Goal: Transaction & Acquisition: Purchase product/service

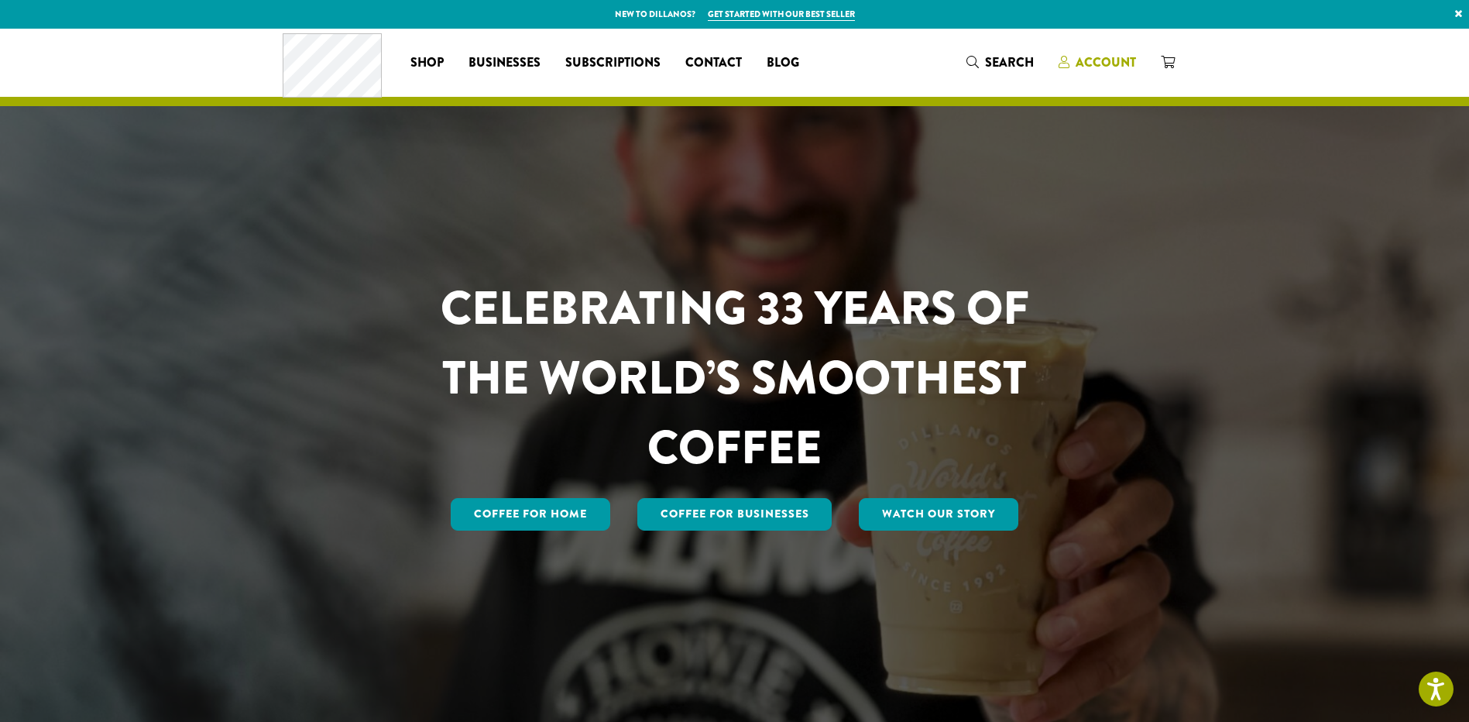
click at [1121, 67] on span "Account" at bounding box center [1105, 62] width 60 height 18
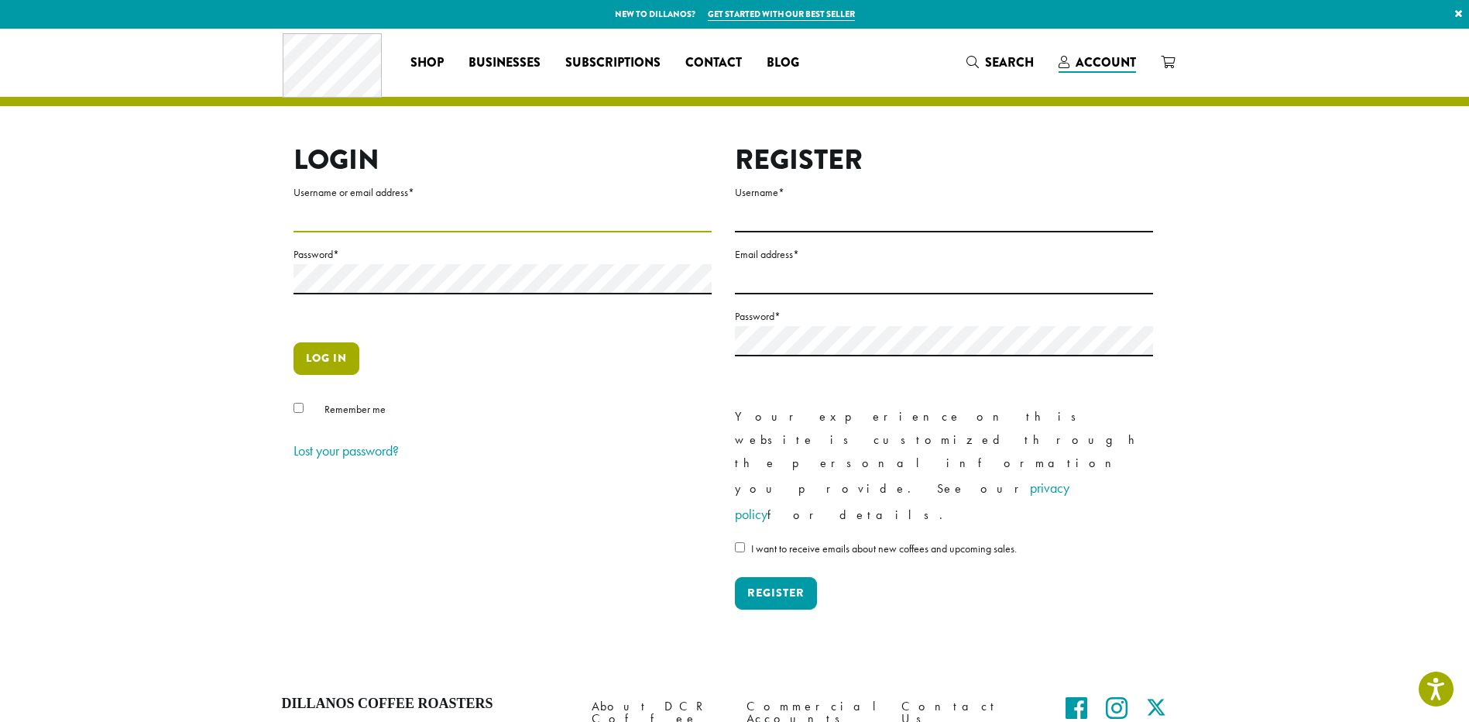
type input "**********"
click at [325, 369] on button "Log in" at bounding box center [326, 358] width 66 height 33
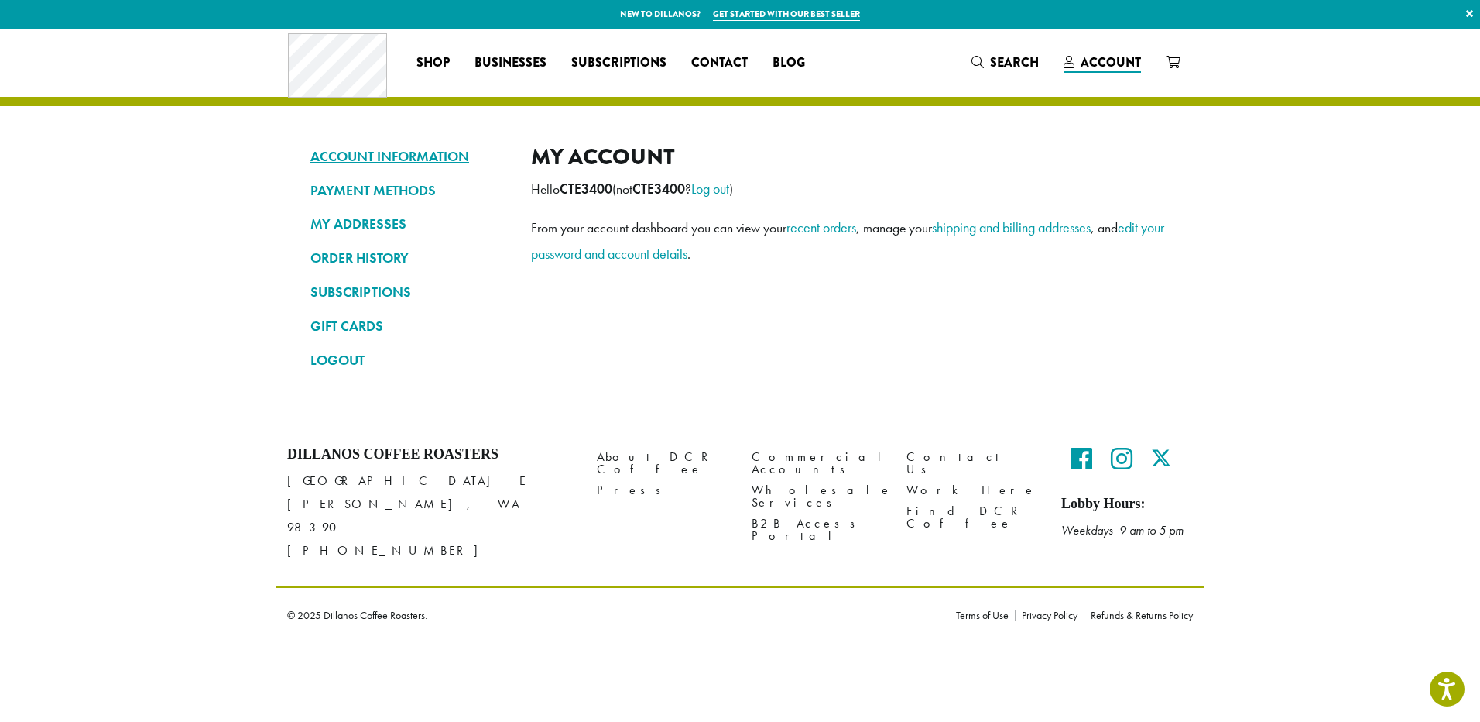
click at [440, 153] on link "ACCOUNT INFORMATION" at bounding box center [408, 156] width 197 height 26
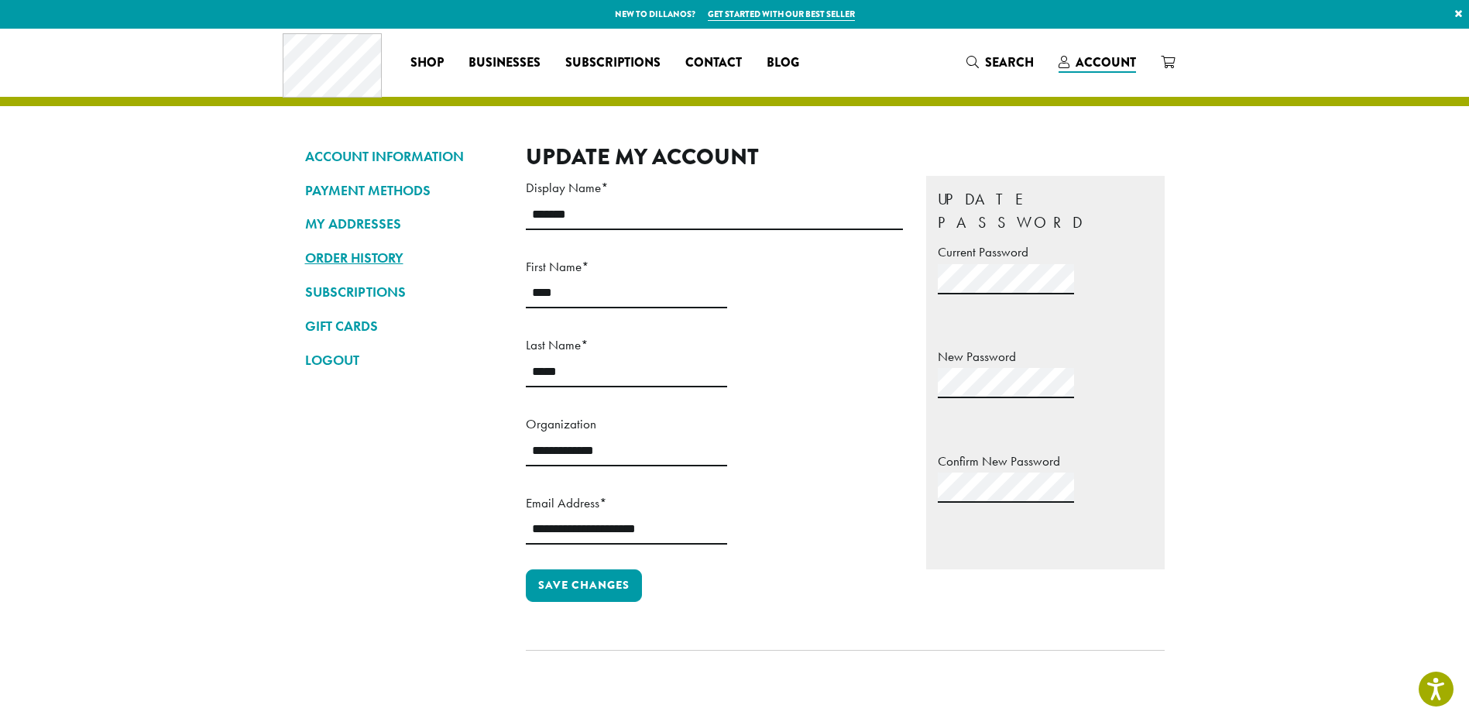
click at [362, 262] on link "ORDER HISTORY" at bounding box center [403, 258] width 197 height 26
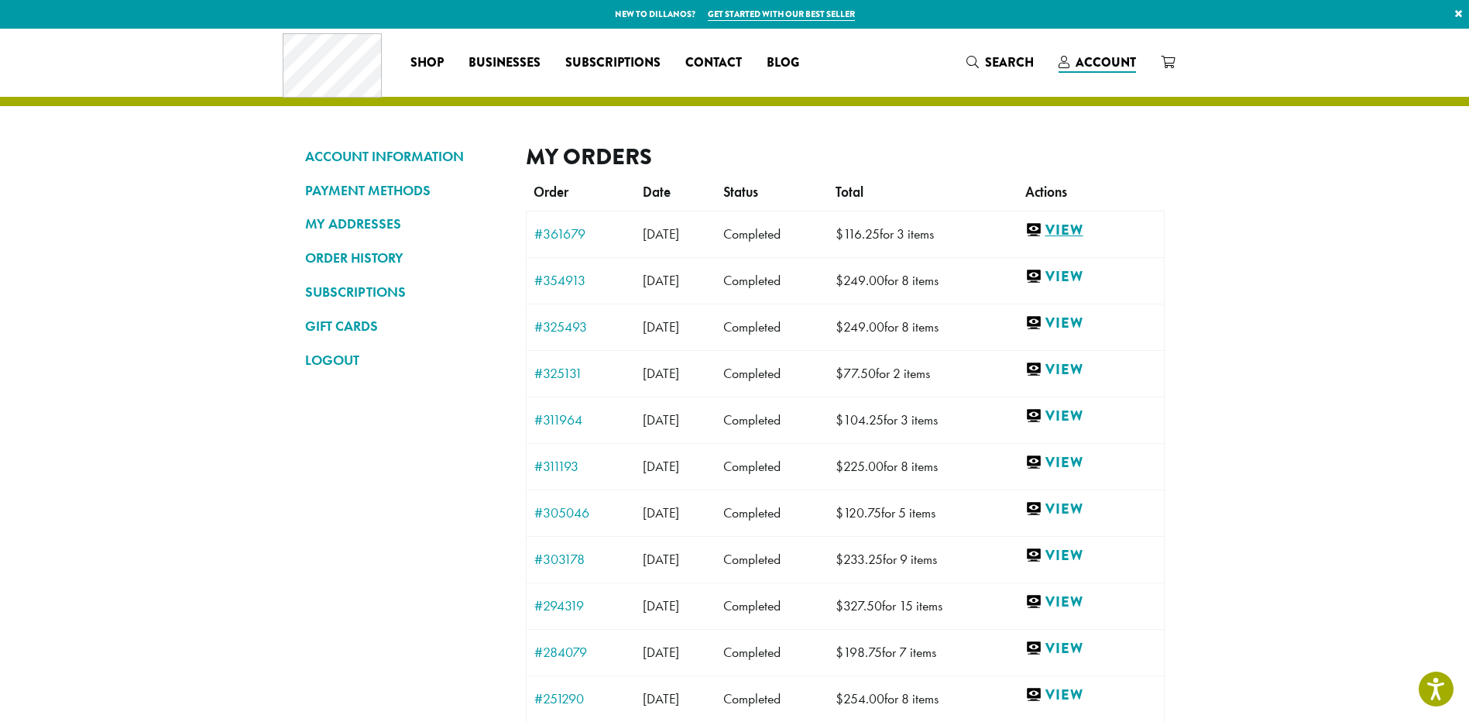
click at [1072, 235] on link "View" at bounding box center [1090, 230] width 131 height 19
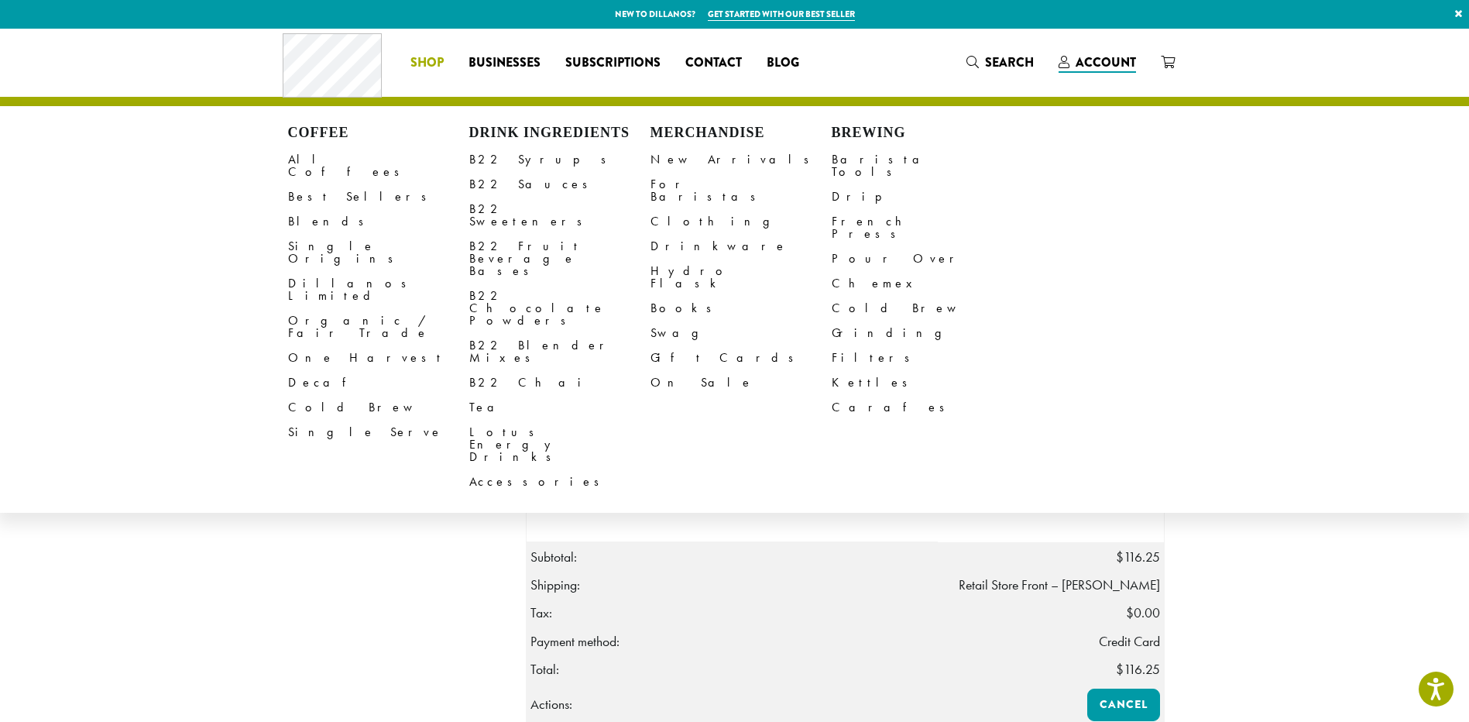
click at [413, 60] on span "Shop" at bounding box center [426, 62] width 33 height 19
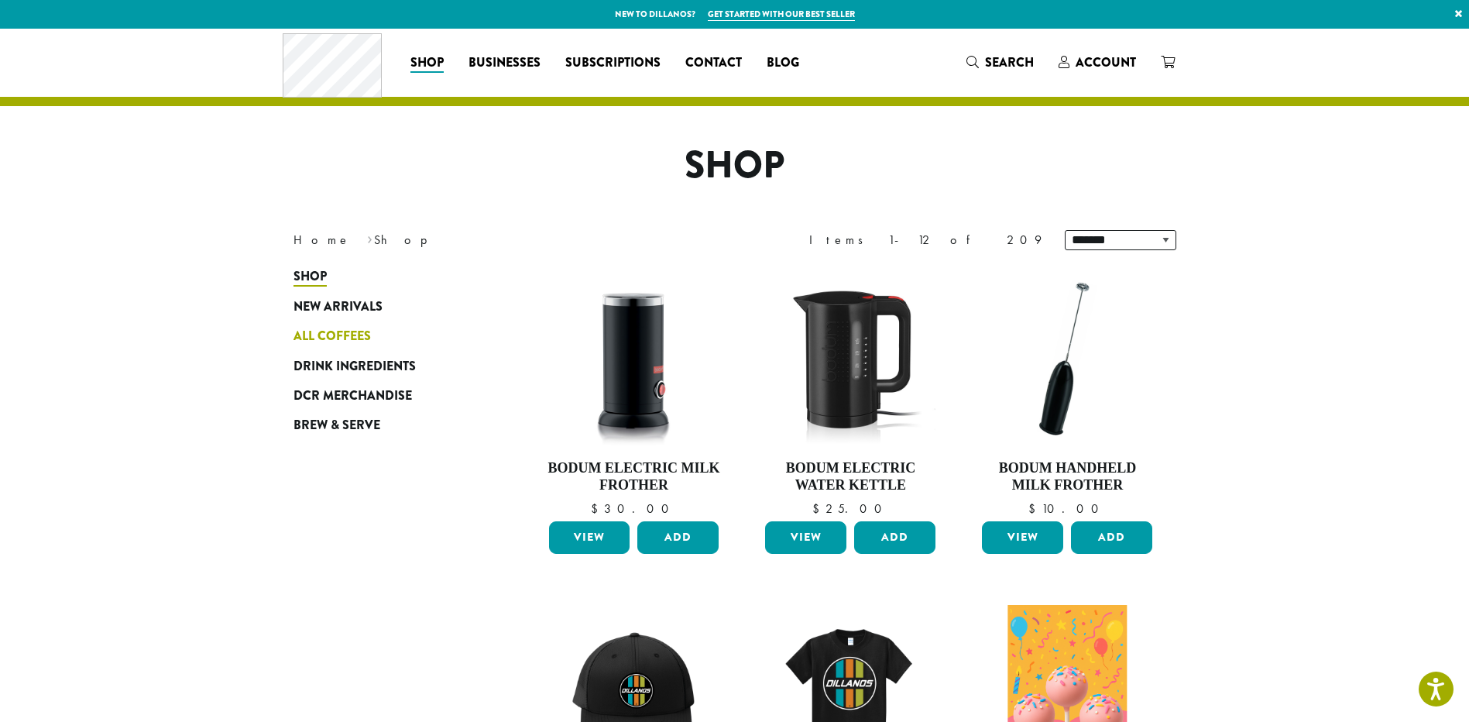
click at [322, 341] on span "All Coffees" at bounding box center [331, 336] width 77 height 19
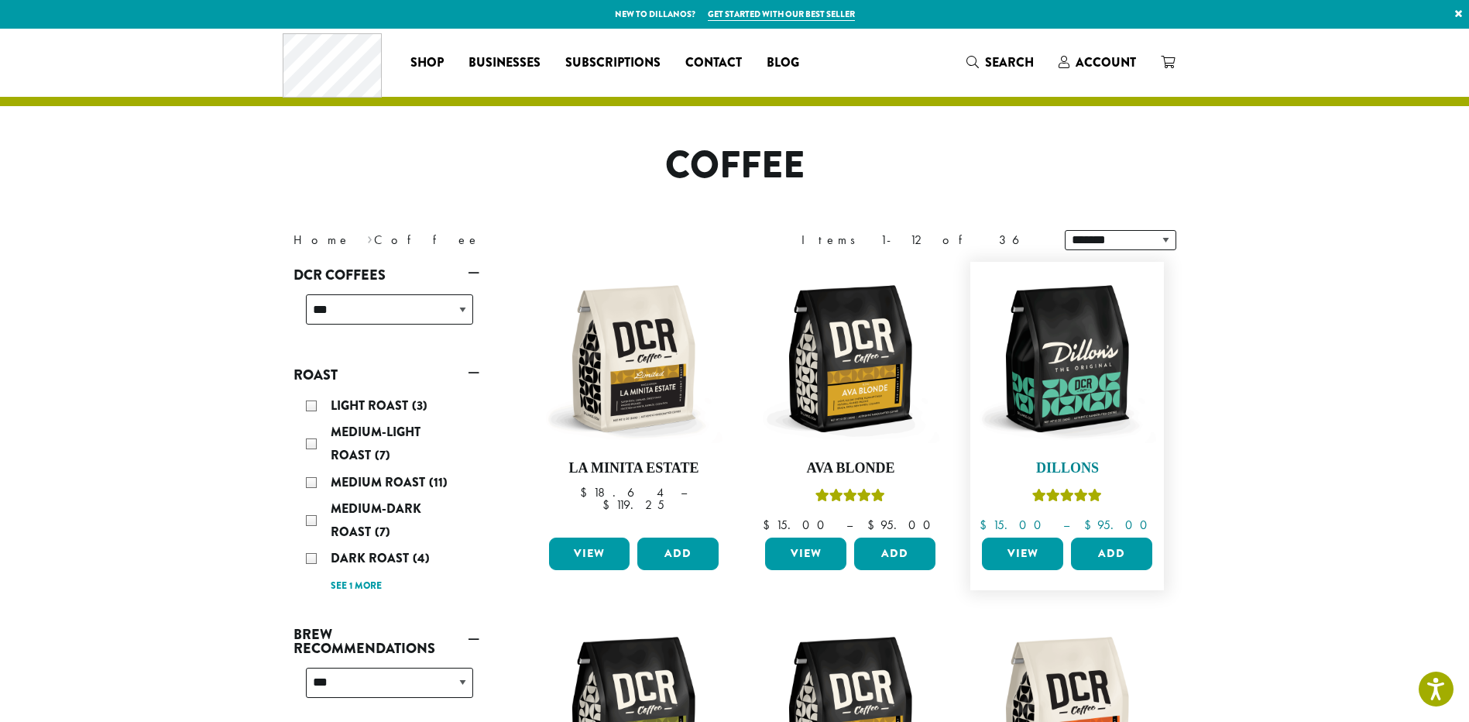
click at [1112, 425] on img at bounding box center [1067, 358] width 178 height 178
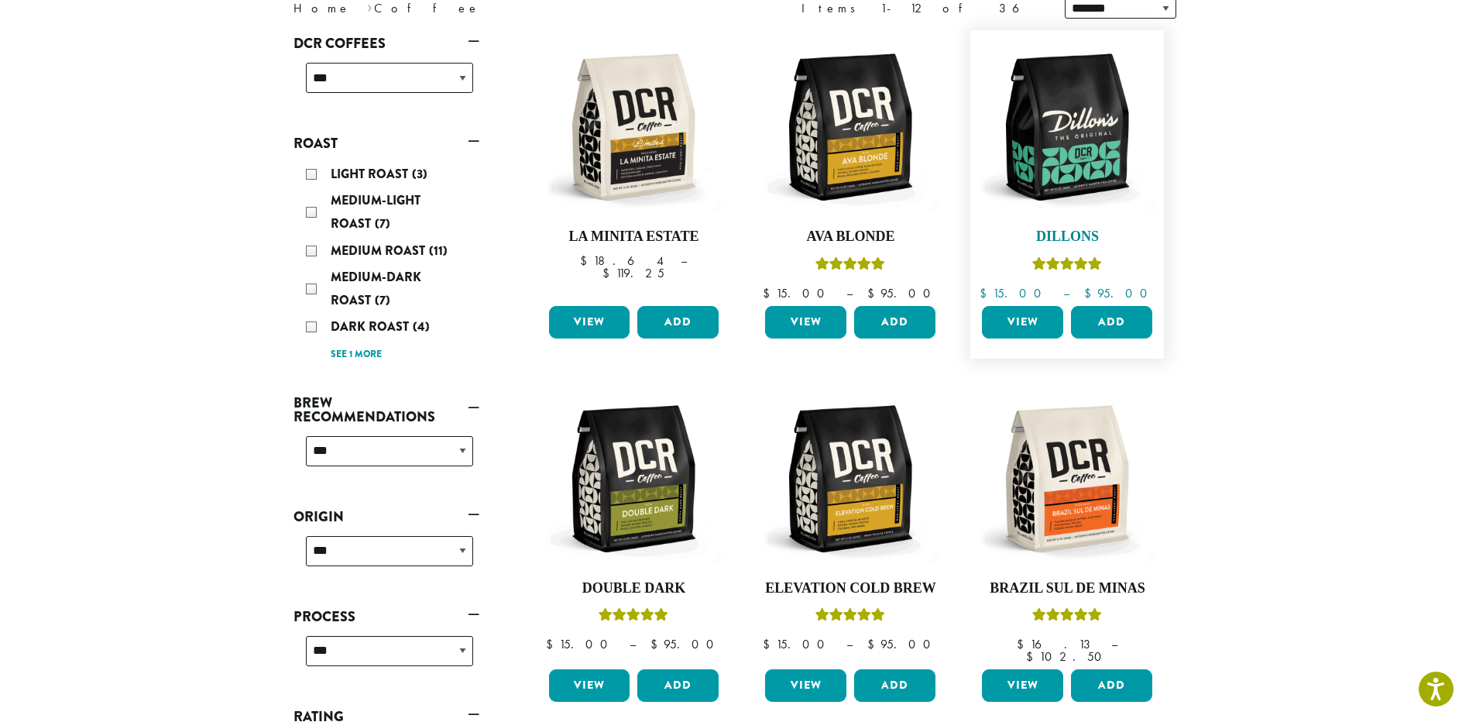
scroll to position [232, 0]
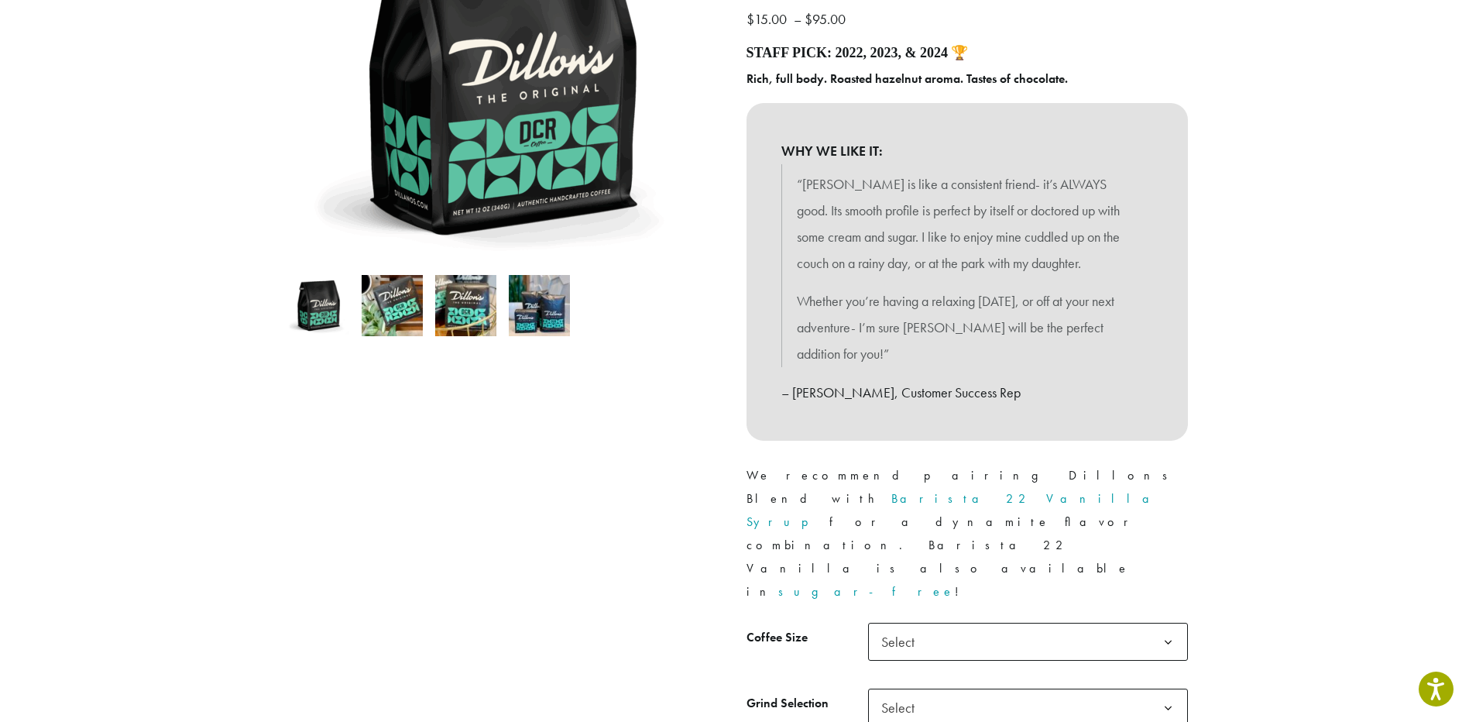
scroll to position [387, 0]
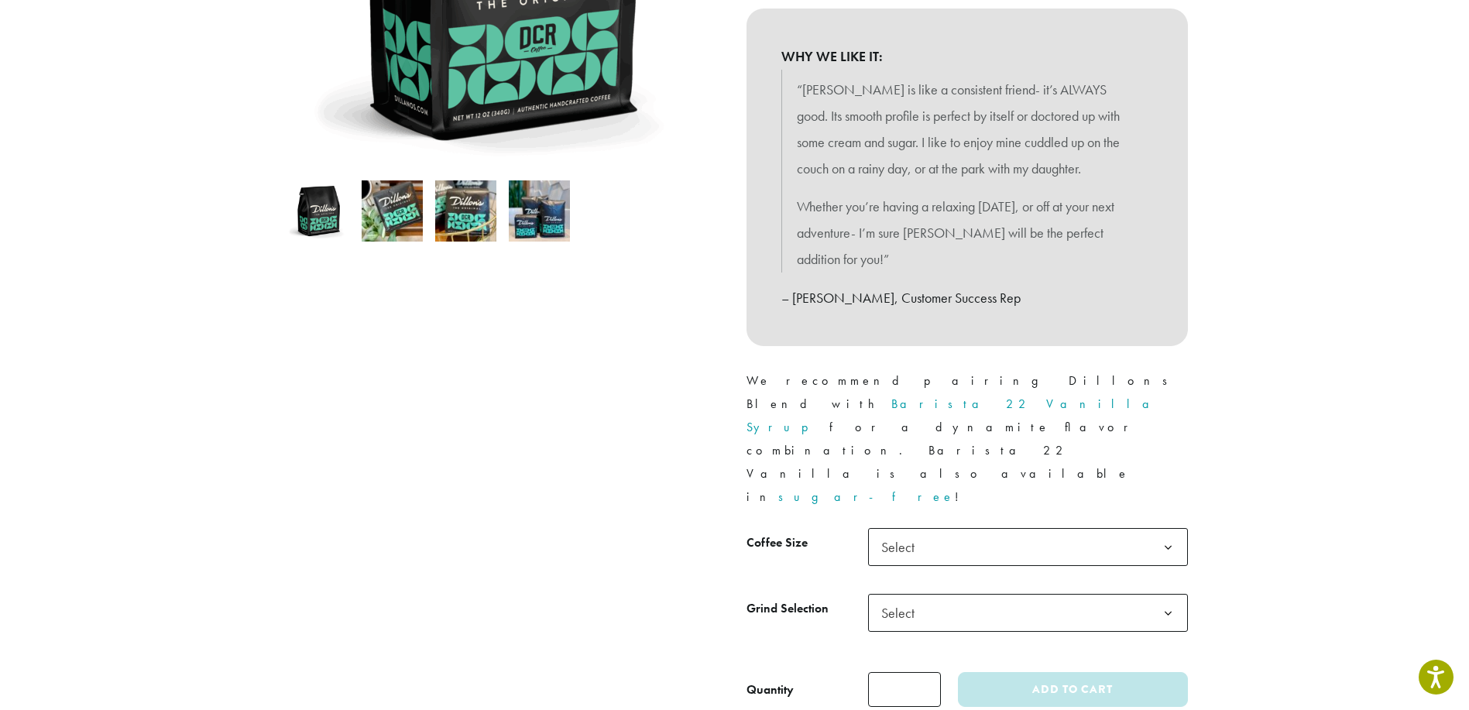
click at [969, 528] on span "Select" at bounding box center [1028, 547] width 320 height 38
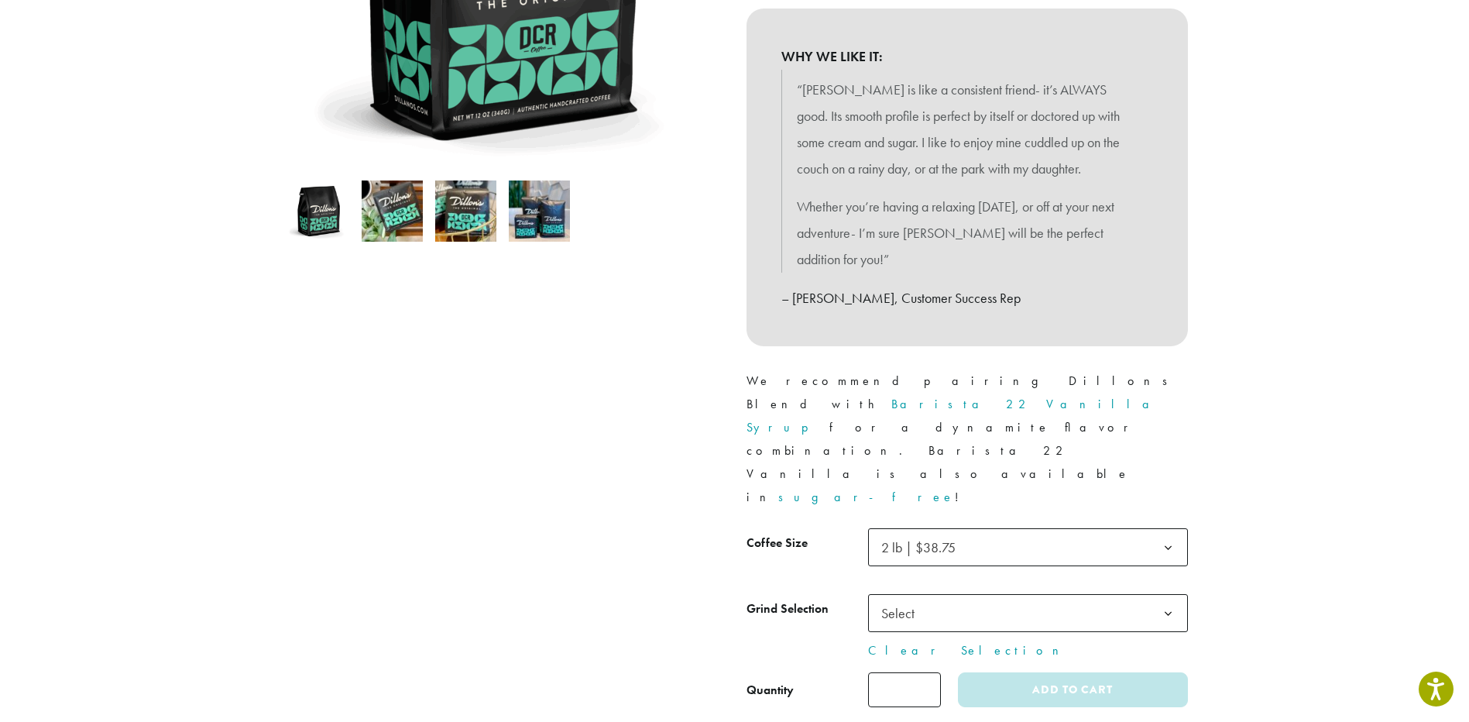
scroll to position [310, 0]
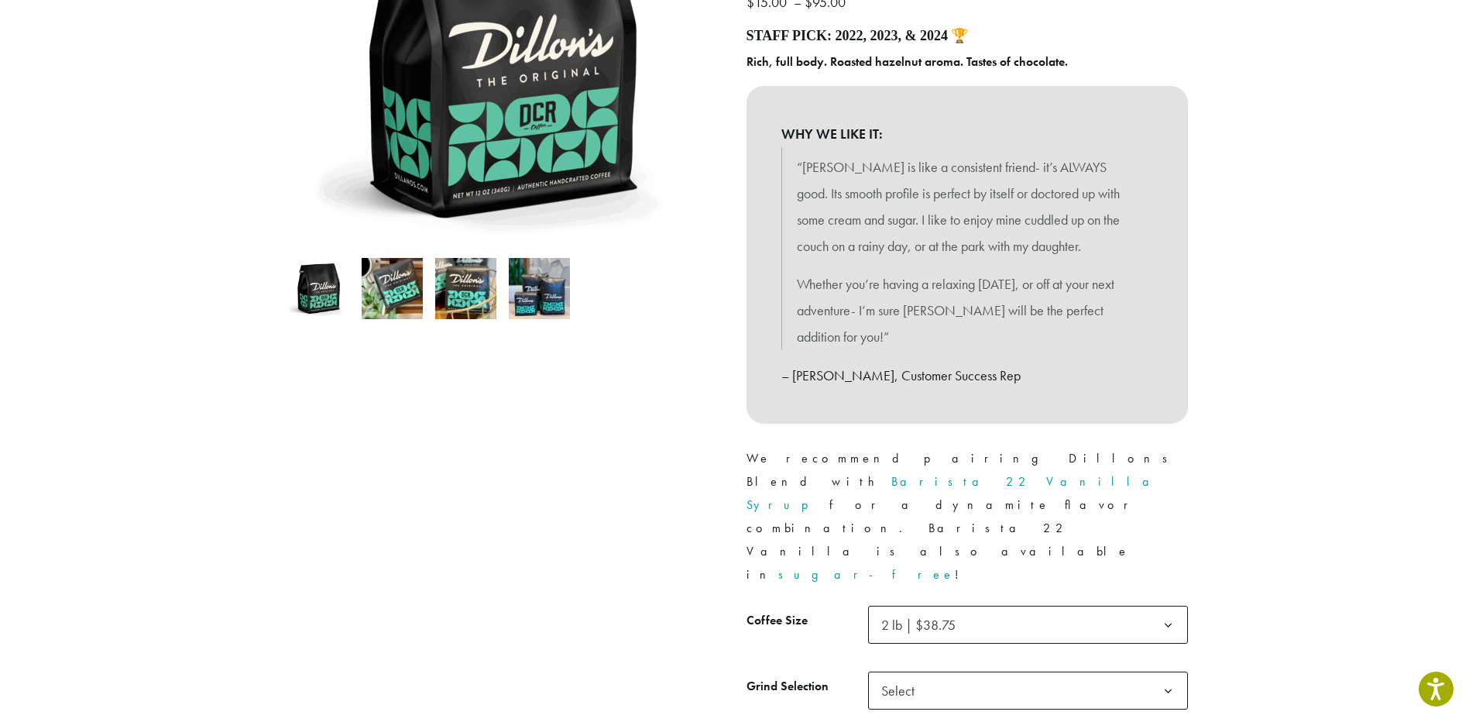
click at [944, 671] on td "**********" at bounding box center [1028, 704] width 320 height 66
click at [938, 671] on td "**********" at bounding box center [1028, 704] width 320 height 66
click at [935, 671] on td "**********" at bounding box center [1028, 704] width 320 height 66
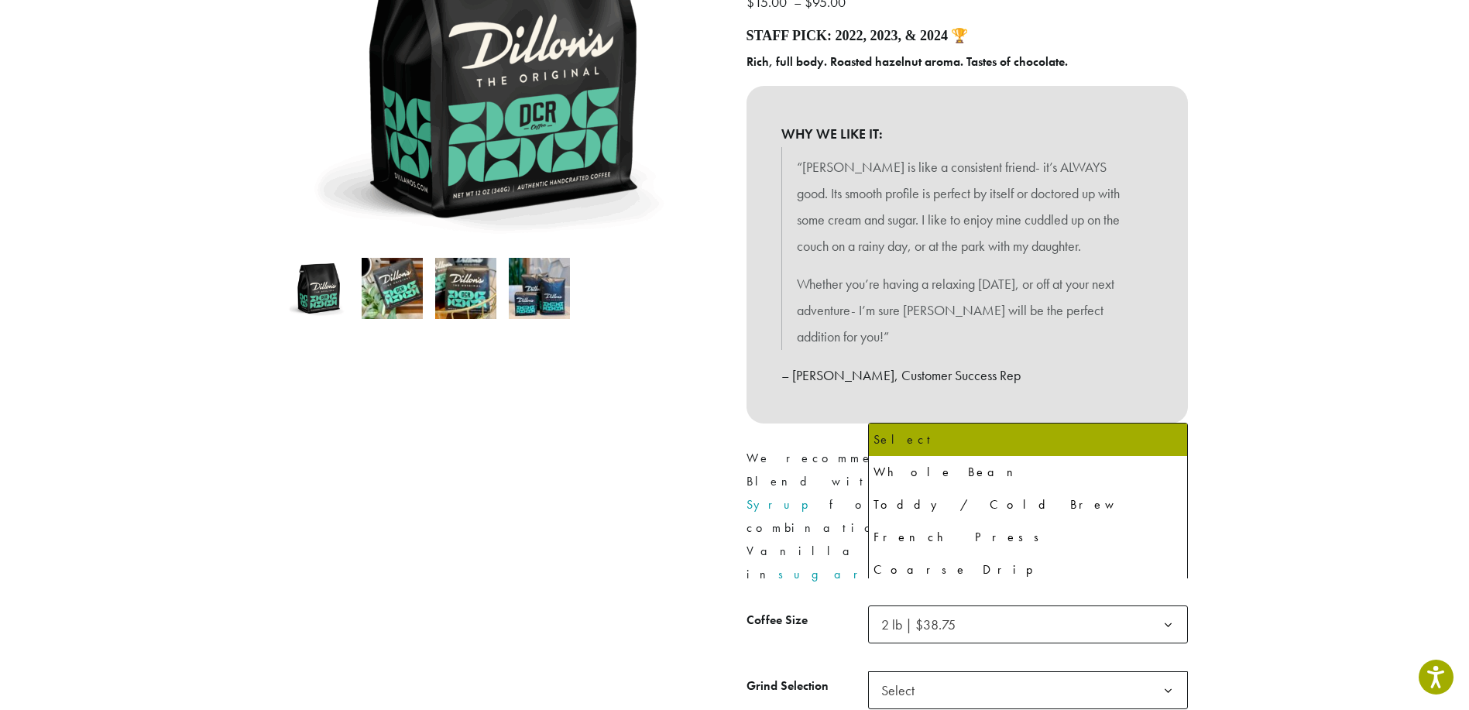
click at [934, 671] on span "Select" at bounding box center [1028, 690] width 320 height 38
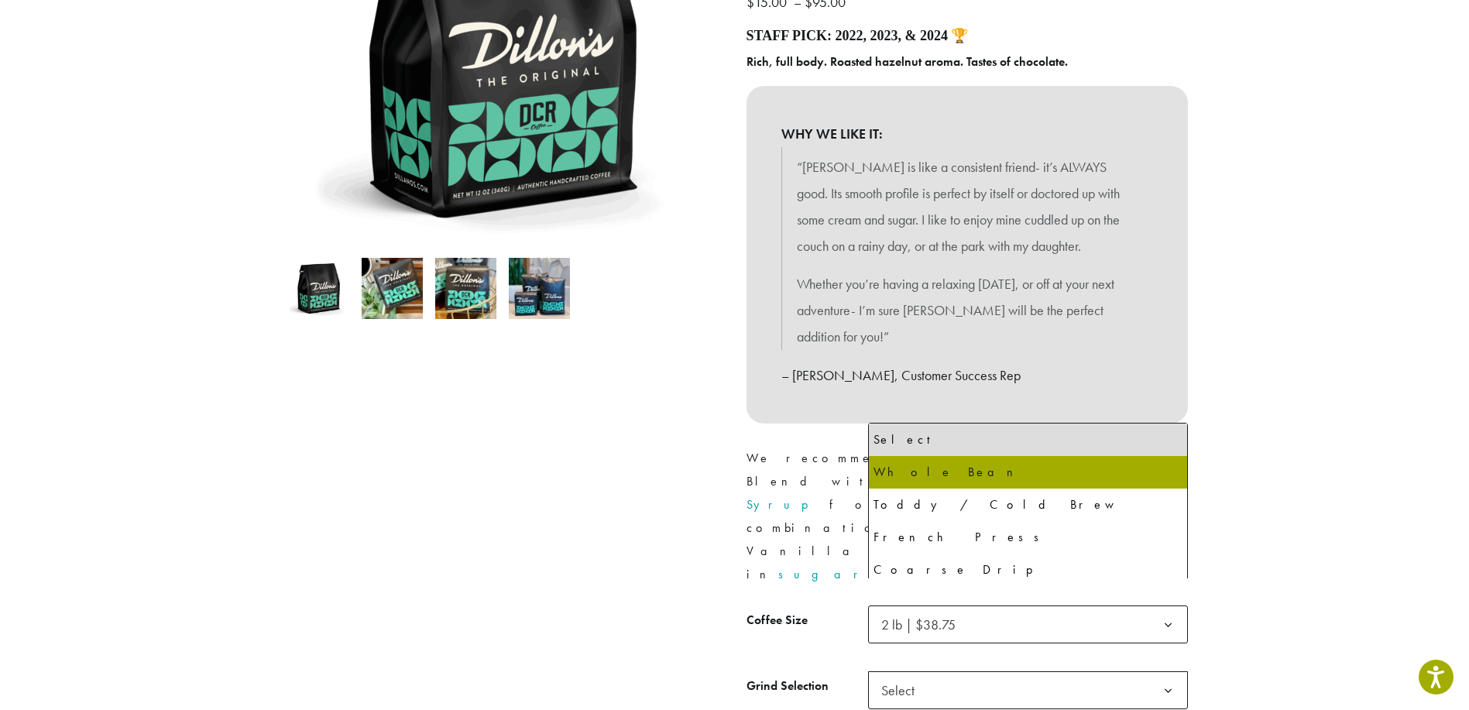
select select "**********"
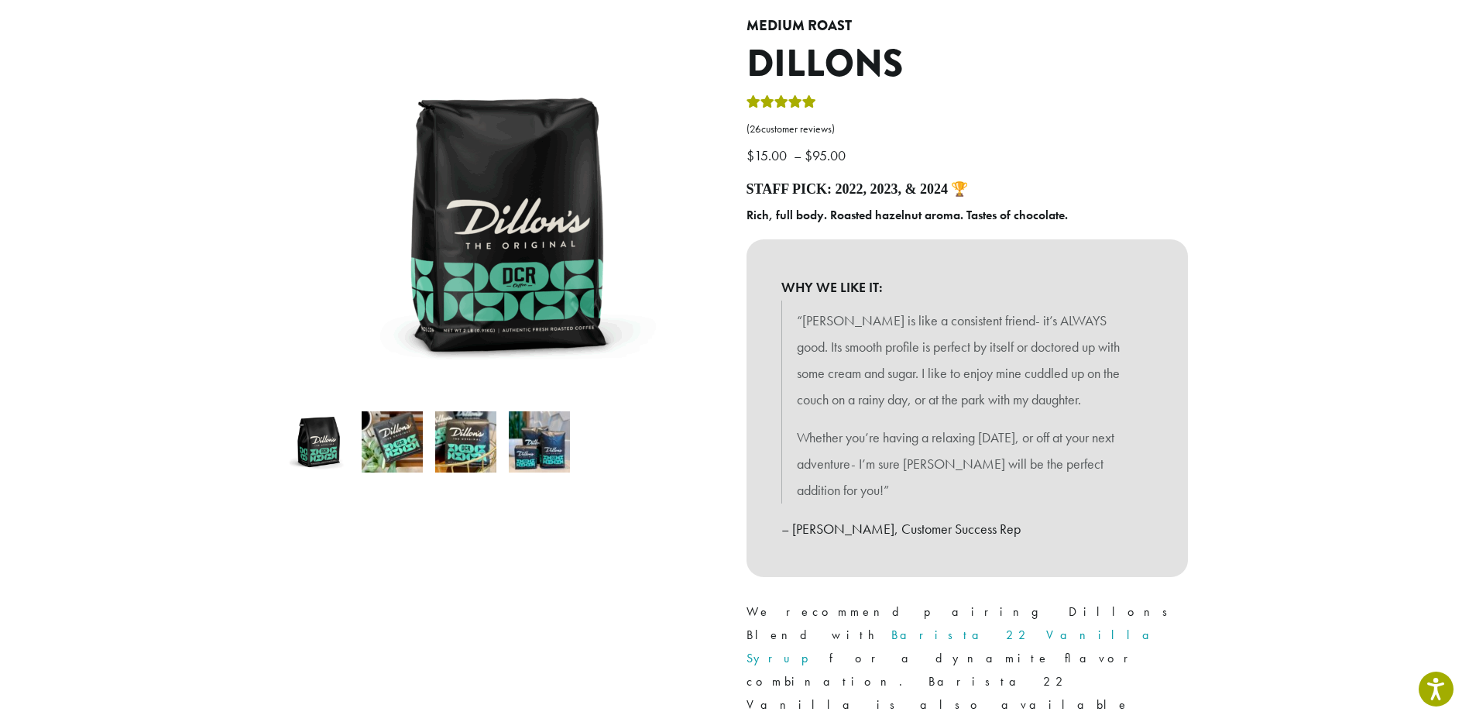
scroll to position [155, 0]
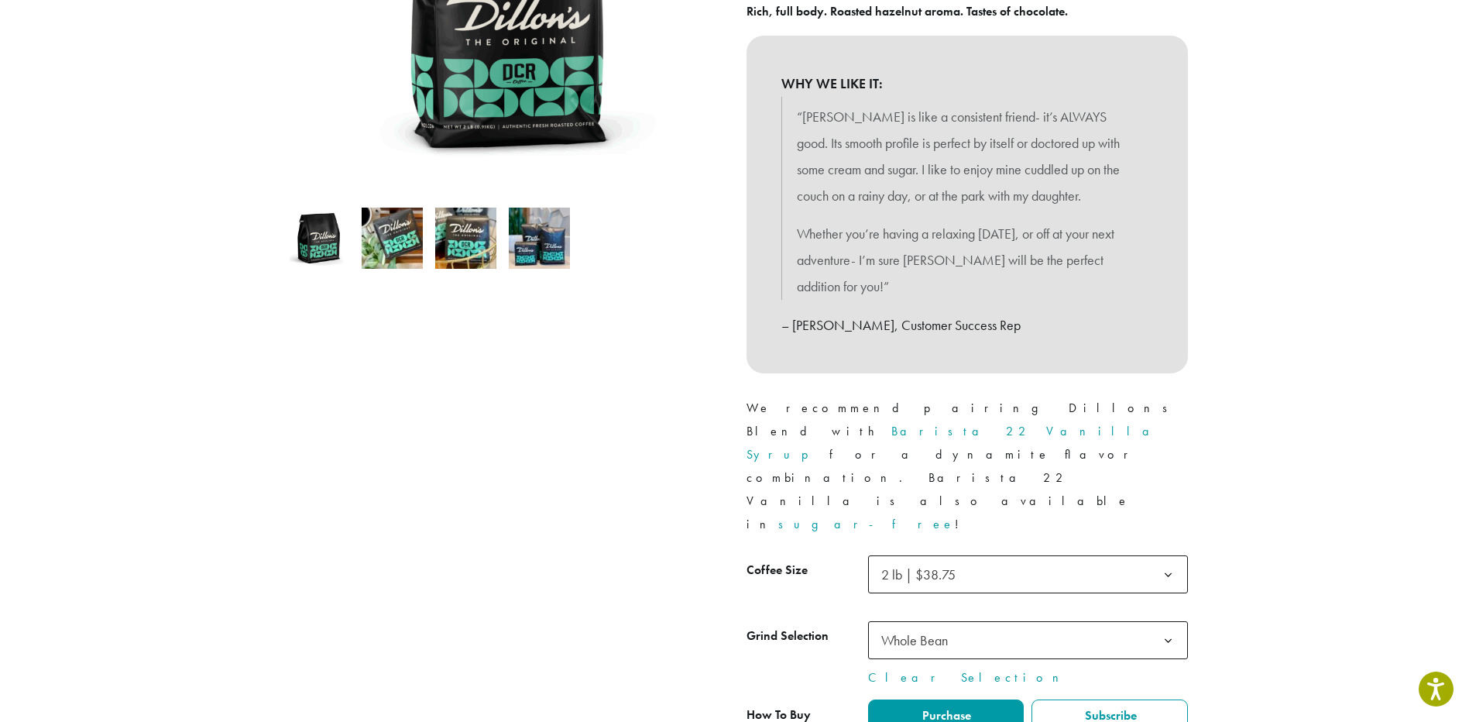
scroll to position [387, 0]
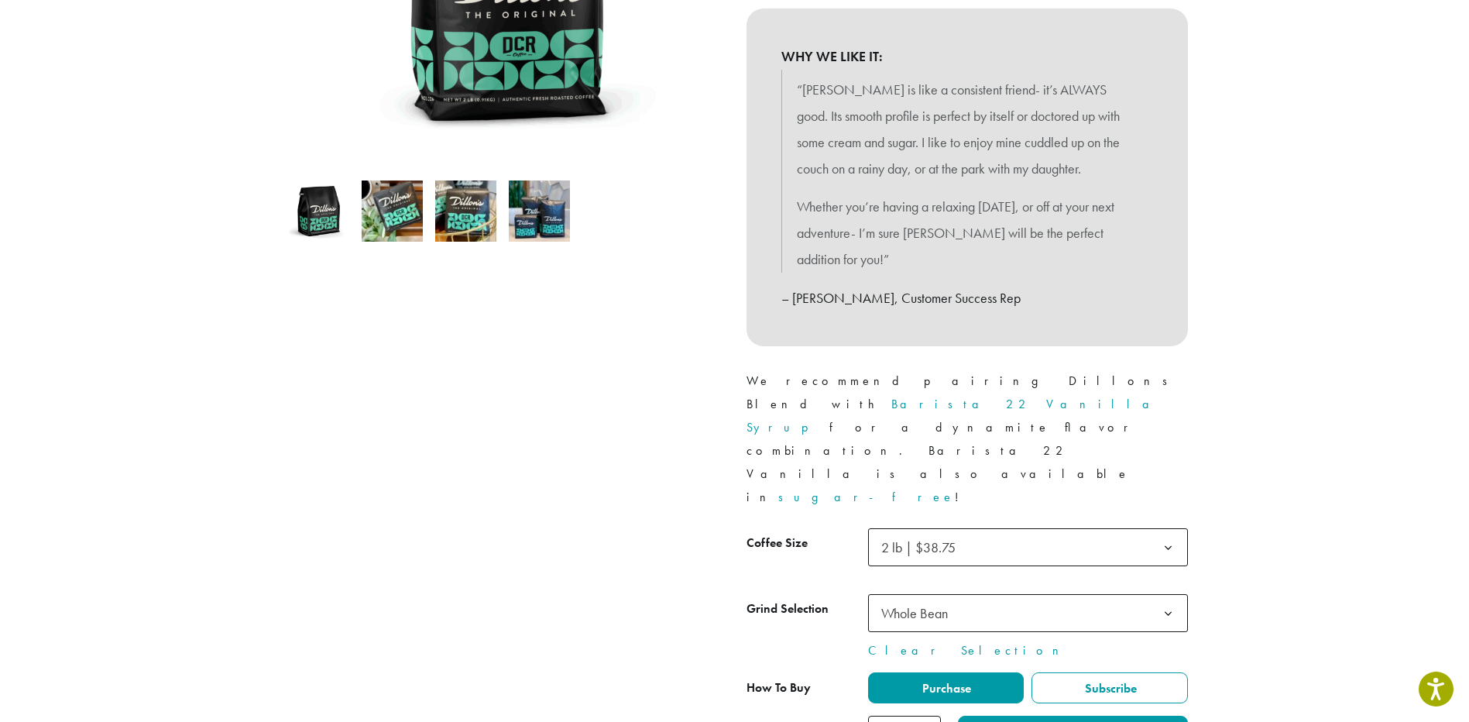
click at [931, 715] on input "*" at bounding box center [904, 732] width 73 height 35
click at [928, 715] on input "*" at bounding box center [904, 732] width 73 height 35
type input "*"
click at [928, 715] on input "*" at bounding box center [904, 732] width 73 height 35
click at [1014, 715] on button "Add to cart" at bounding box center [1072, 732] width 229 height 35
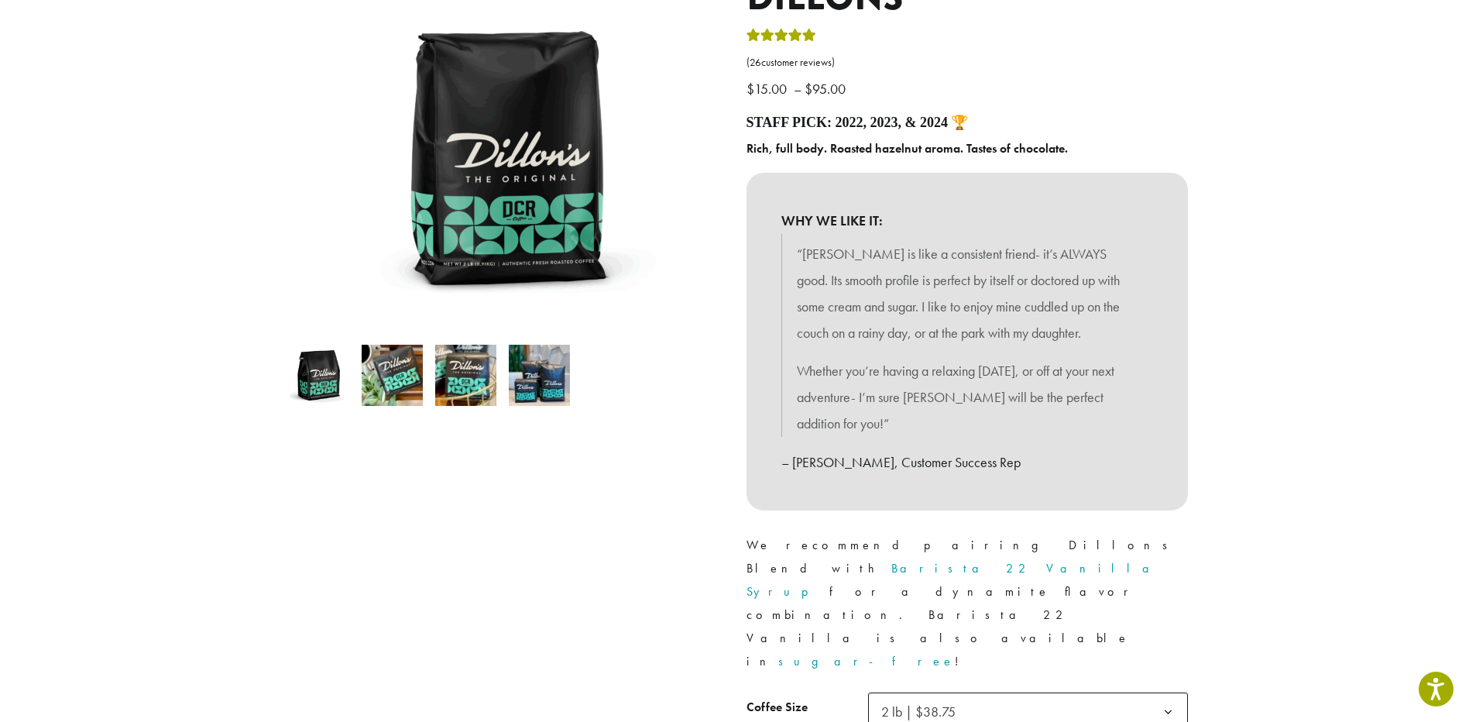
scroll to position [542, 0]
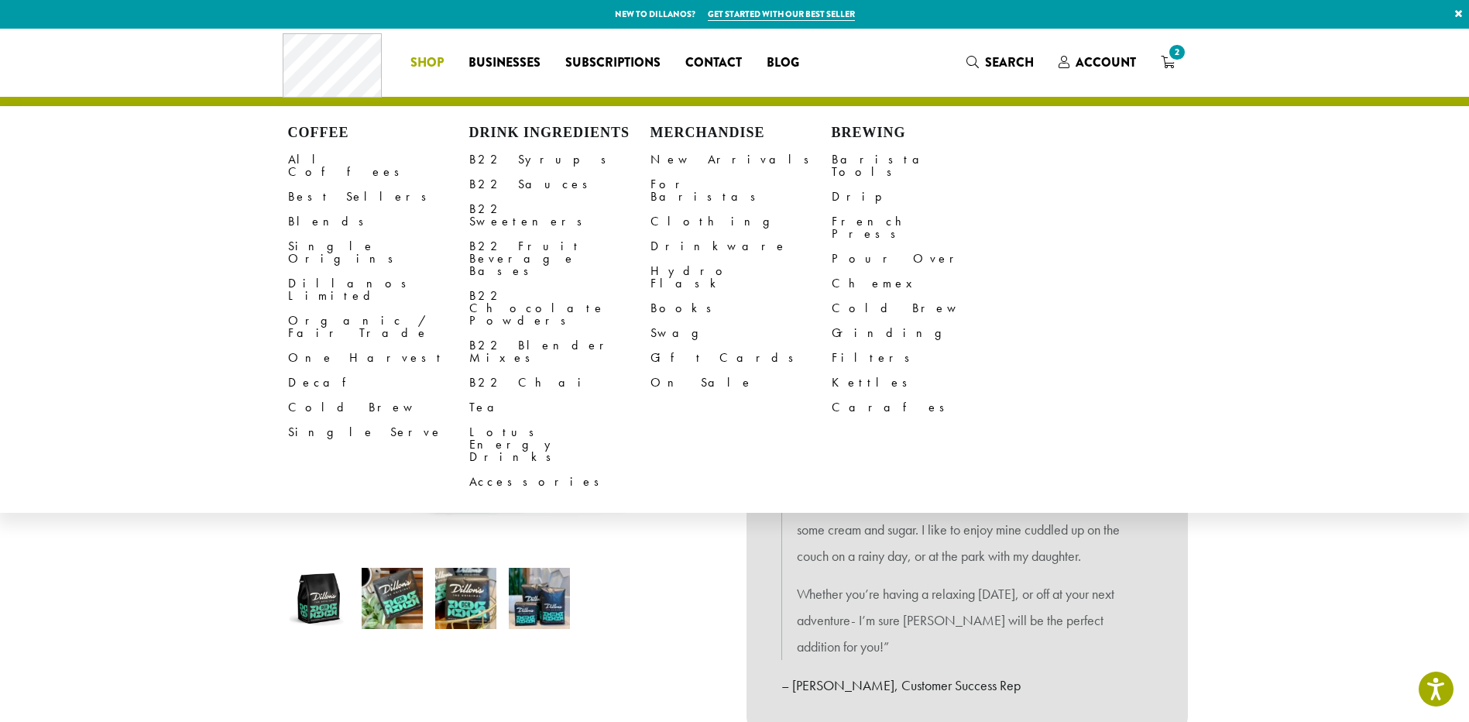
click at [538, 134] on h4 "Drink Ingredients" at bounding box center [559, 133] width 181 height 17
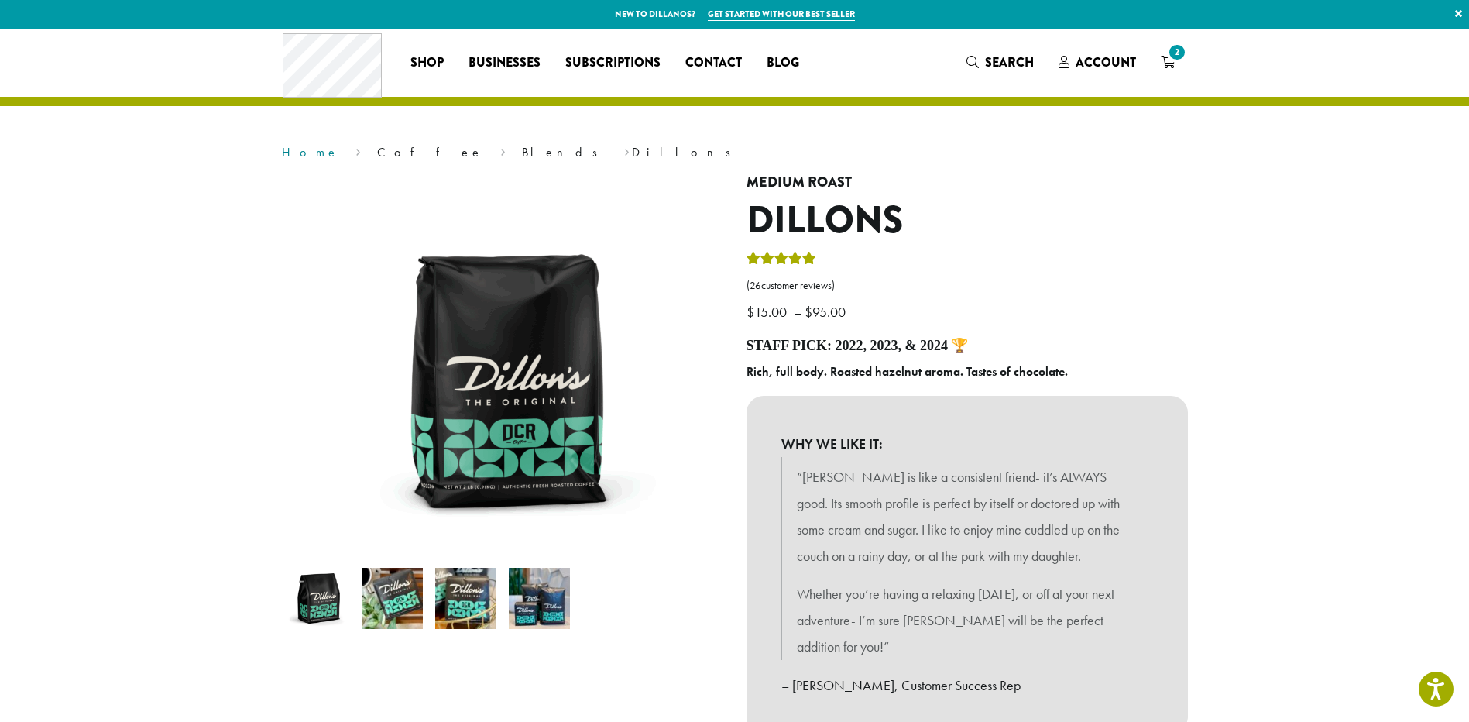
click at [306, 150] on link "Home" at bounding box center [310, 152] width 57 height 16
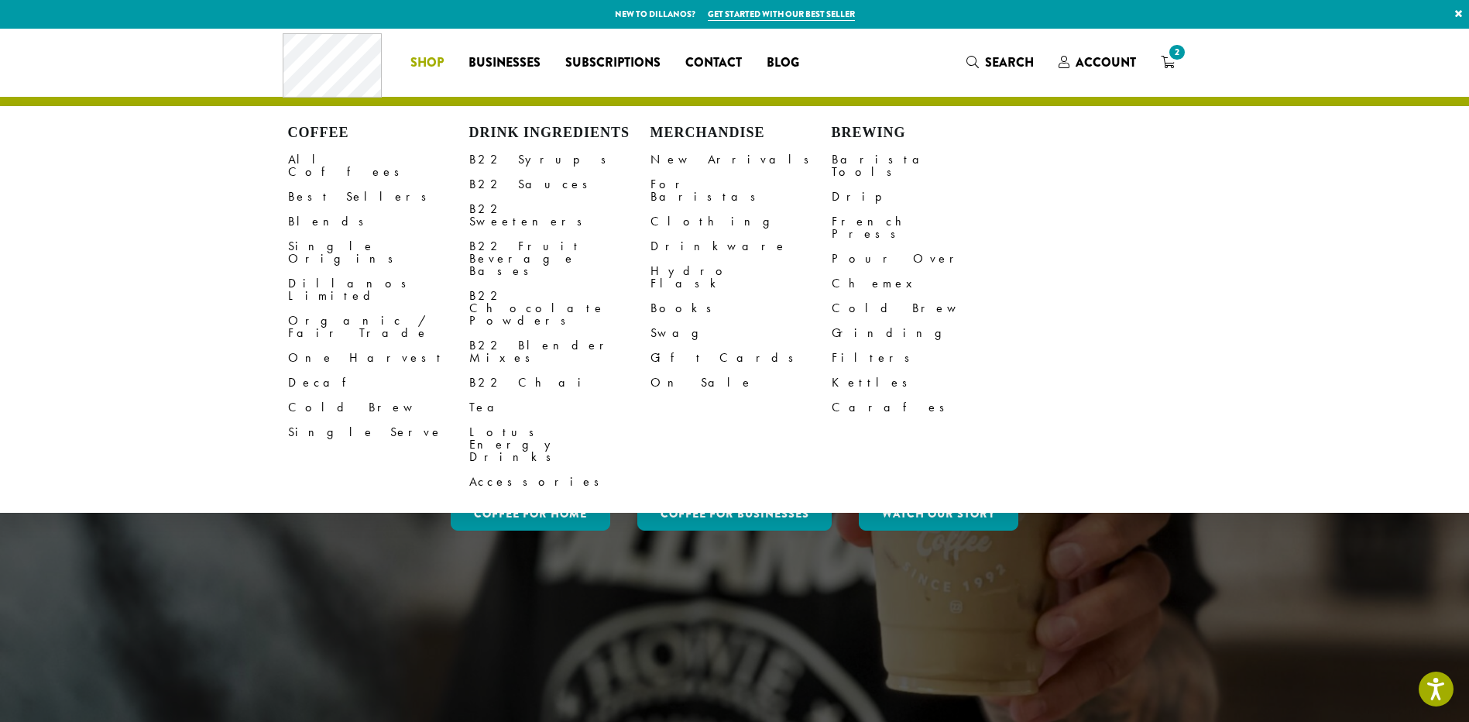
click at [582, 129] on h4 "Drink Ingredients" at bounding box center [559, 133] width 181 height 17
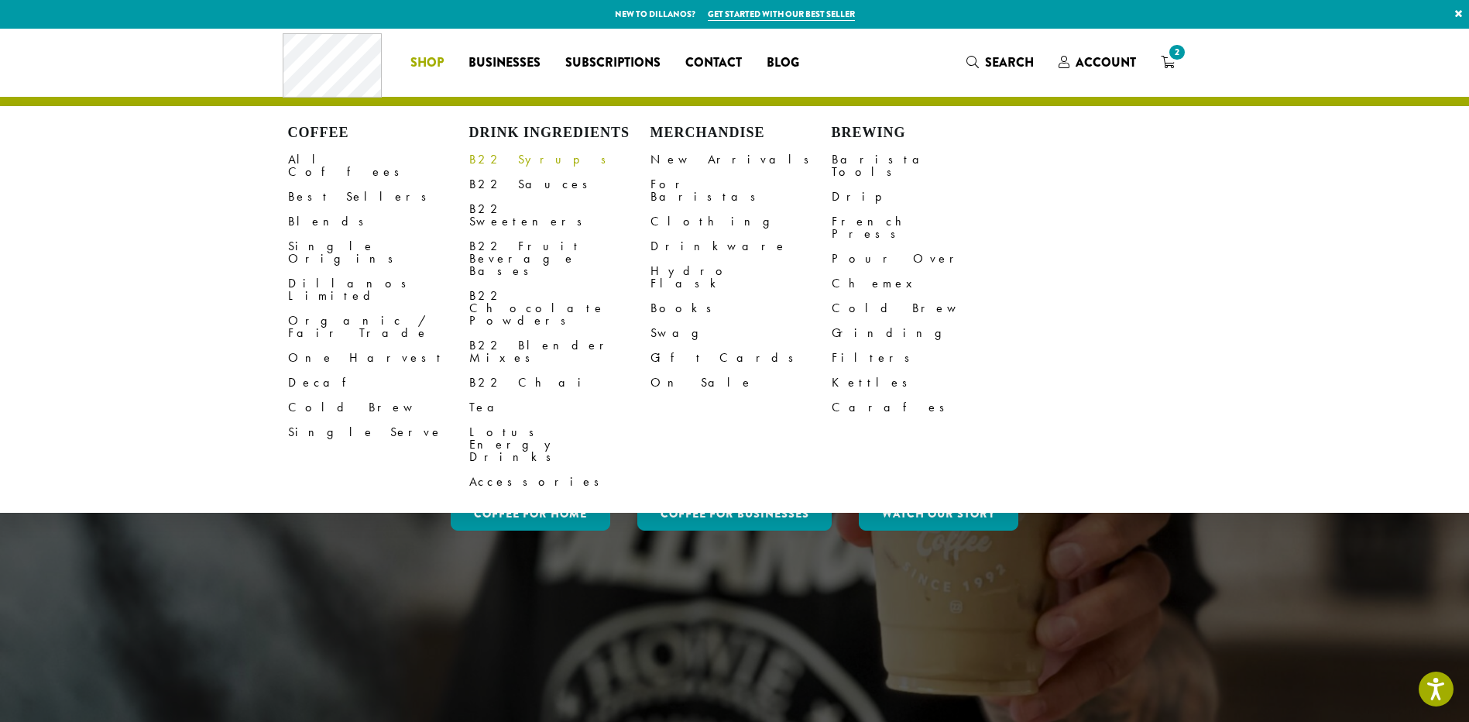
click at [499, 163] on link "B22 Syrups" at bounding box center [559, 159] width 181 height 25
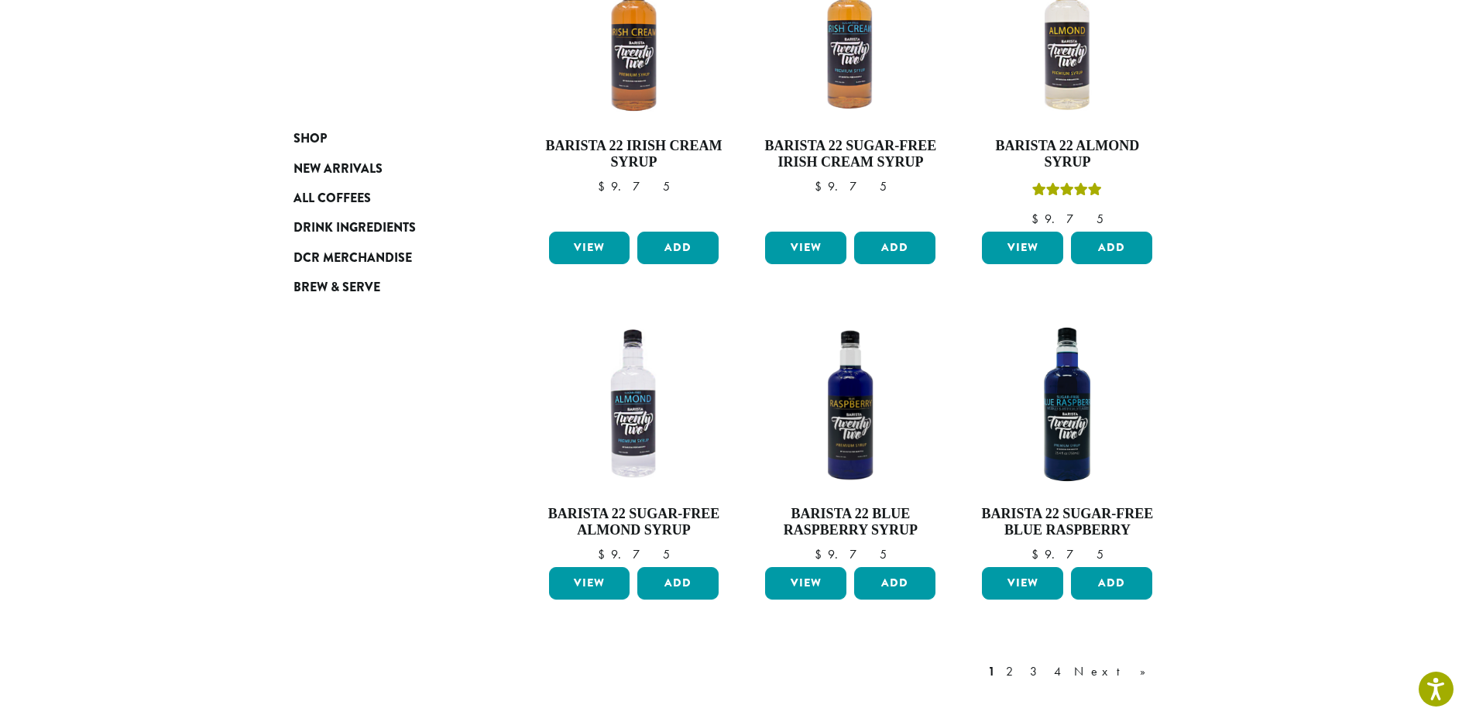
scroll to position [1161, 0]
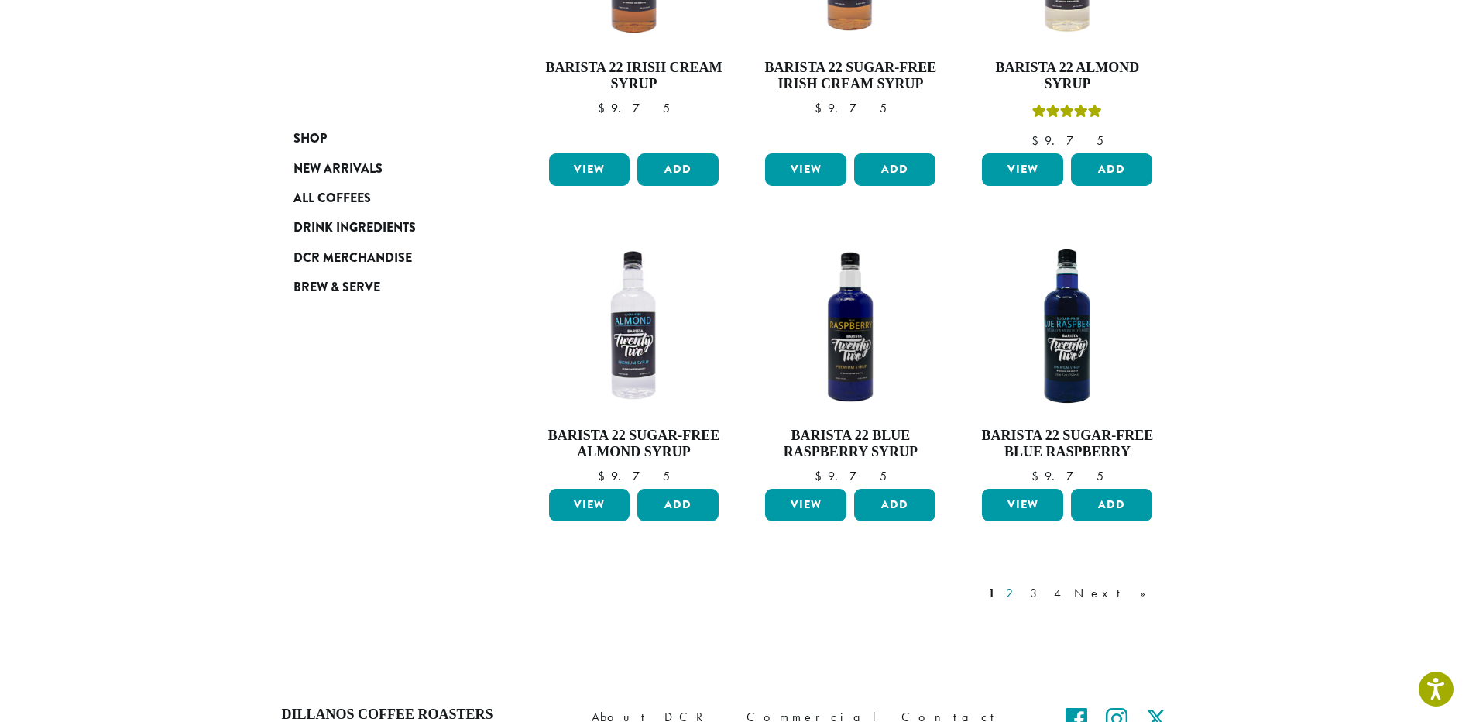
click at [1022, 584] on link "2" at bounding box center [1012, 593] width 19 height 19
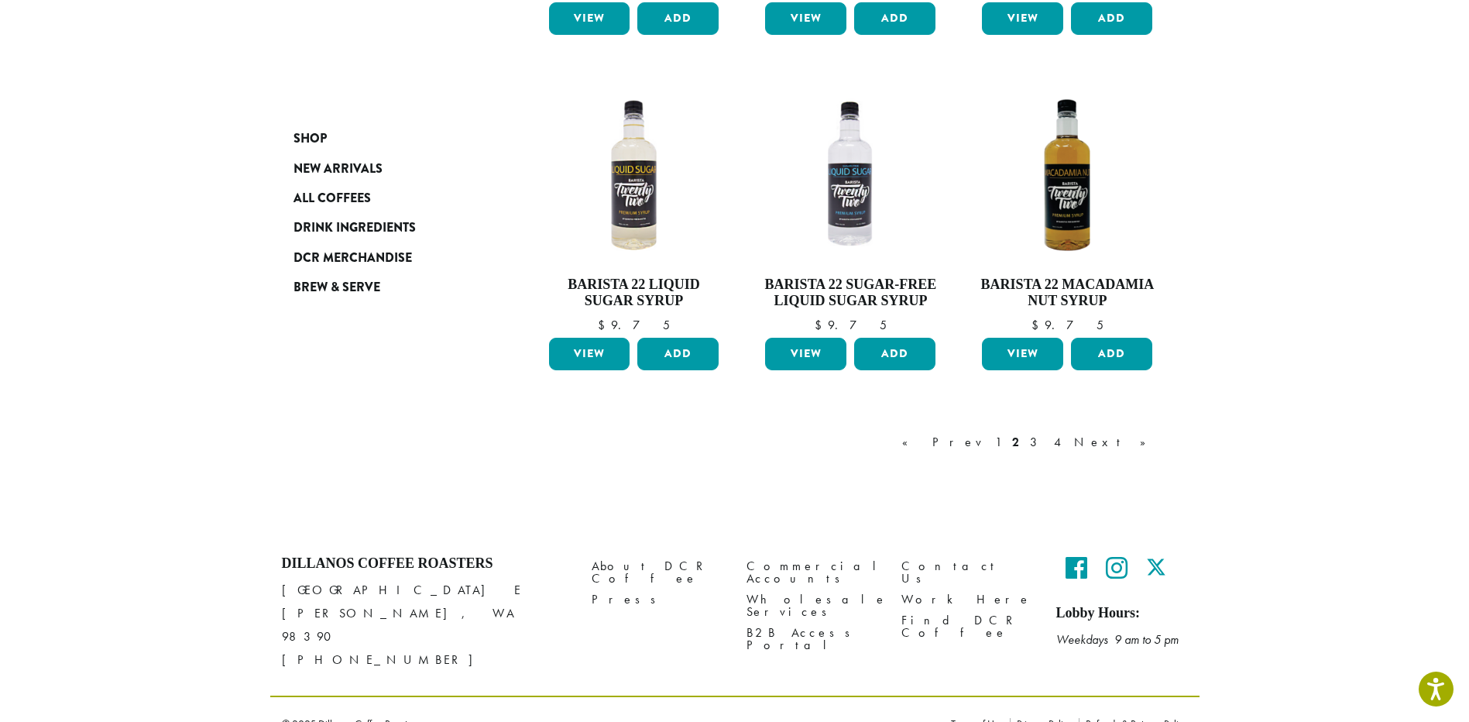
scroll to position [1257, 0]
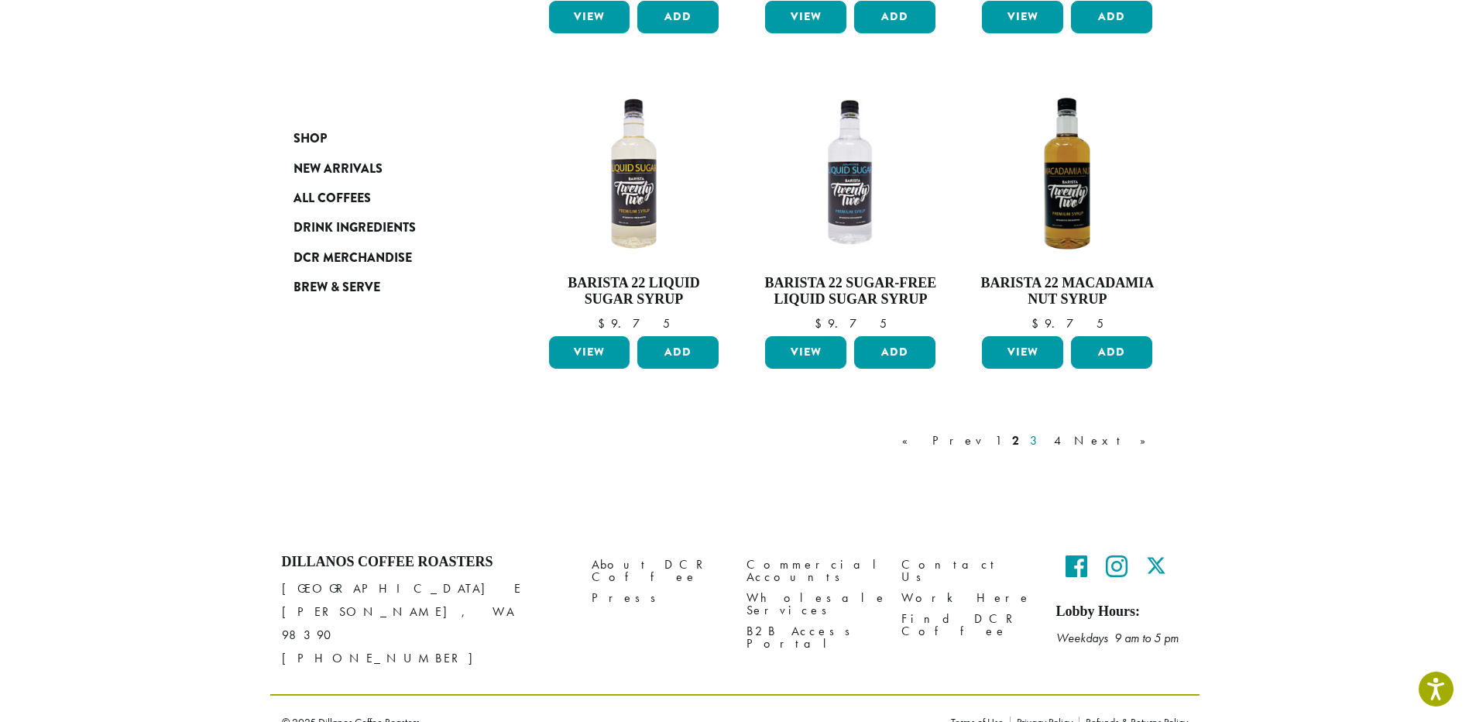
click at [1046, 447] on link "3" at bounding box center [1036, 440] width 19 height 19
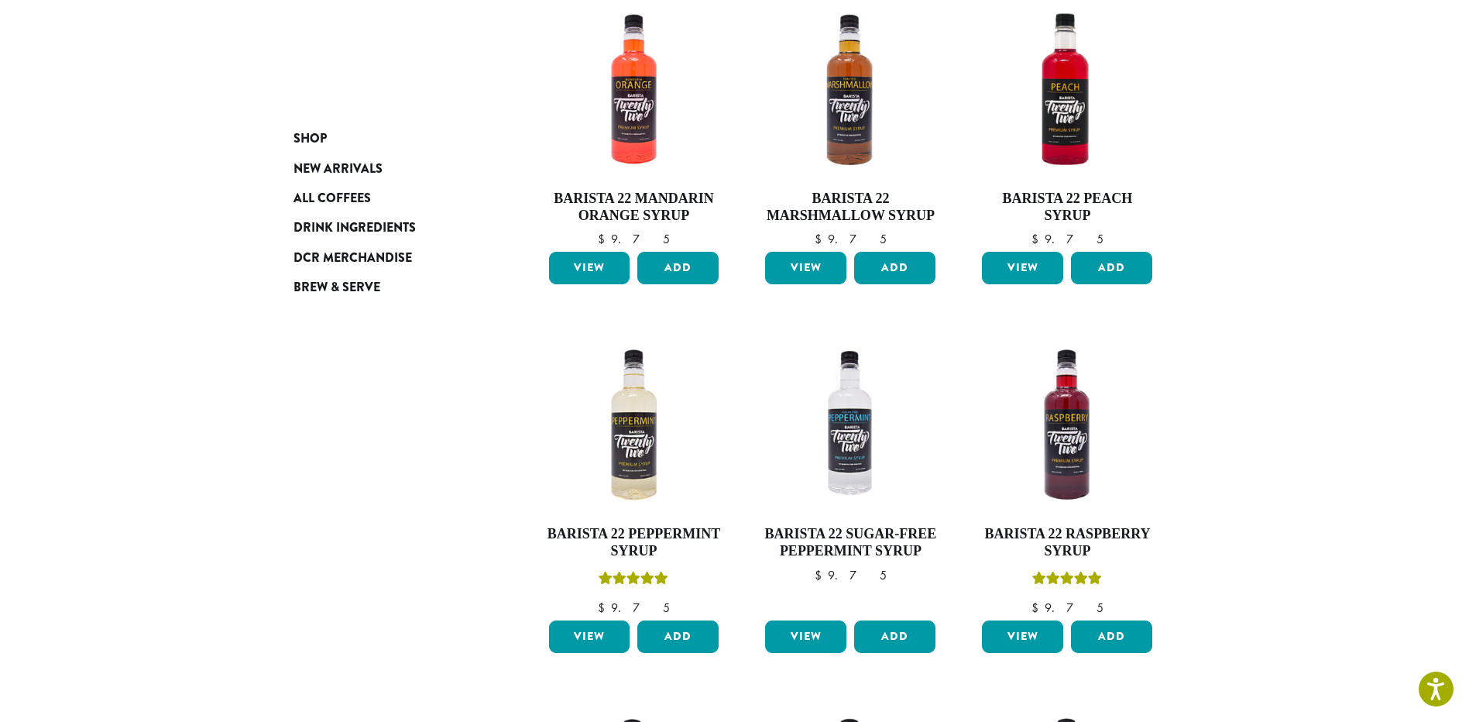
scroll to position [95, 0]
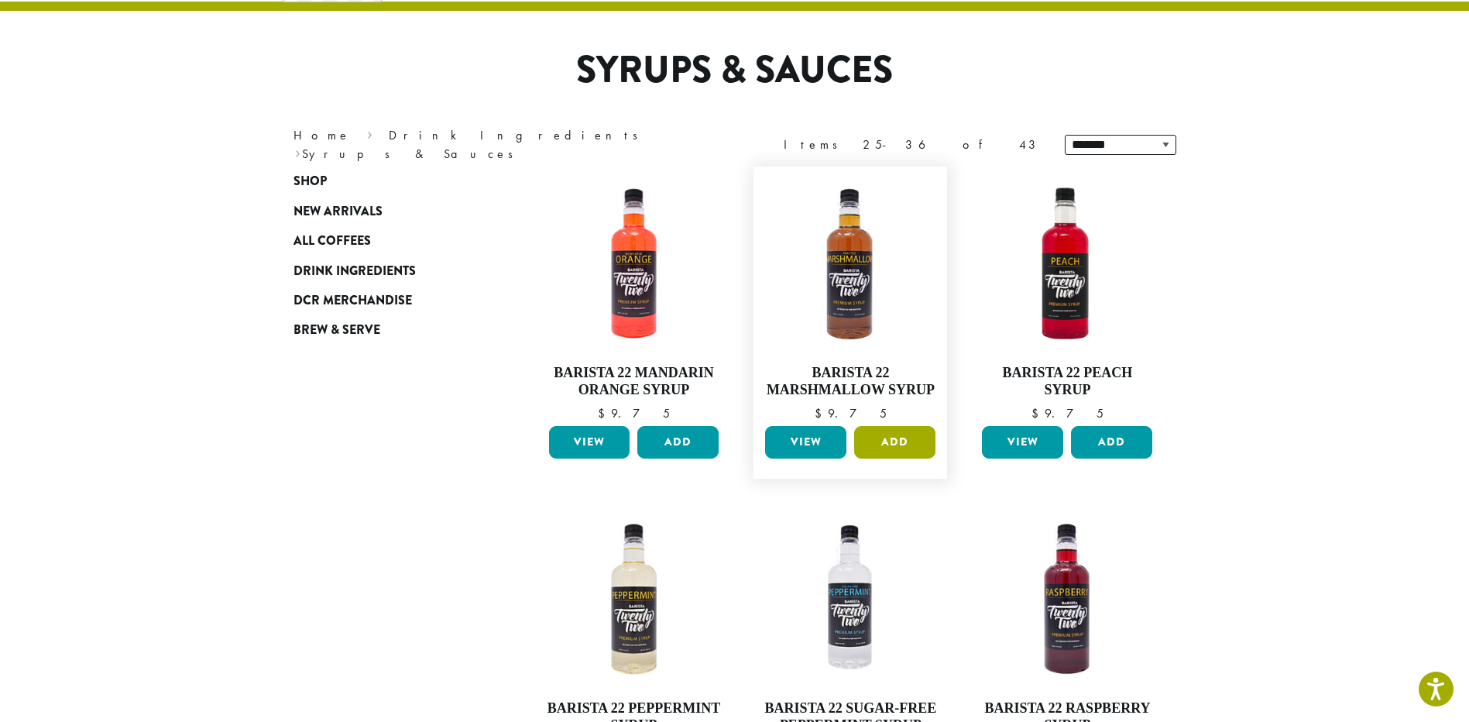
click at [891, 442] on button "Add" at bounding box center [894, 442] width 81 height 33
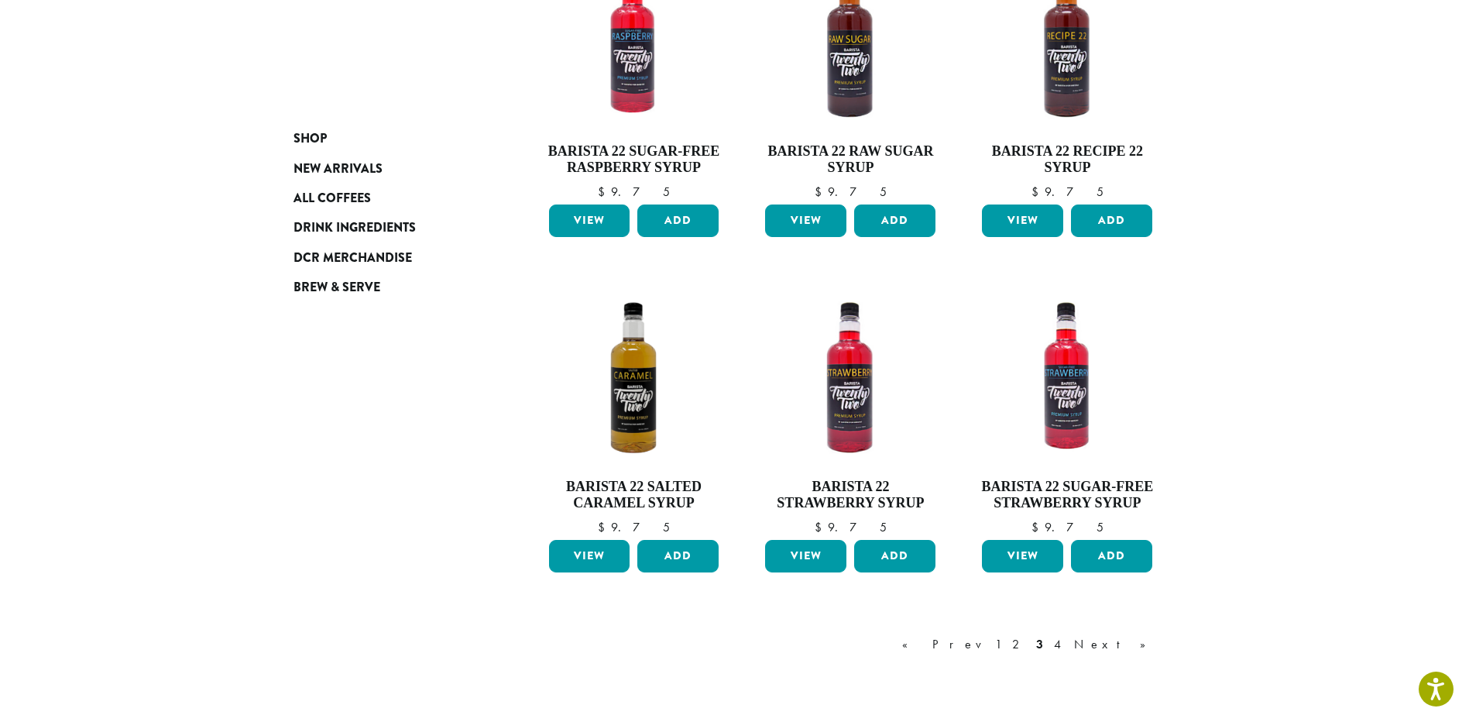
scroll to position [1102, 0]
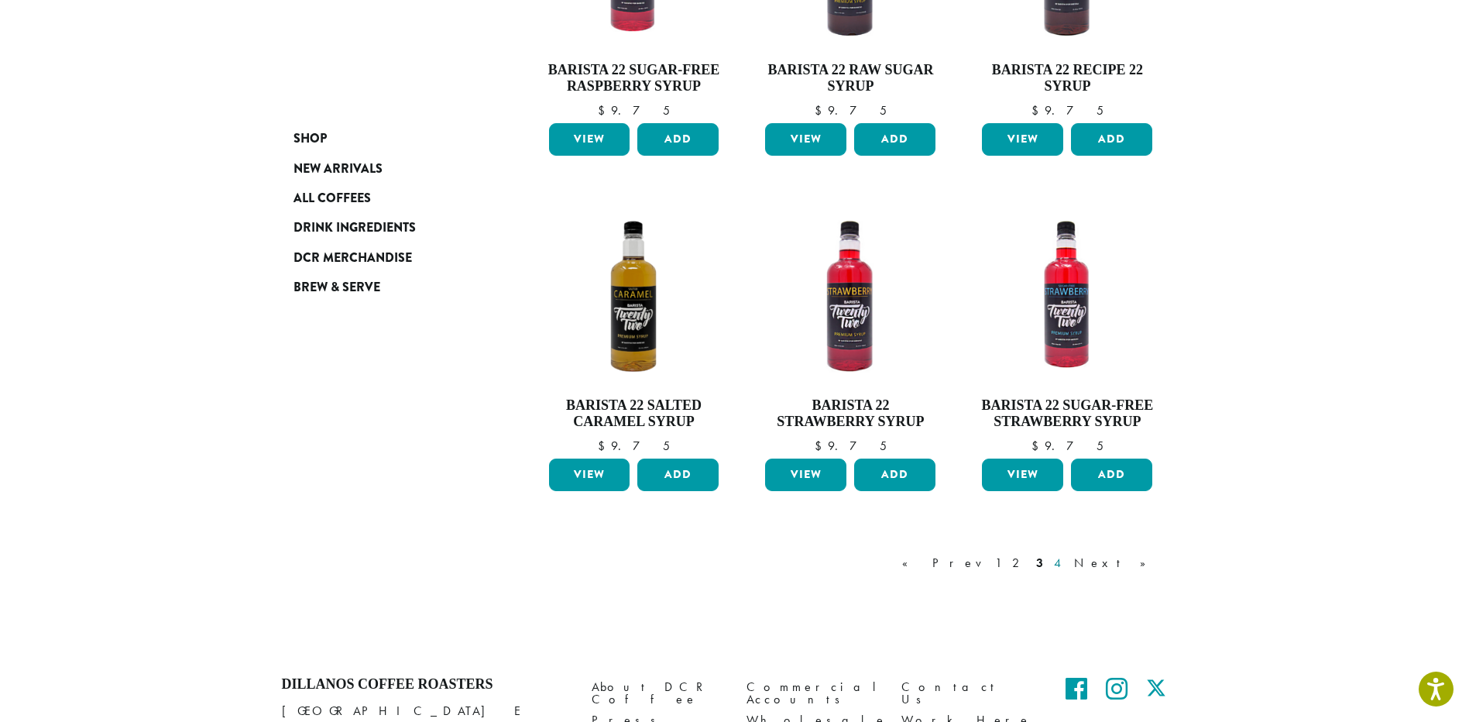
click at [1066, 560] on link "4" at bounding box center [1058, 563] width 15 height 19
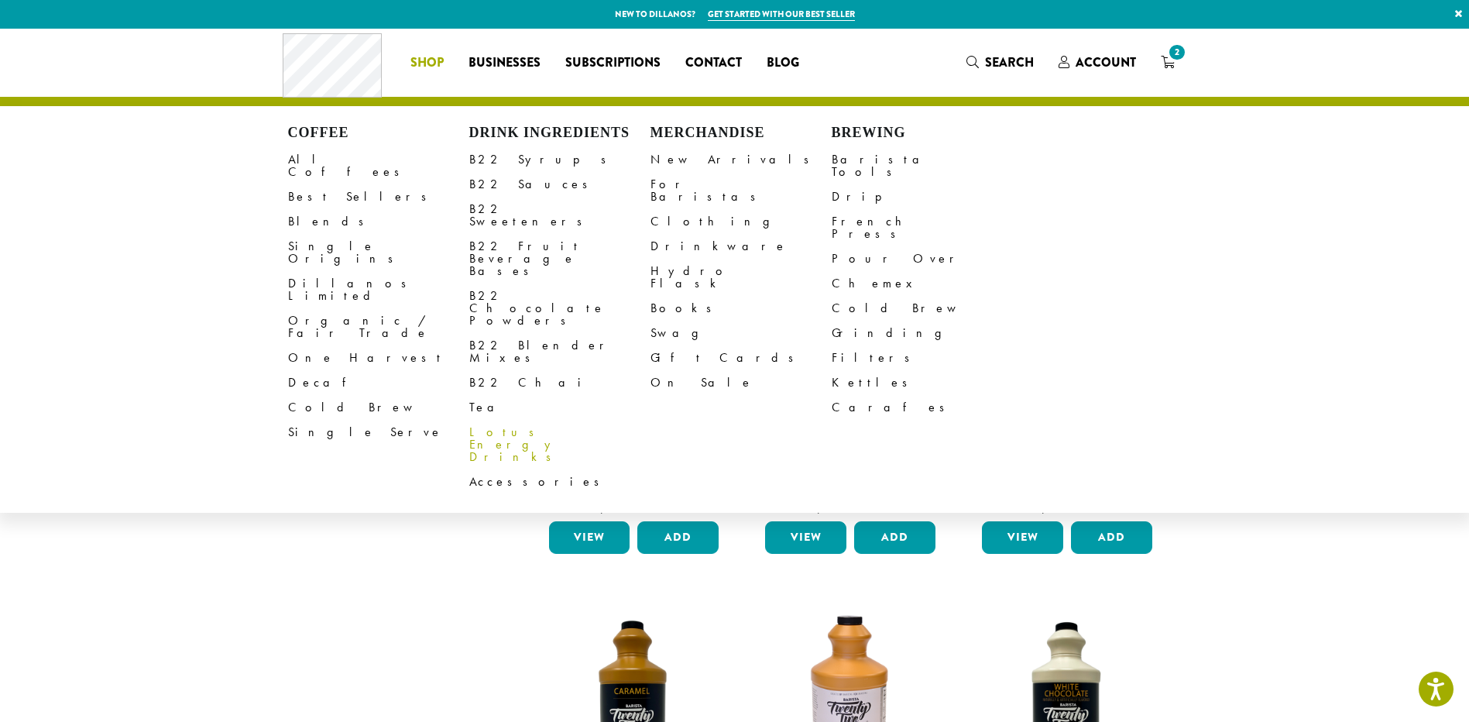
click at [530, 420] on link "Lotus Energy Drinks" at bounding box center [559, 445] width 181 height 50
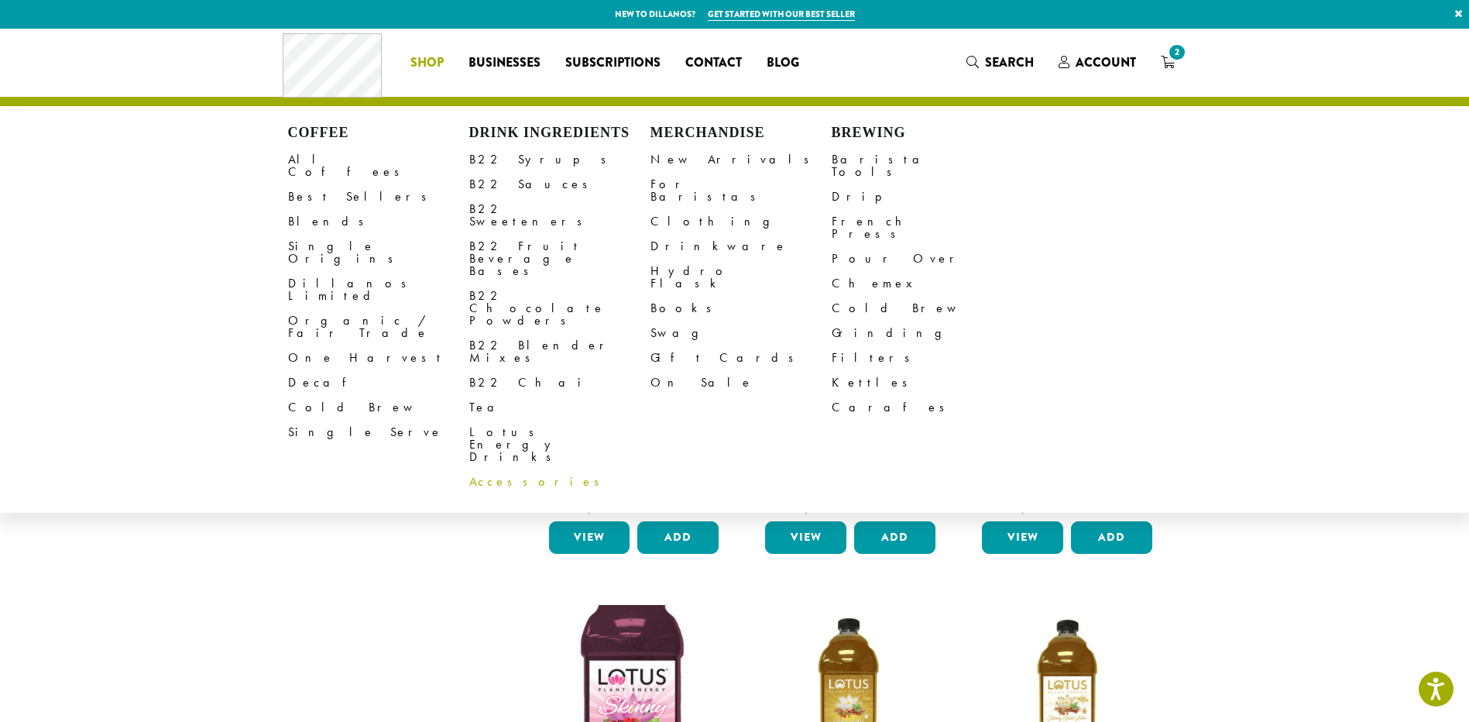
click at [487, 469] on link "Accessories" at bounding box center [559, 481] width 181 height 25
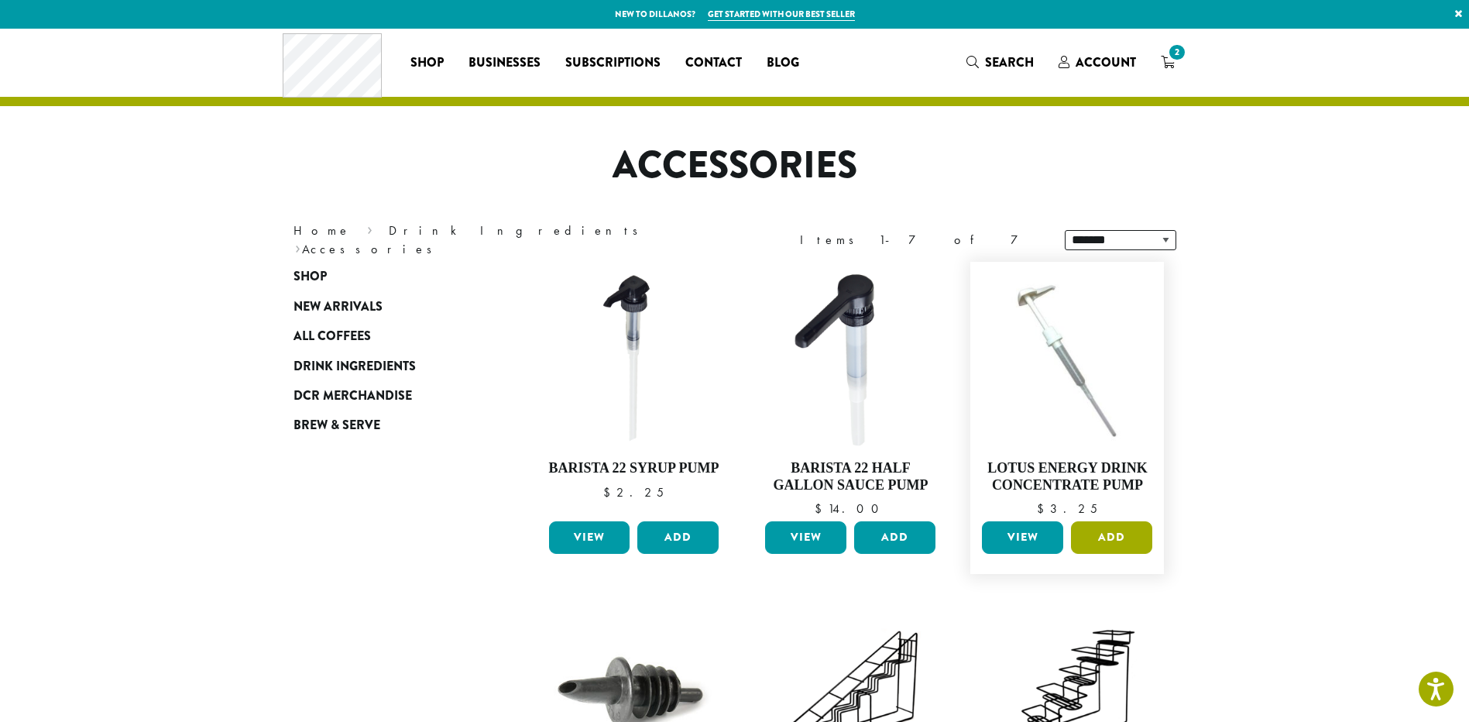
click at [1103, 548] on button "Add" at bounding box center [1111, 537] width 81 height 33
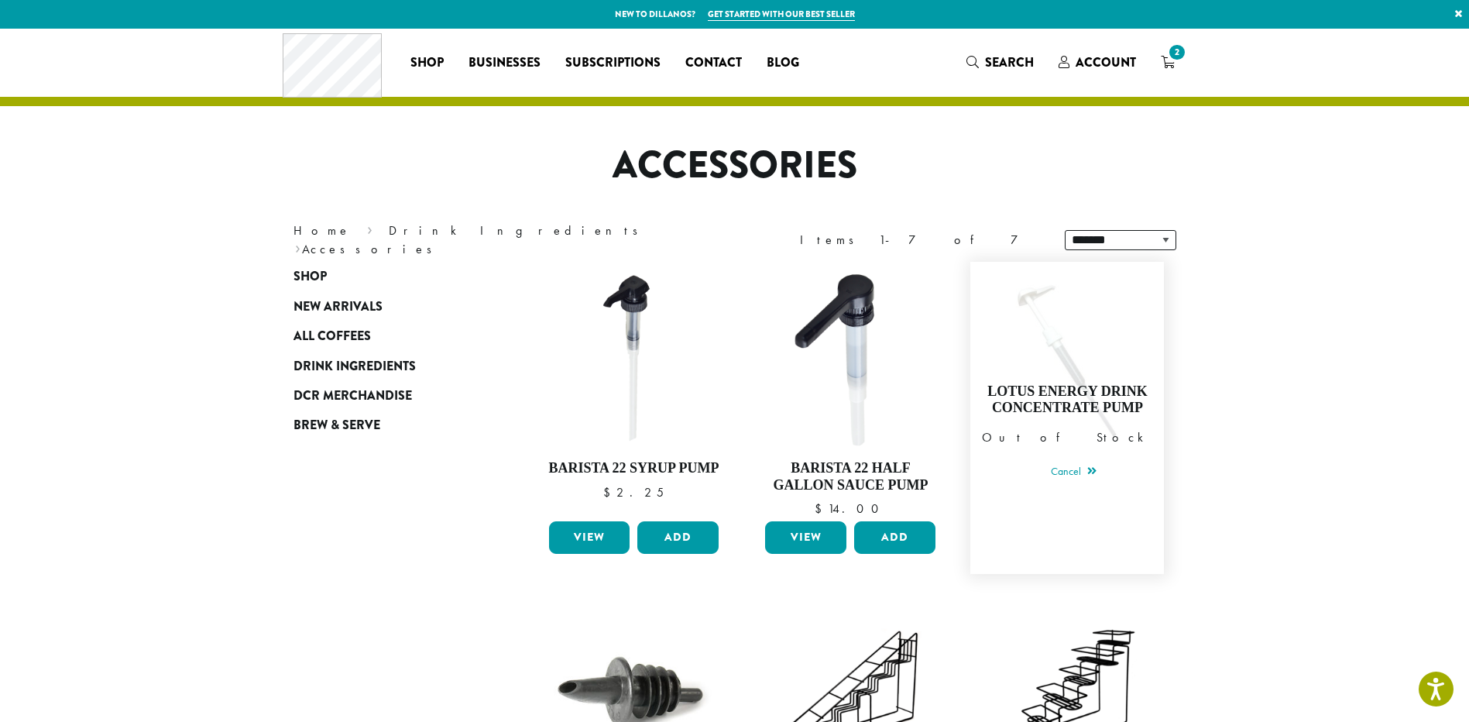
drag, startPoint x: 1086, startPoint y: 472, endPoint x: 1121, endPoint y: 468, distance: 35.8
click at [1086, 472] on link "Cancel" at bounding box center [1074, 472] width 46 height 22
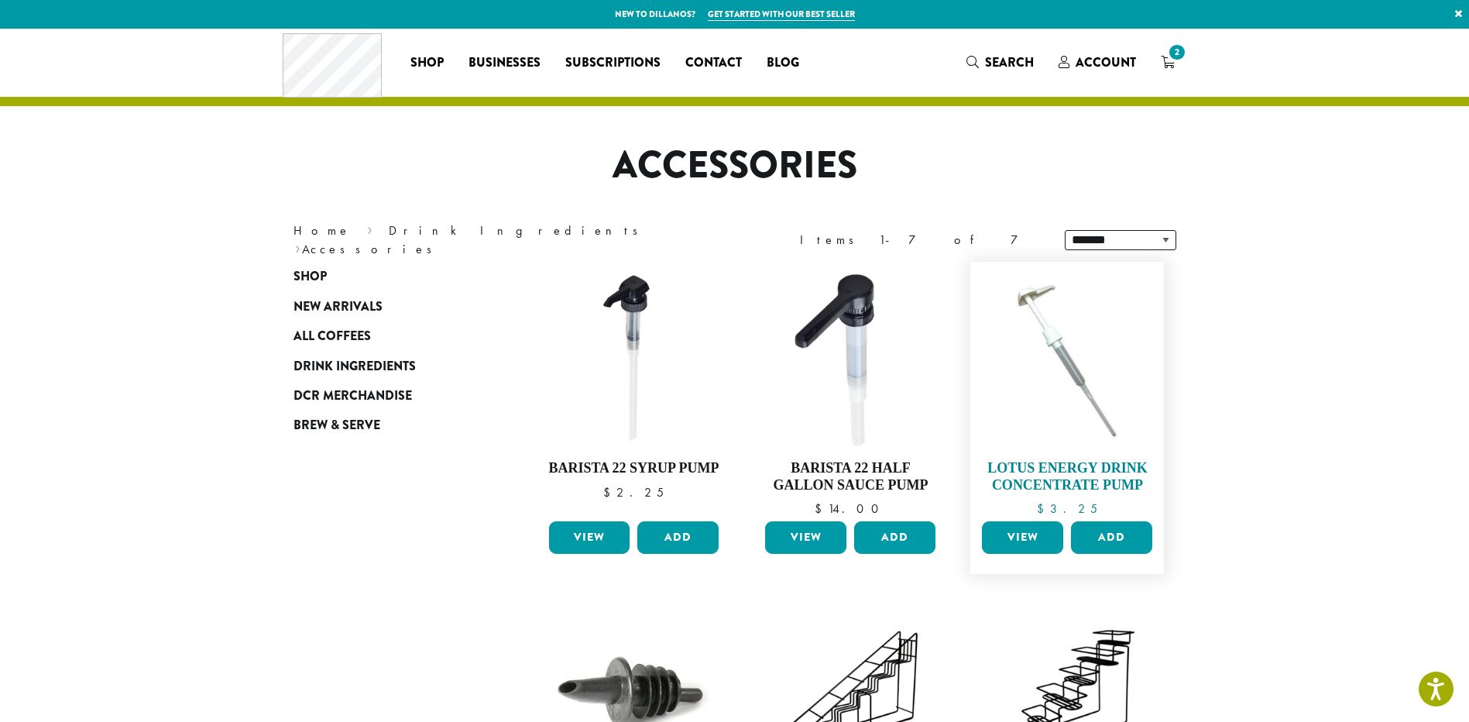
click at [1096, 342] on img at bounding box center [1067, 358] width 178 height 178
click at [1043, 317] on img at bounding box center [1067, 358] width 178 height 178
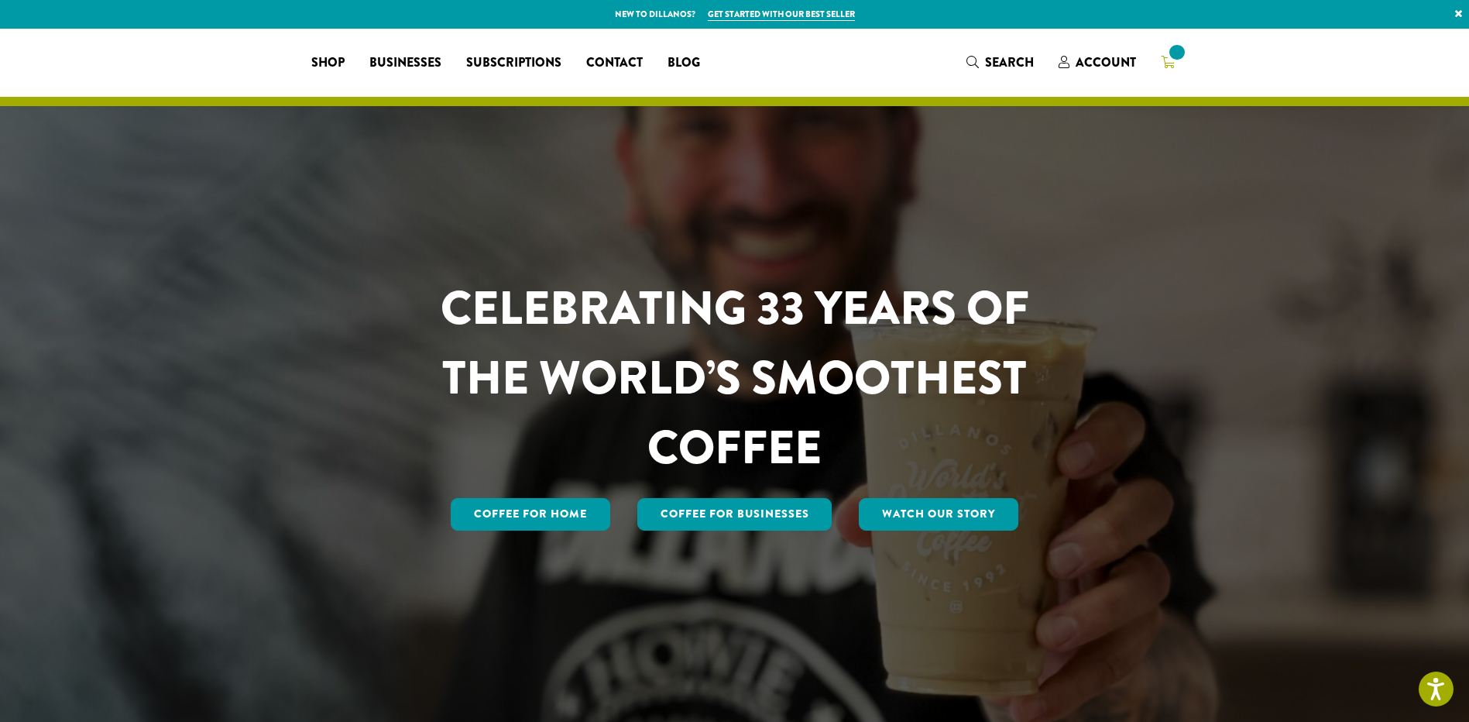
click at [1170, 57] on span at bounding box center [1176, 52] width 21 height 21
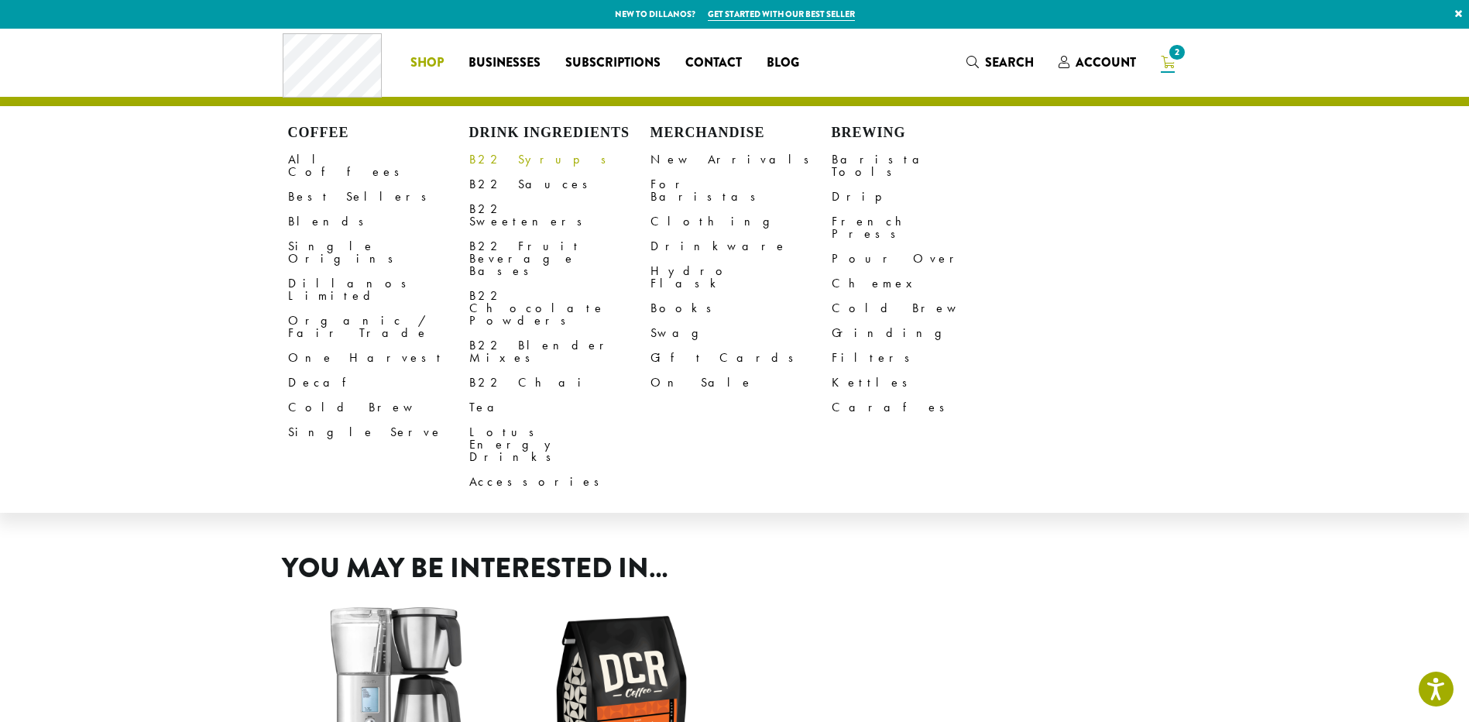
click at [520, 163] on link "B22 Syrups" at bounding box center [559, 159] width 181 height 25
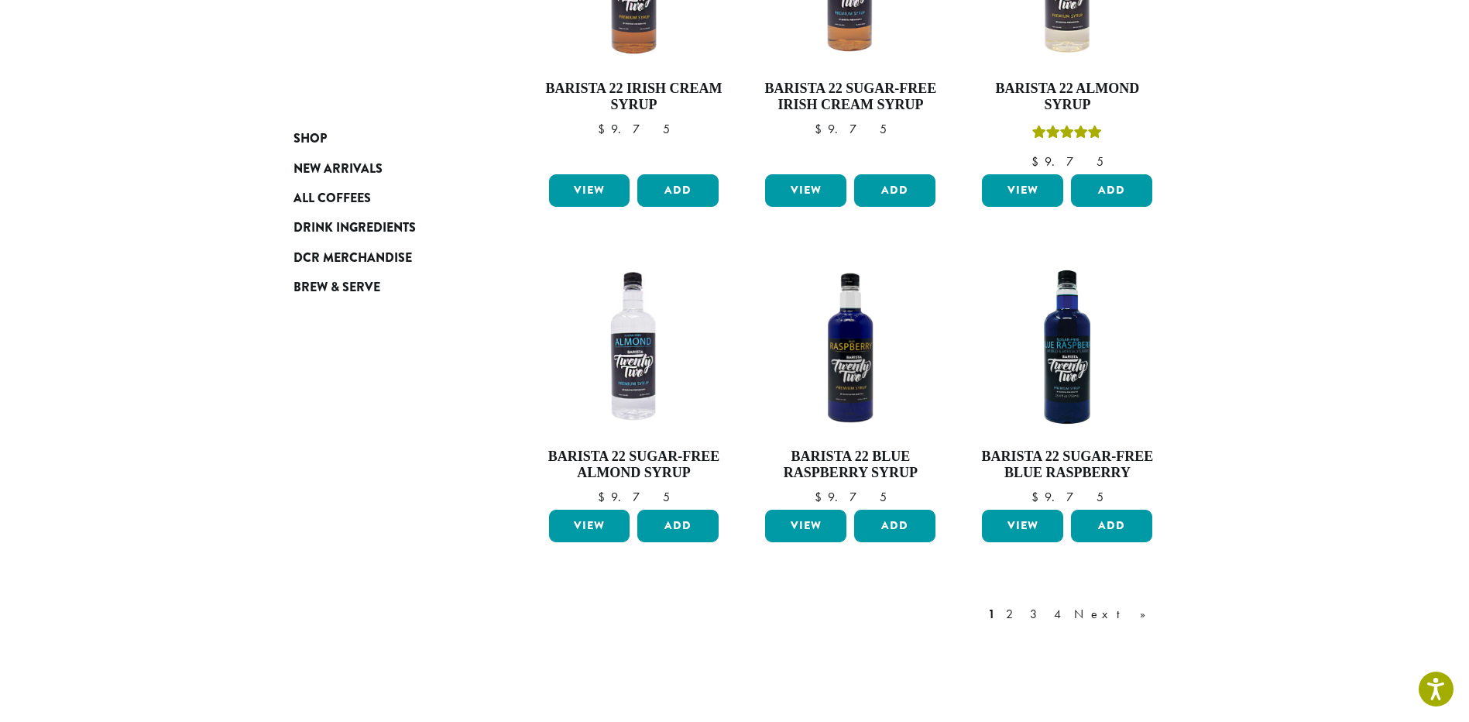
scroll to position [1295, 0]
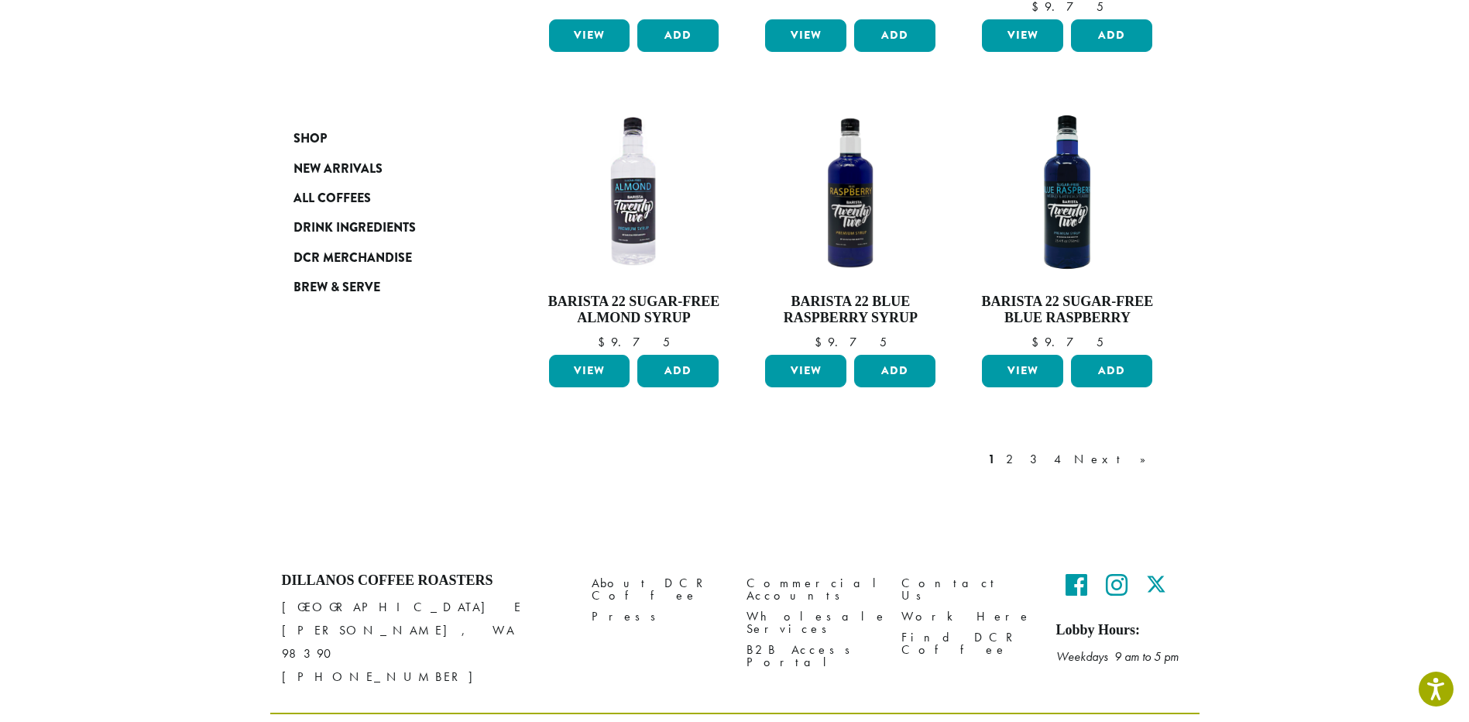
click at [1022, 450] on link "2" at bounding box center [1012, 459] width 19 height 19
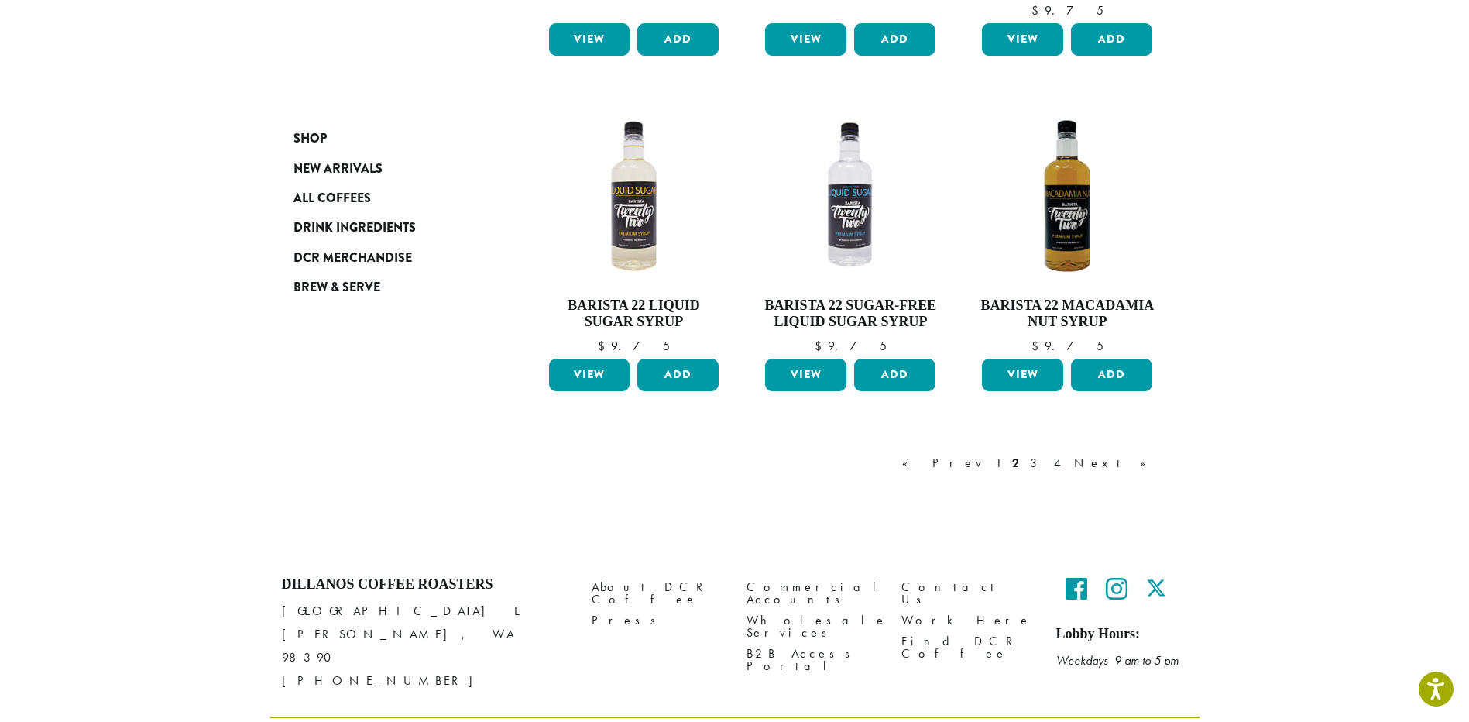
scroll to position [1263, 0]
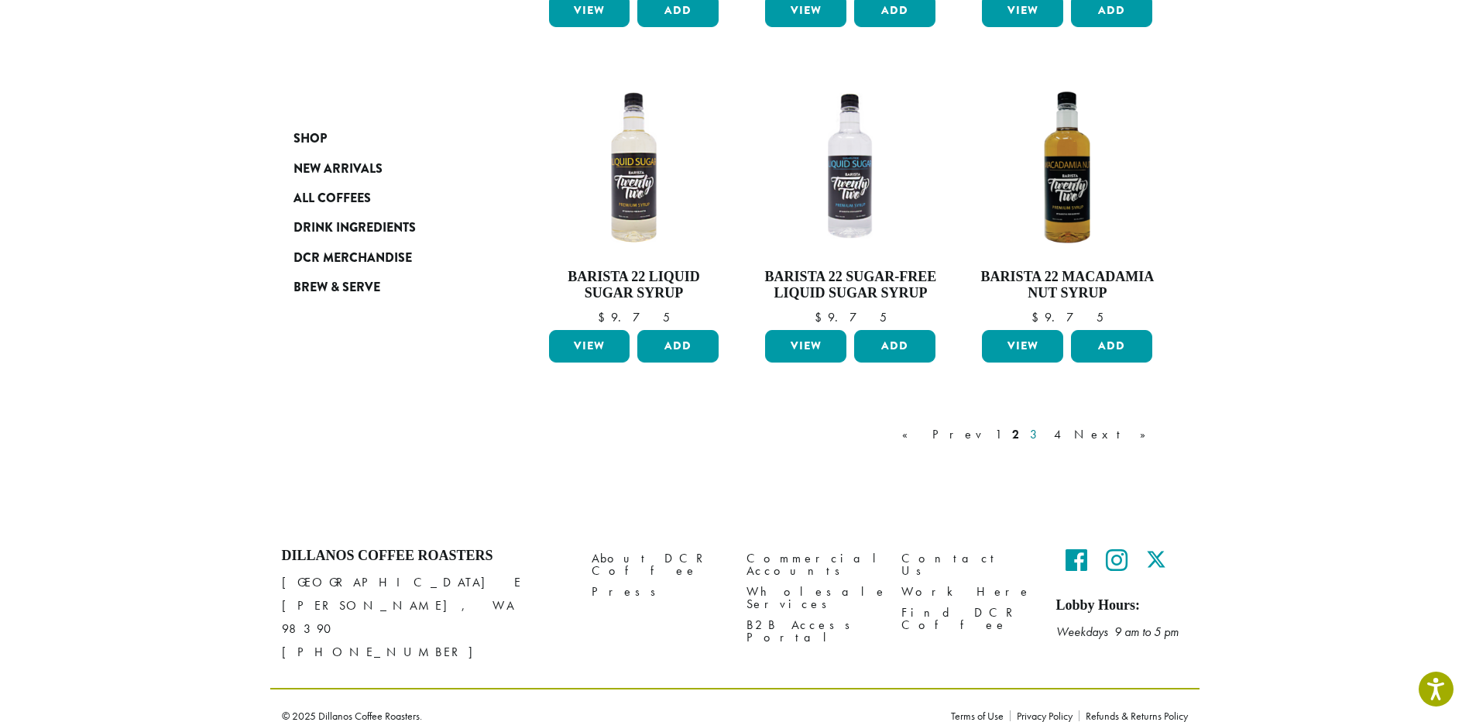
click at [1046, 432] on link "3" at bounding box center [1036, 434] width 19 height 19
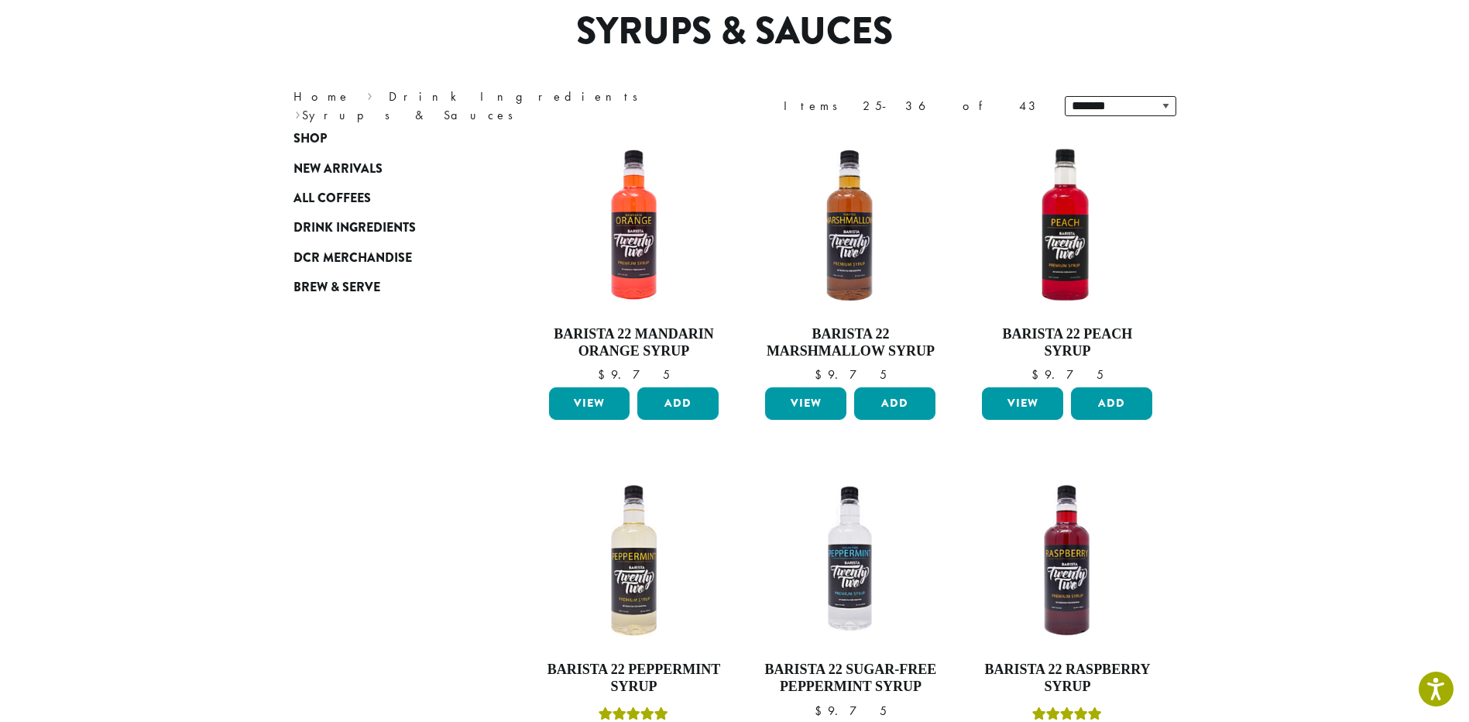
scroll to position [95, 0]
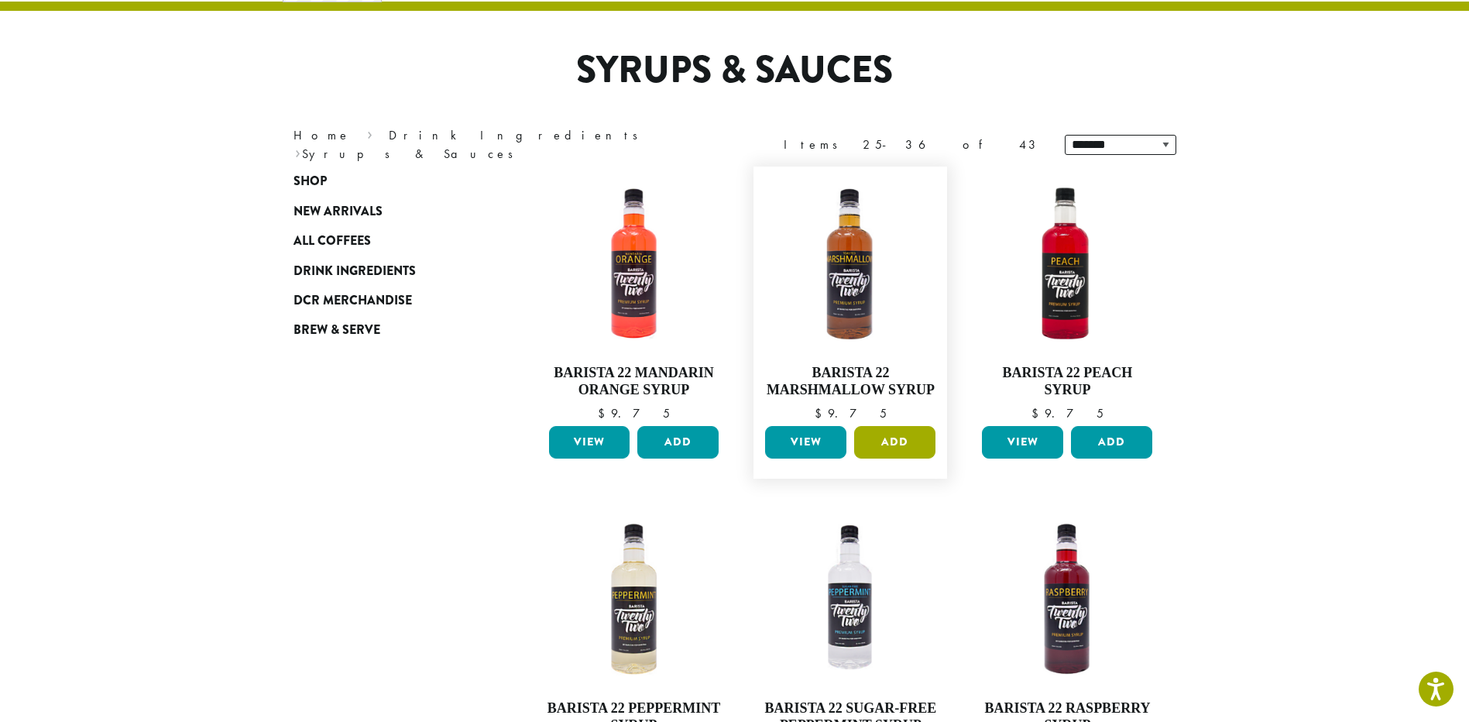
click at [867, 445] on button "Add" at bounding box center [894, 442] width 81 height 33
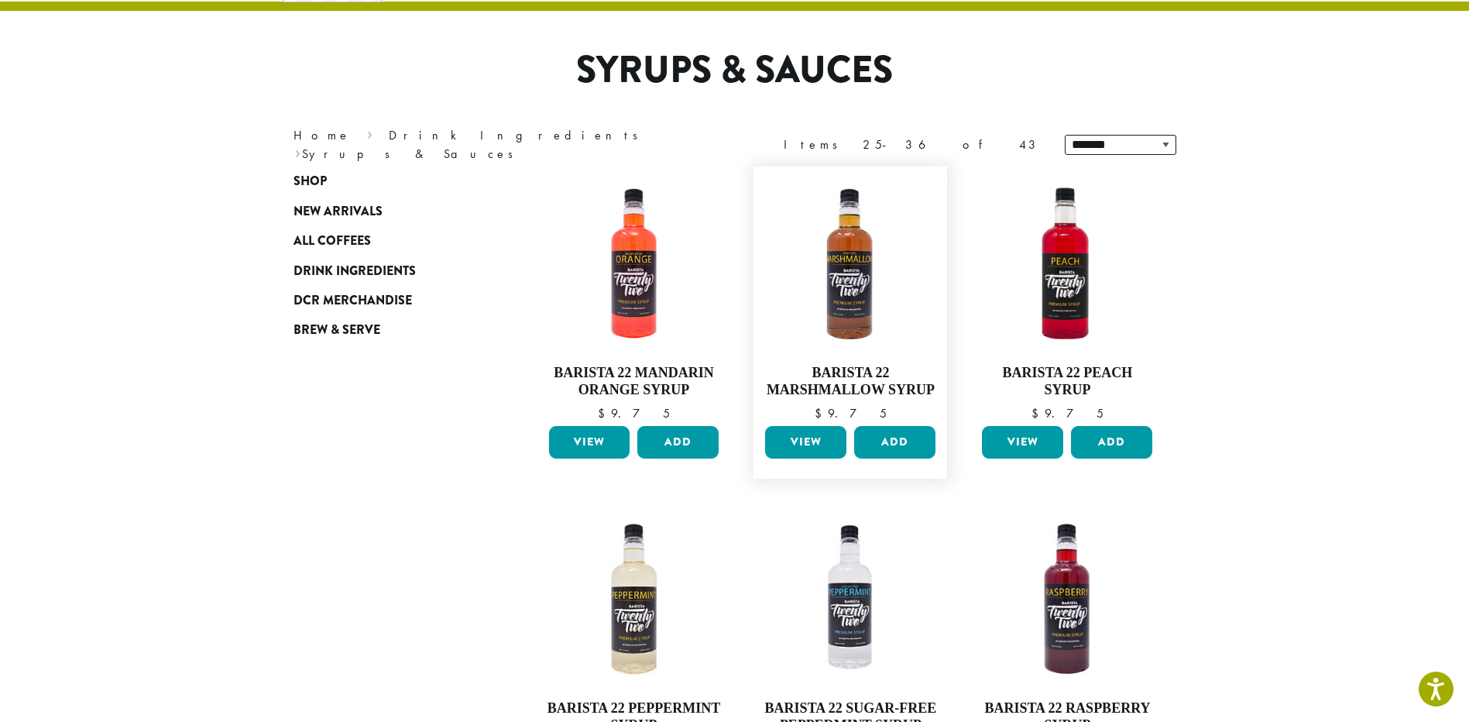
click at [938, 434] on div "View Add" at bounding box center [850, 448] width 178 height 45
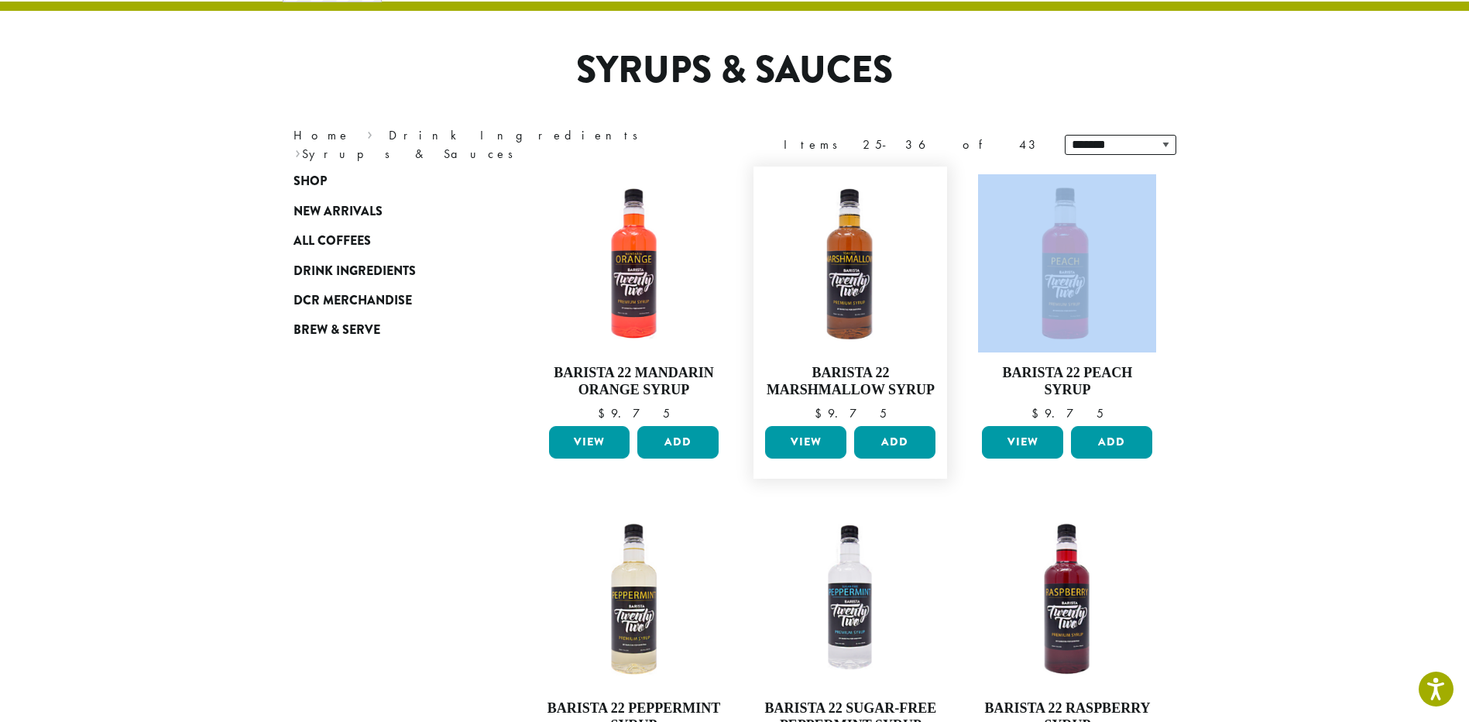
click at [937, 436] on div "View Add" at bounding box center [850, 448] width 178 height 45
click at [926, 441] on button "Add" at bounding box center [894, 442] width 81 height 33
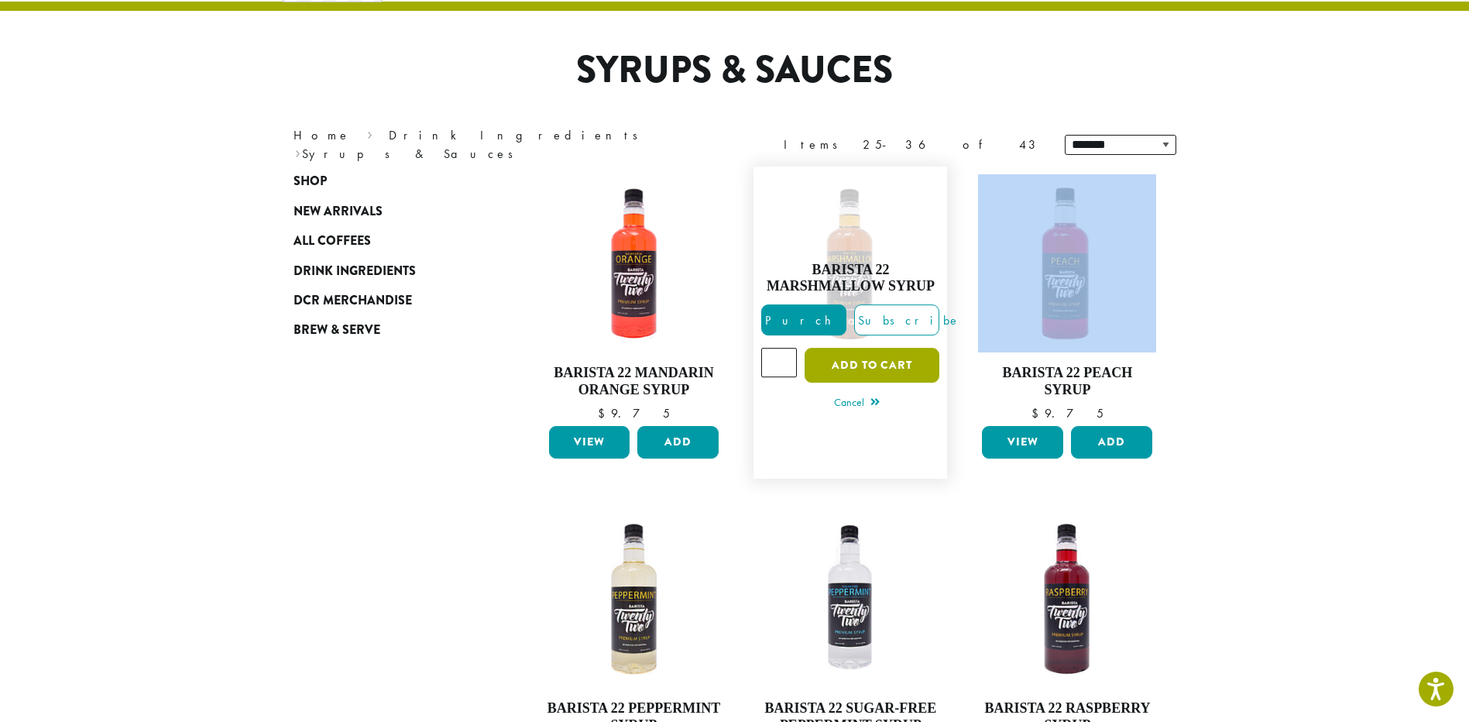
click at [904, 371] on button "Add to cart" at bounding box center [871, 365] width 135 height 35
click at [880, 358] on button "Add to cart" at bounding box center [871, 365] width 135 height 35
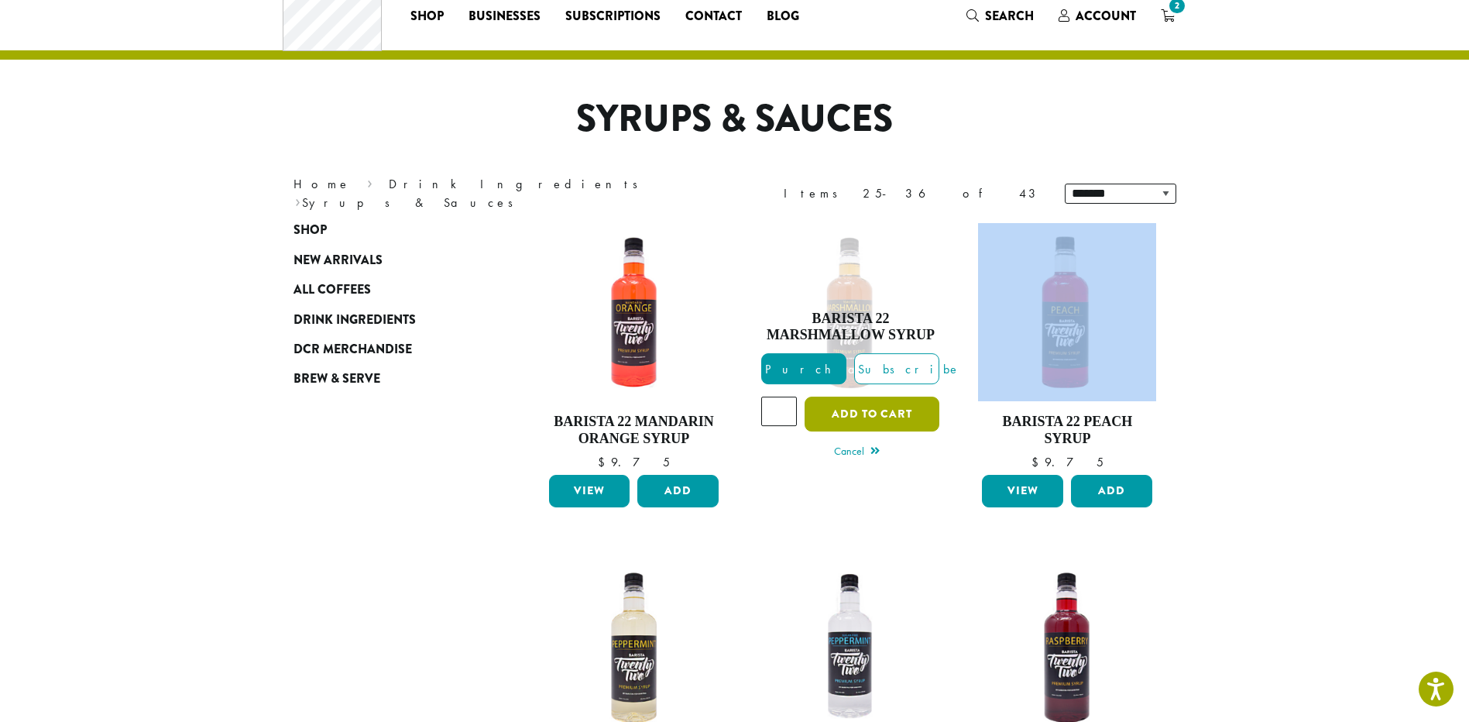
scroll to position [0, 0]
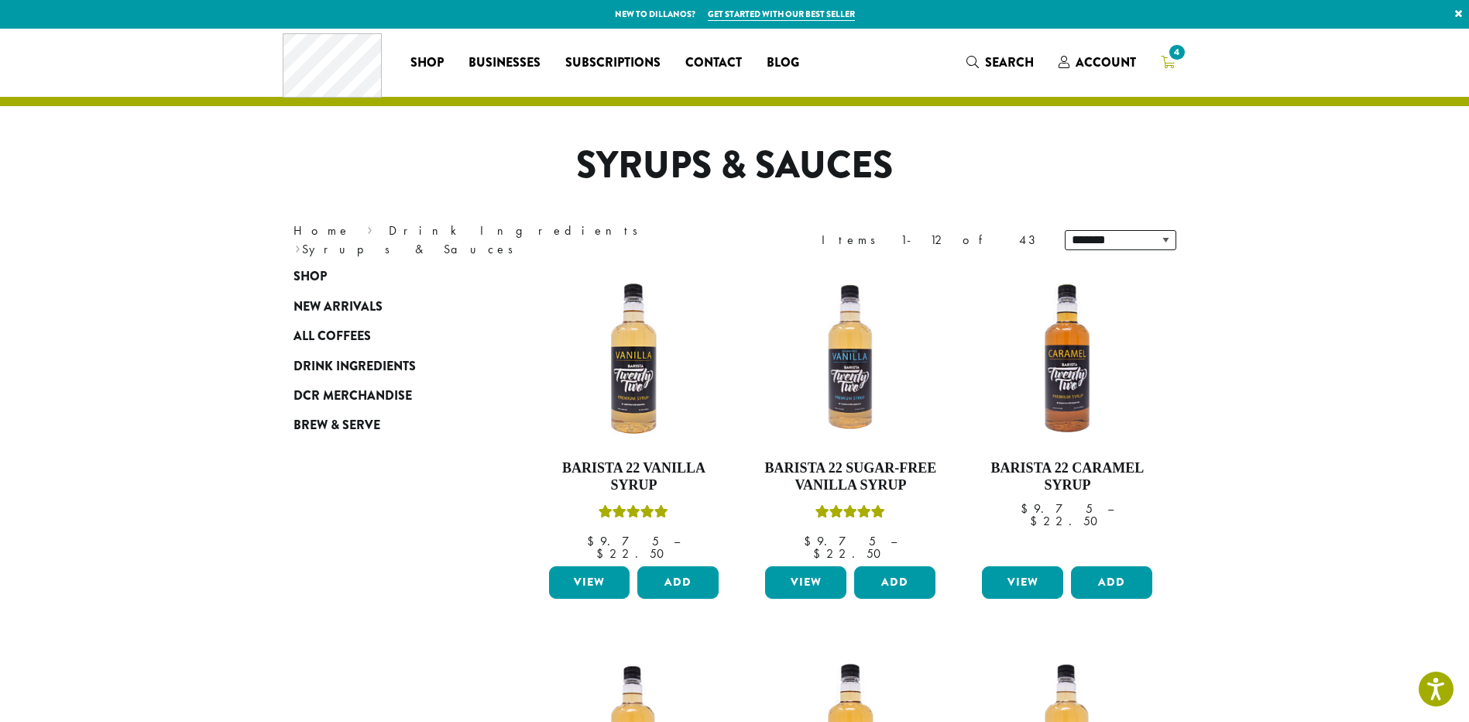
click at [1165, 59] on icon "4" at bounding box center [1168, 62] width 14 height 12
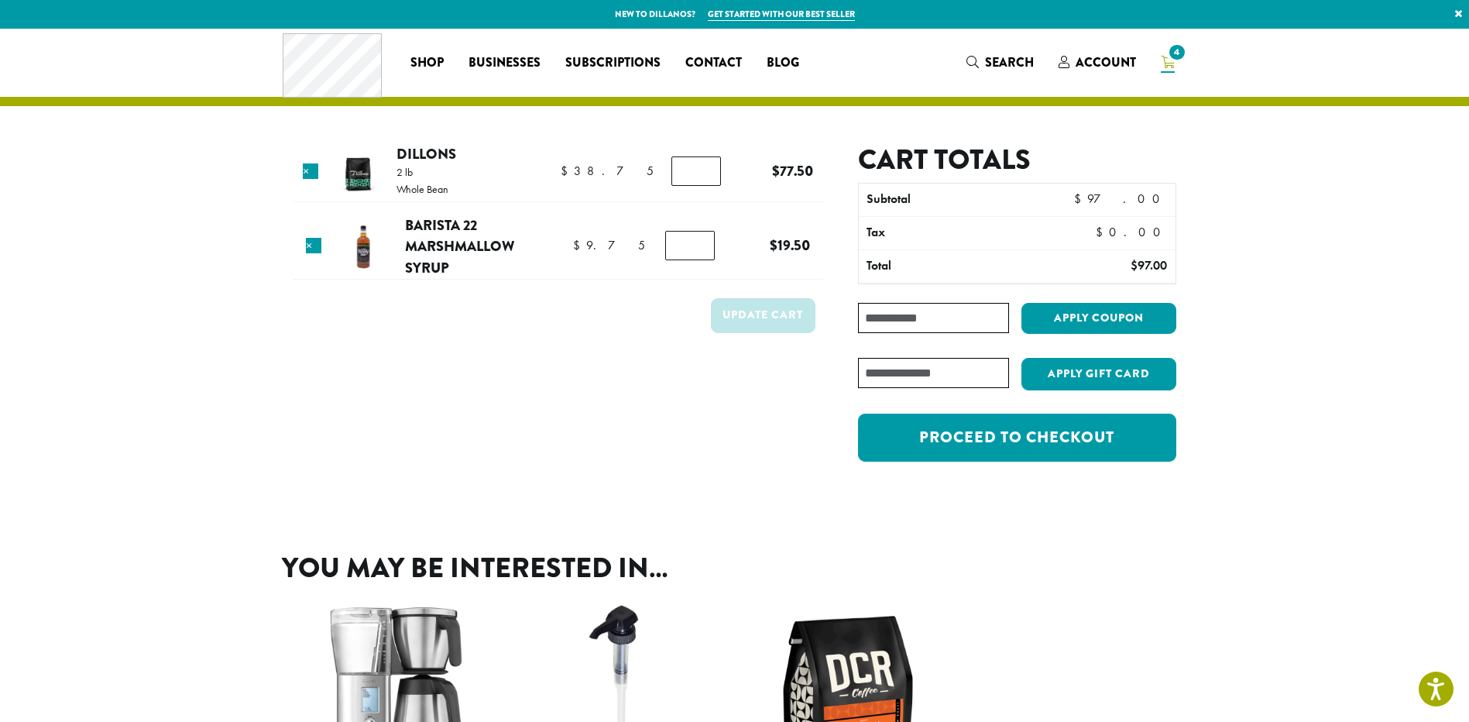
click at [666, 255] on input "*" at bounding box center [690, 245] width 50 height 29
click at [694, 244] on input "*" at bounding box center [690, 245] width 50 height 29
click at [698, 254] on input "*" at bounding box center [690, 245] width 50 height 29
click at [700, 249] on input "*" at bounding box center [690, 245] width 50 height 29
type input "*"
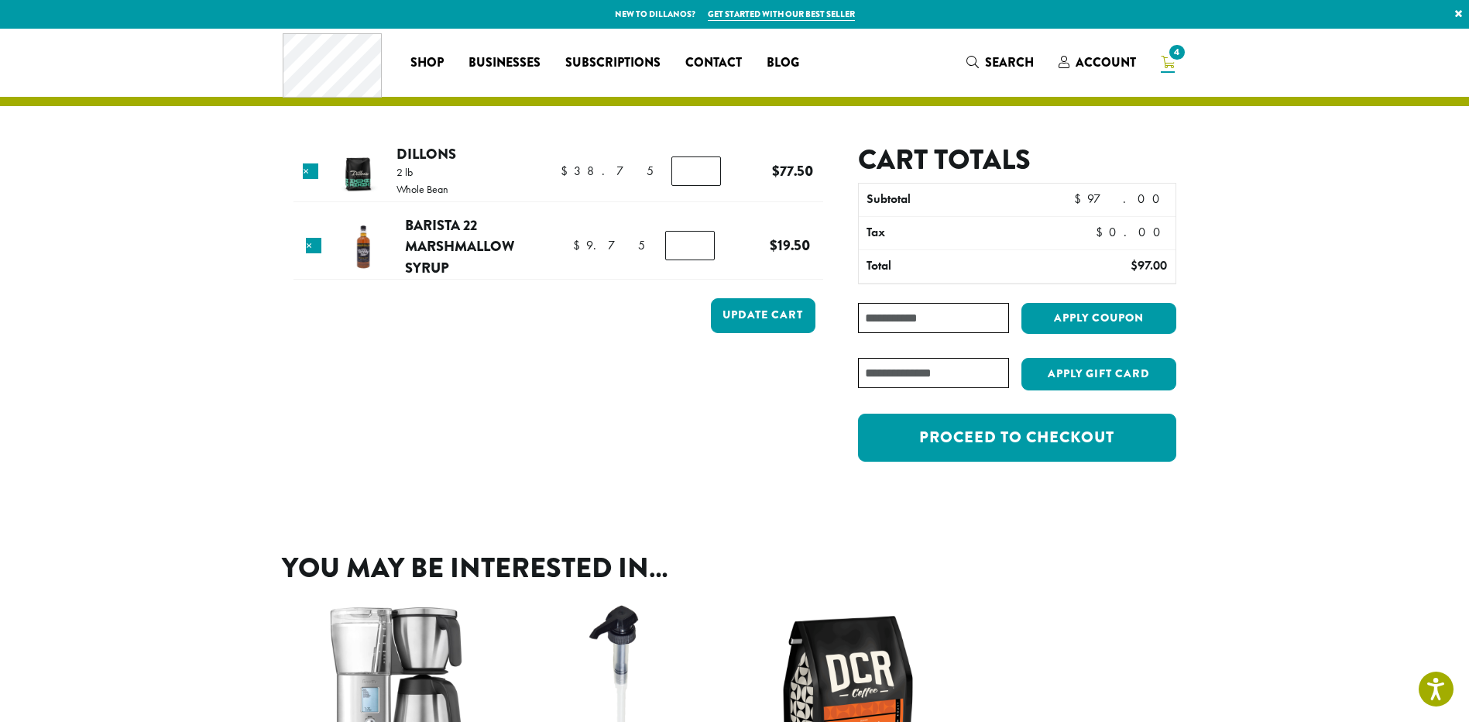
click at [700, 249] on input "*" at bounding box center [690, 245] width 50 height 29
click at [737, 298] on button "Update cart" at bounding box center [763, 315] width 105 height 35
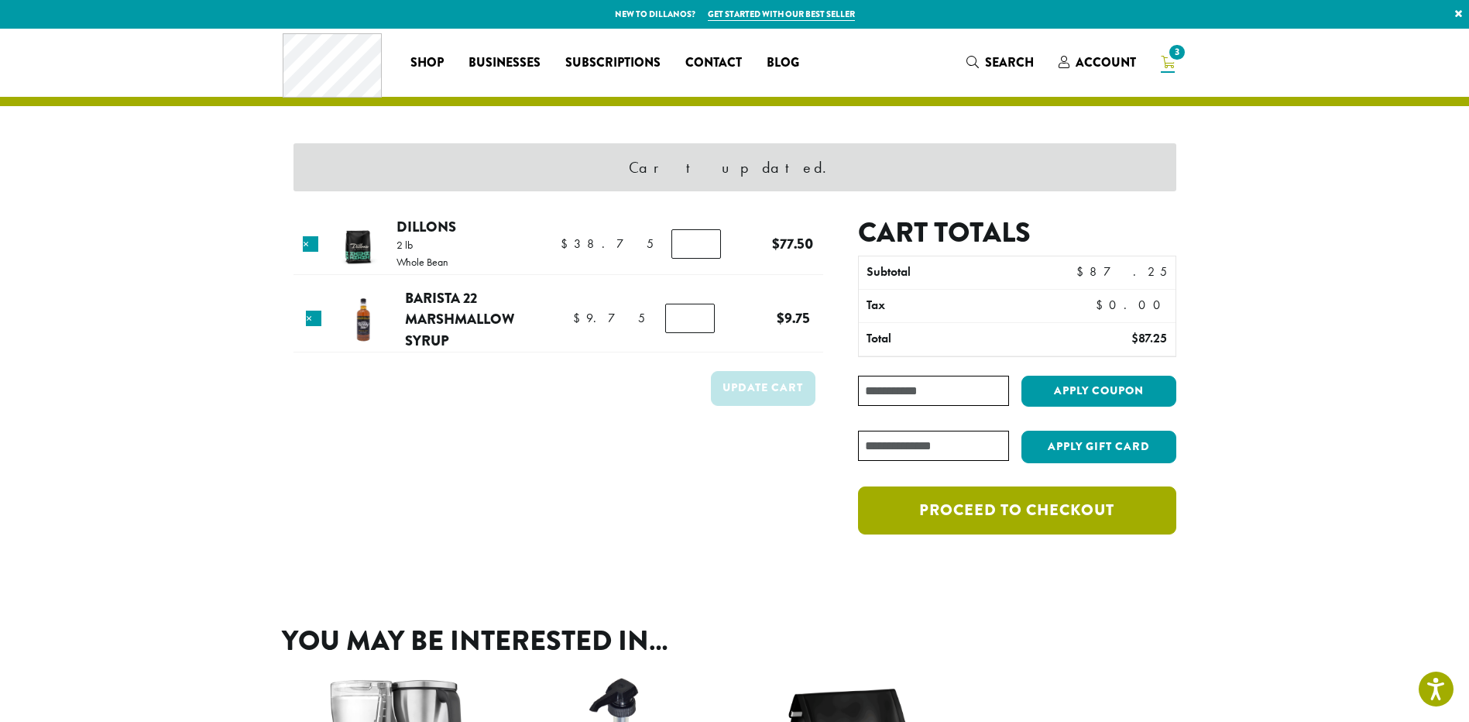
click at [1084, 533] on link "Proceed to checkout" at bounding box center [1016, 510] width 317 height 48
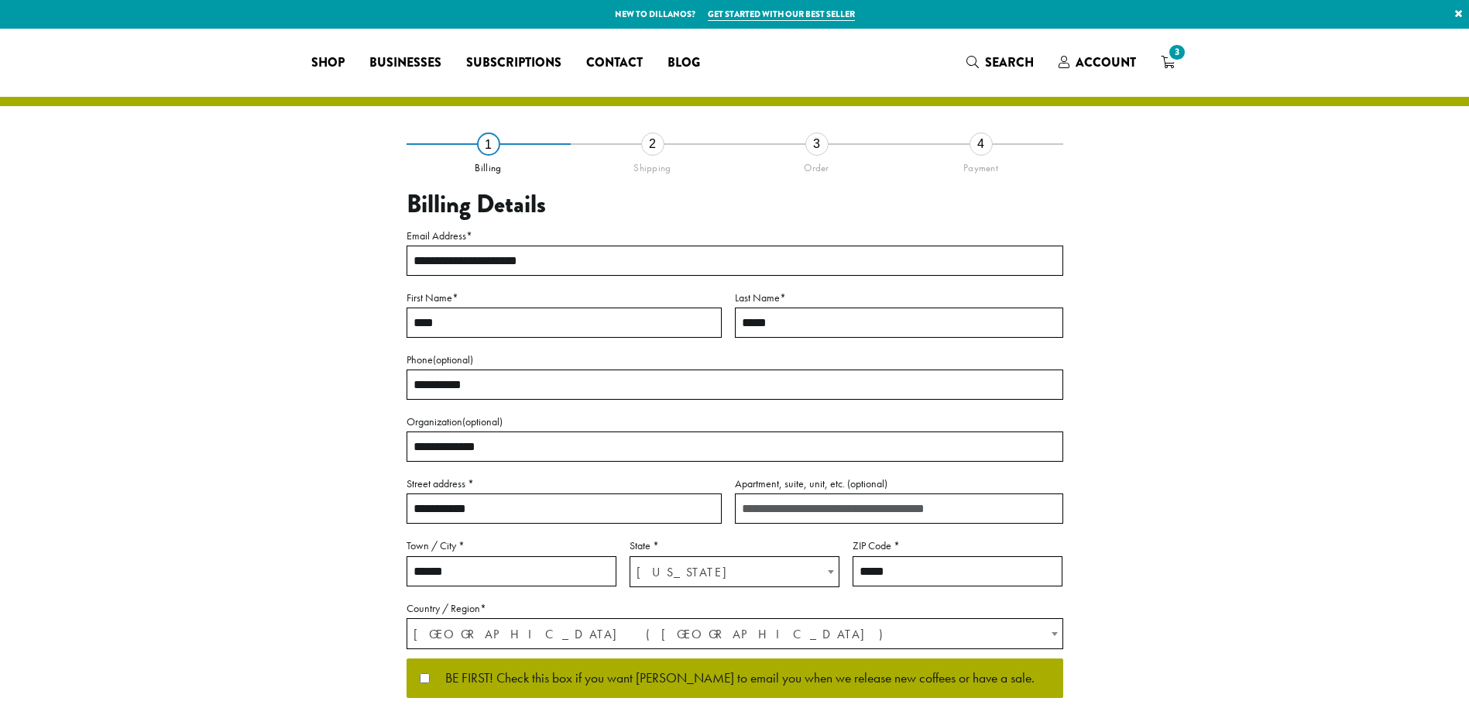
select select "**"
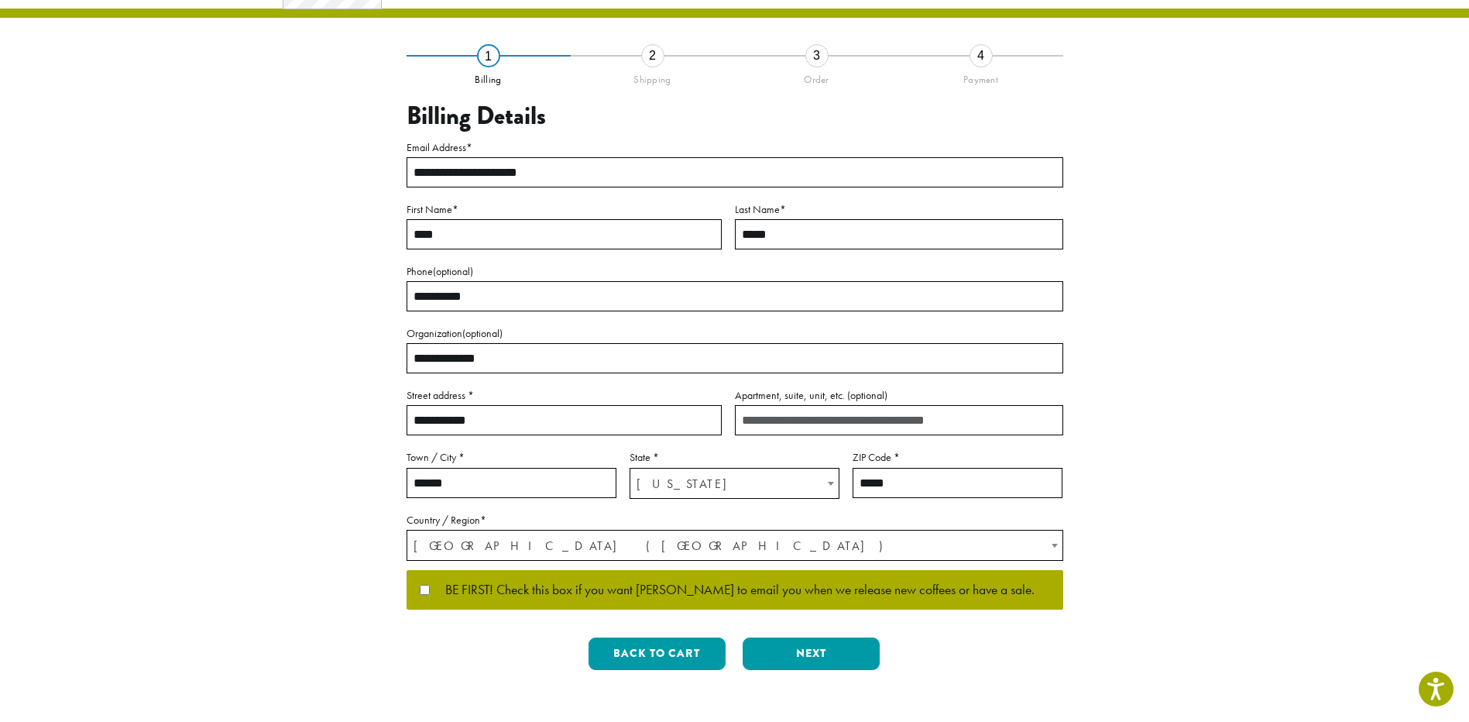
scroll to position [232, 0]
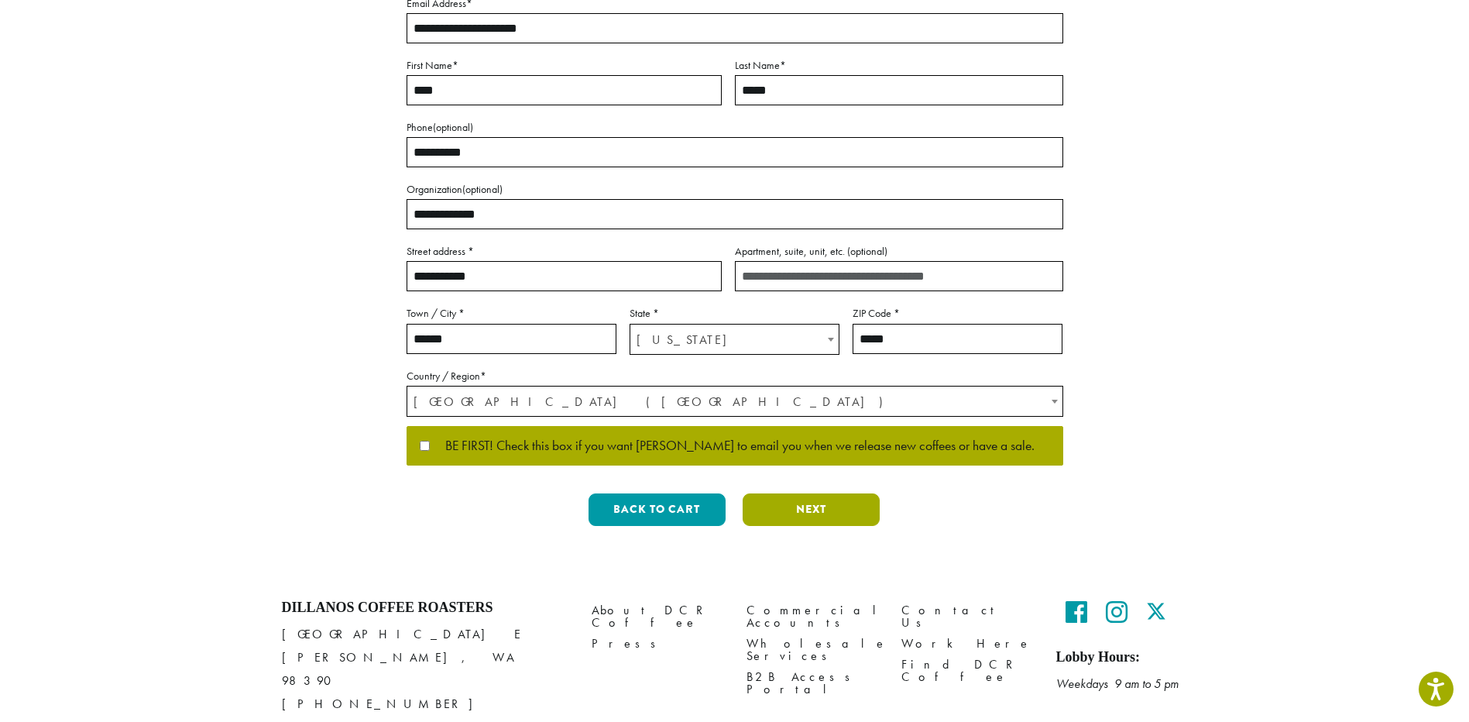
click at [823, 507] on button "Next" at bounding box center [811, 509] width 137 height 33
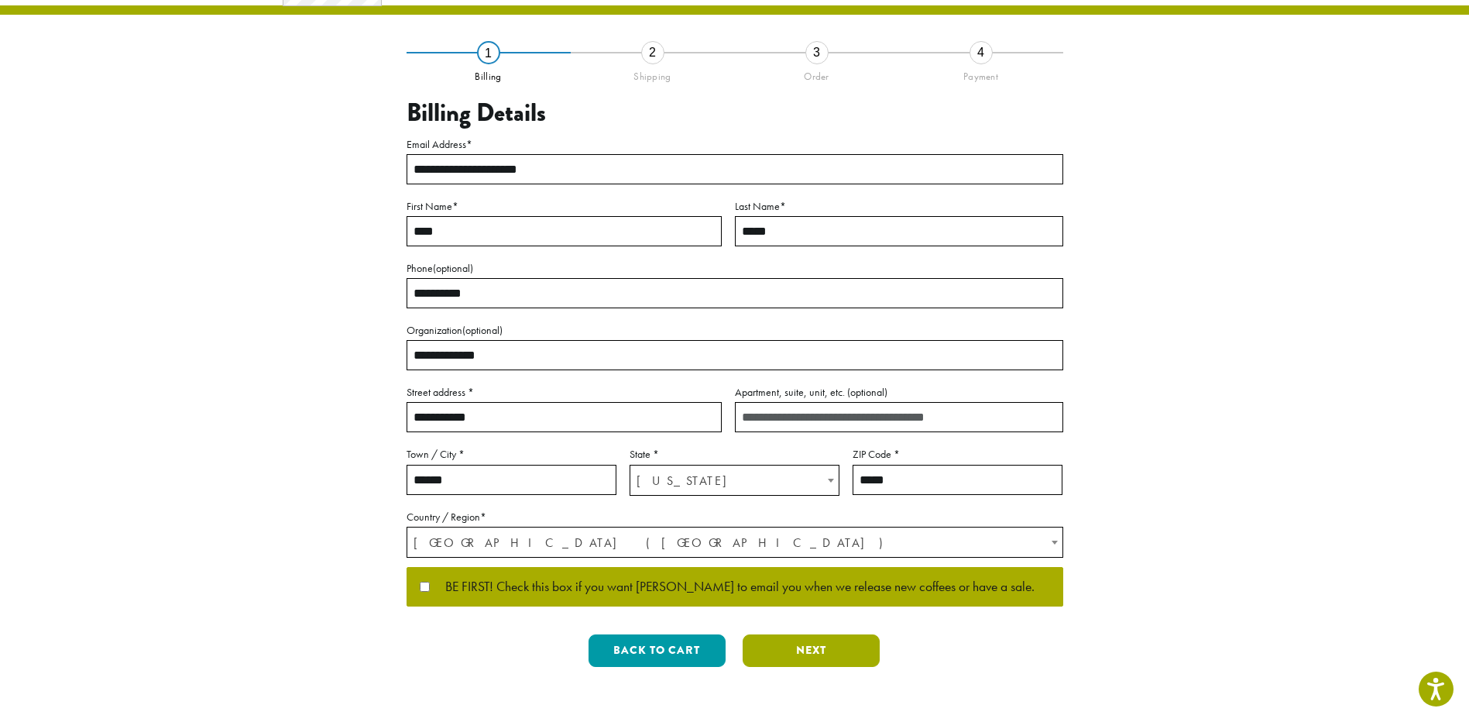
scroll to position [0, 0]
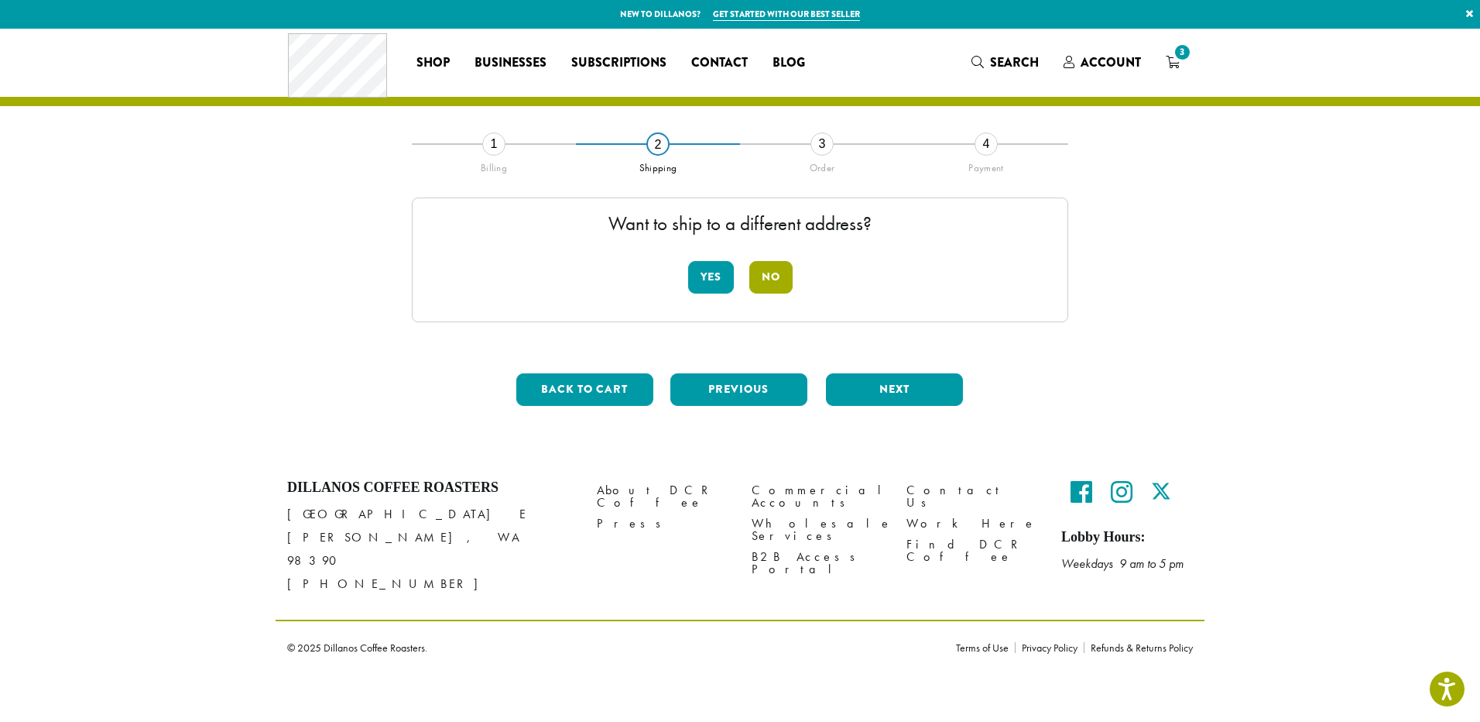
click at [762, 278] on button "No" at bounding box center [770, 277] width 43 height 33
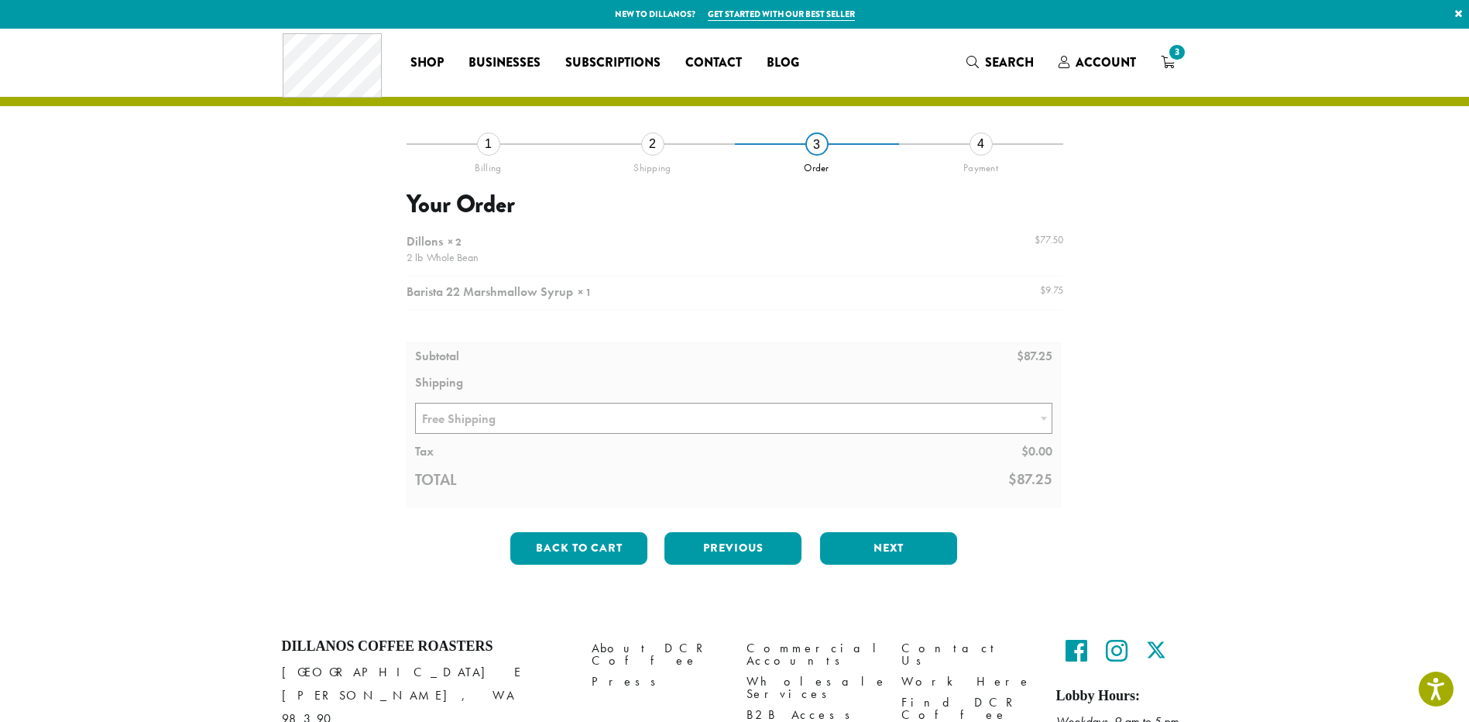
click at [680, 429] on div at bounding box center [734, 366] width 657 height 281
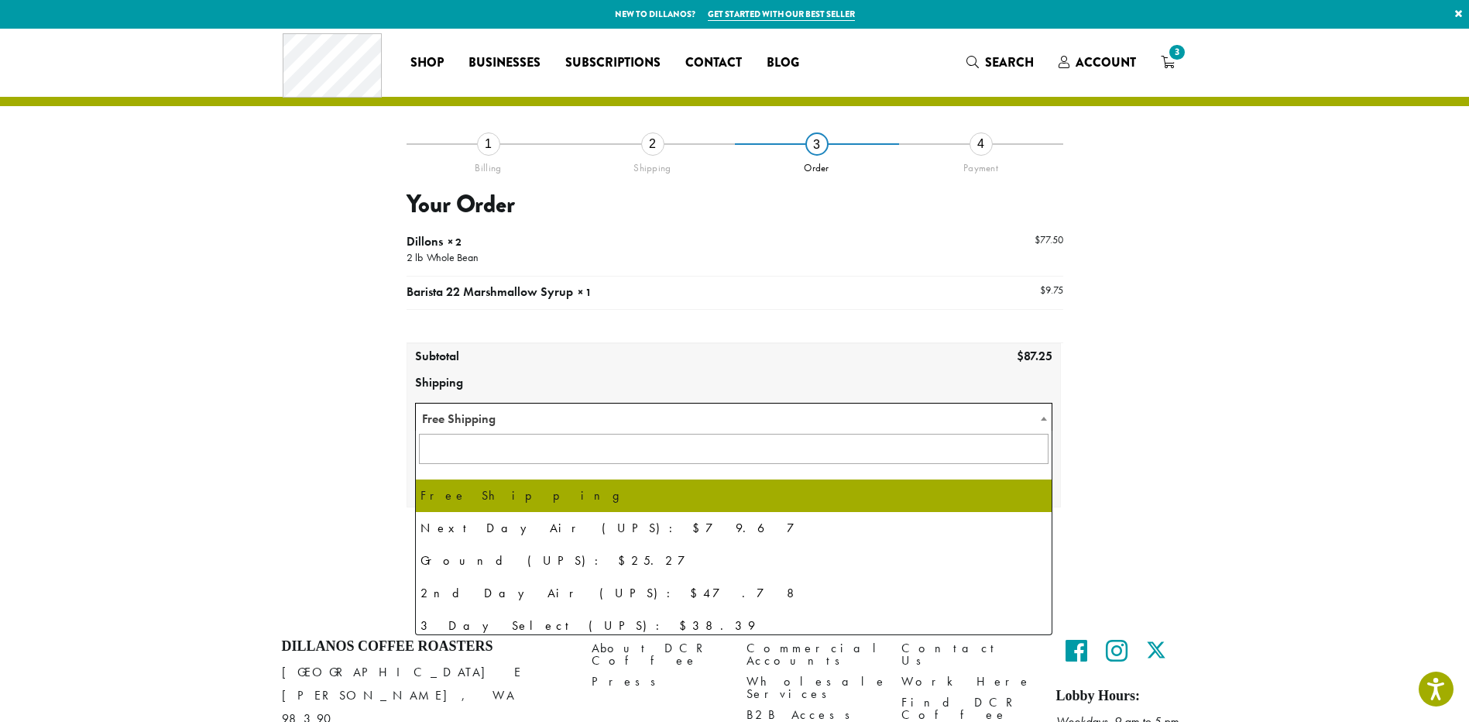
click at [1043, 420] on span at bounding box center [1043, 418] width 15 height 30
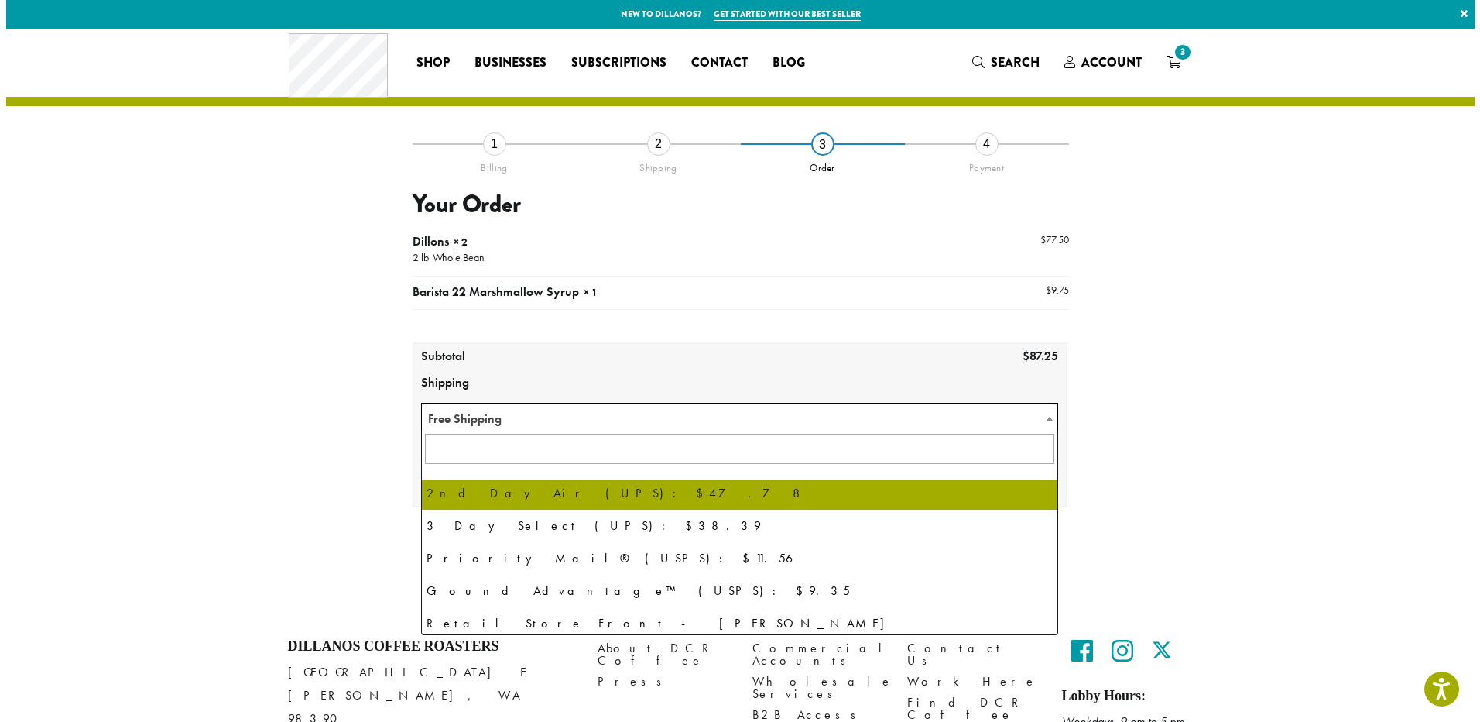
scroll to position [105, 0]
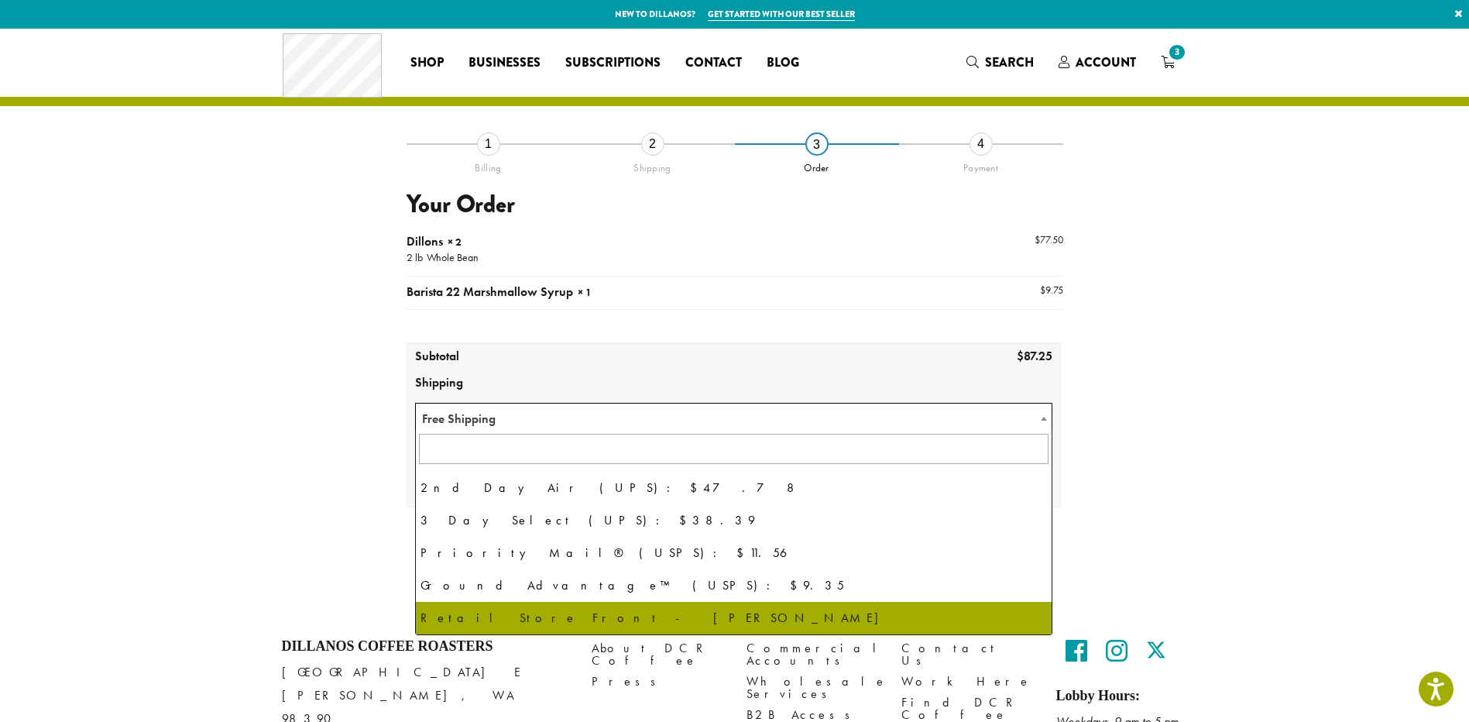
select select "**********"
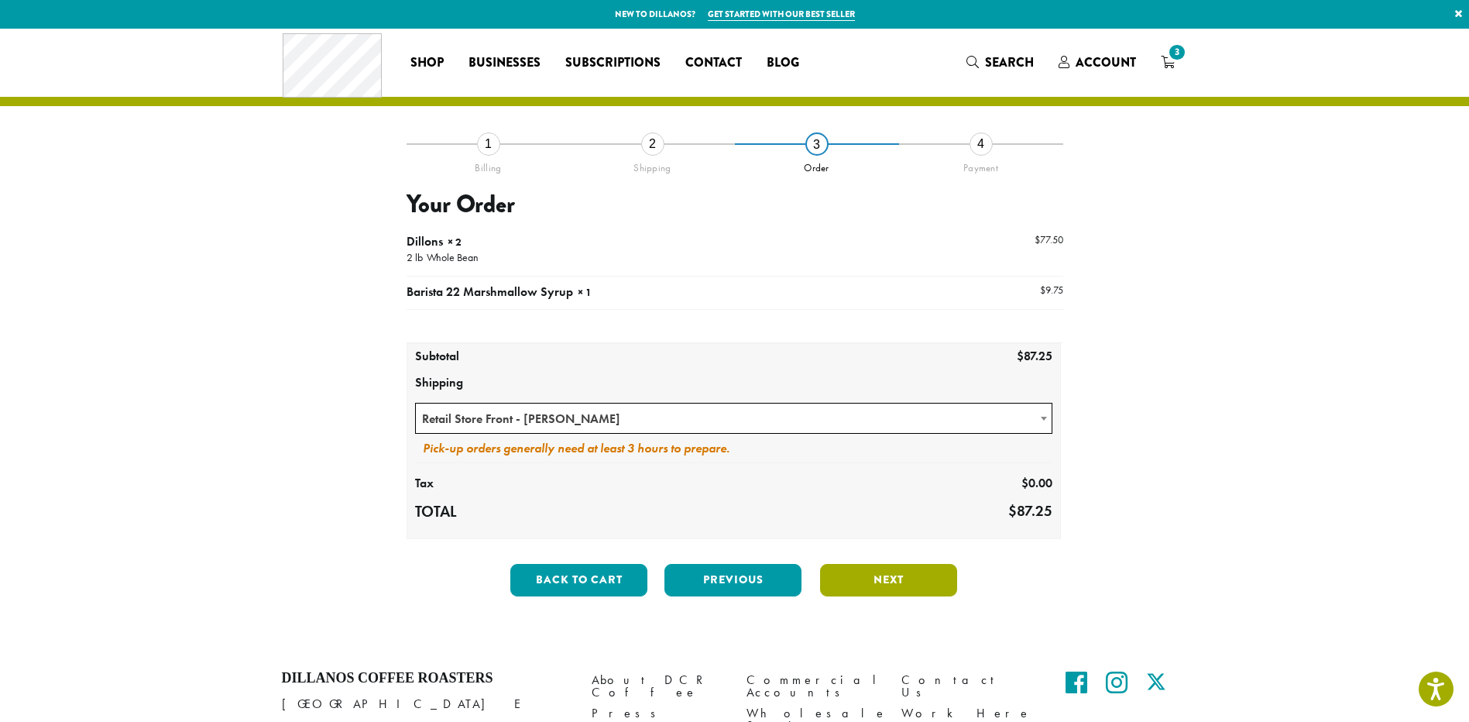
click at [880, 585] on button "Next" at bounding box center [888, 580] width 137 height 33
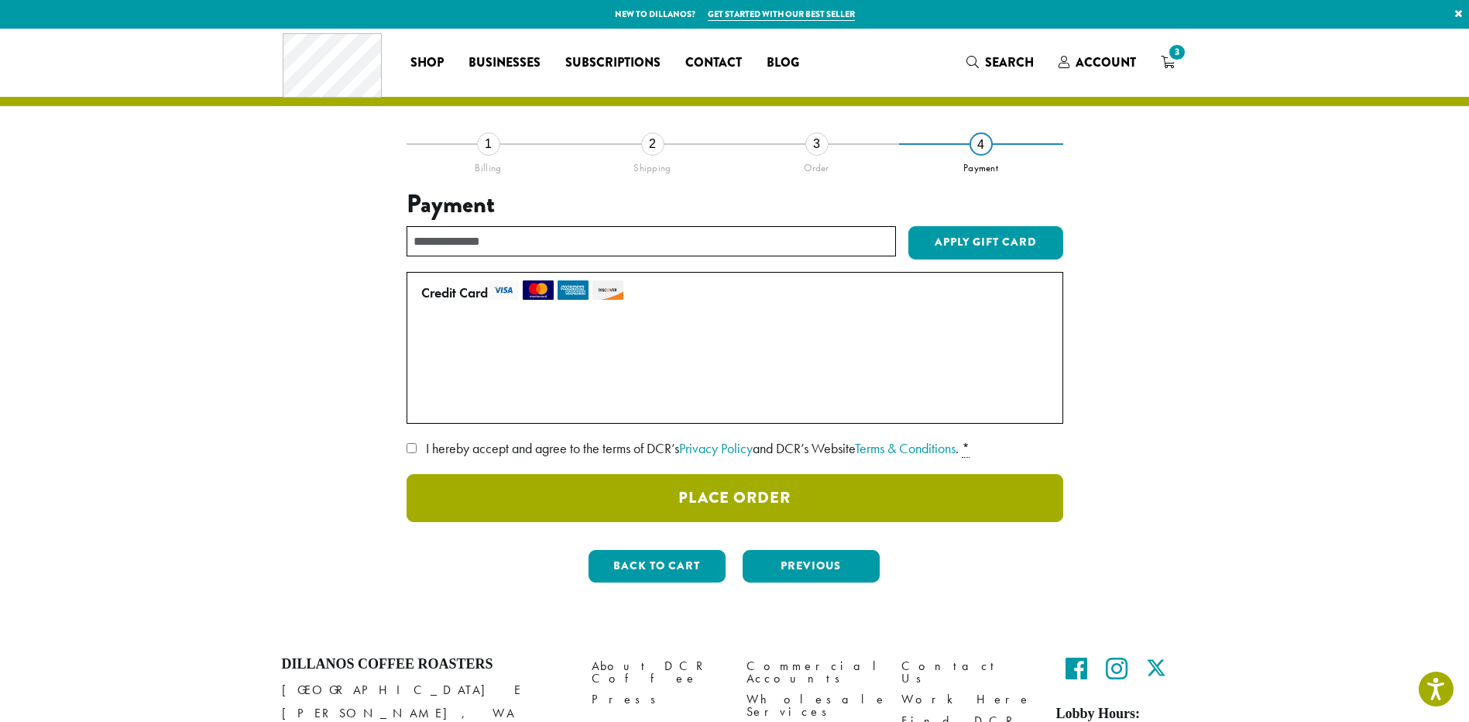
click at [758, 501] on button "Place Order" at bounding box center [734, 498] width 657 height 48
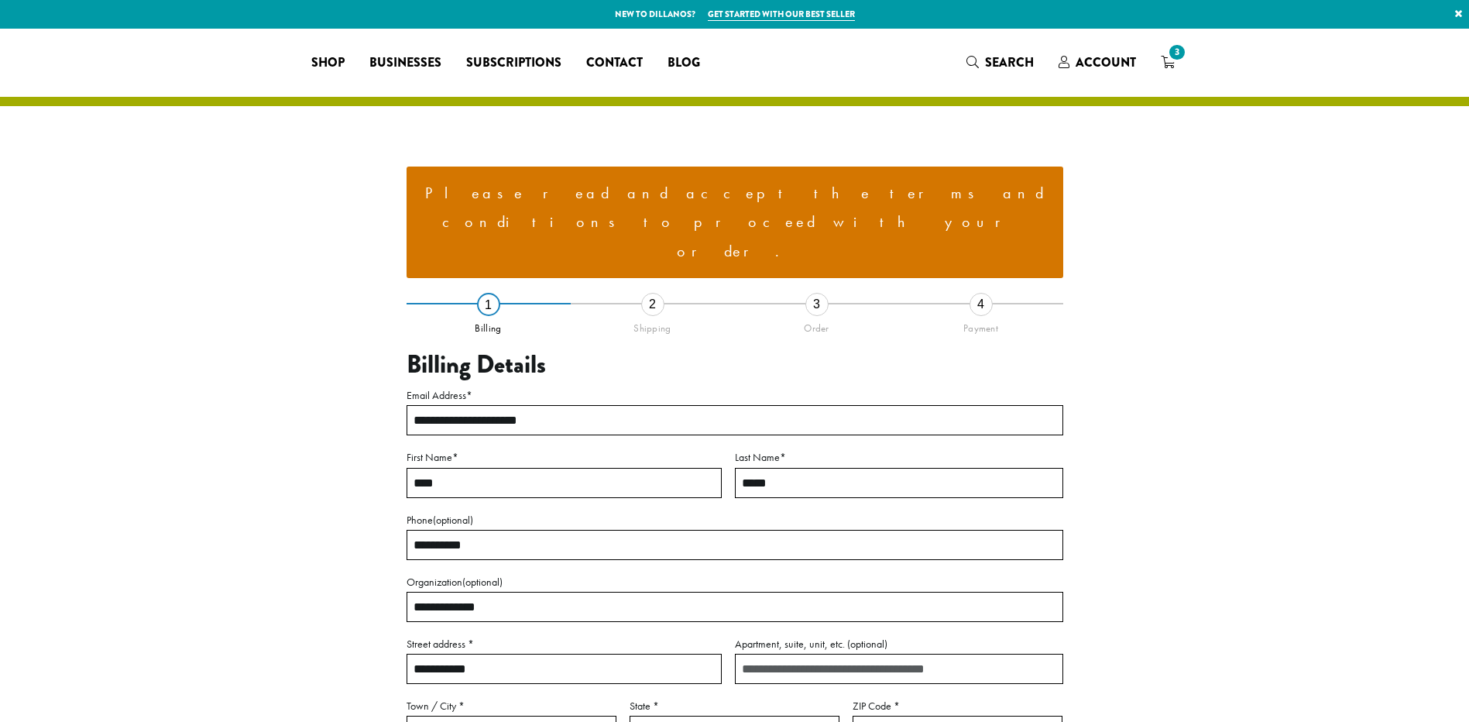
select select "**"
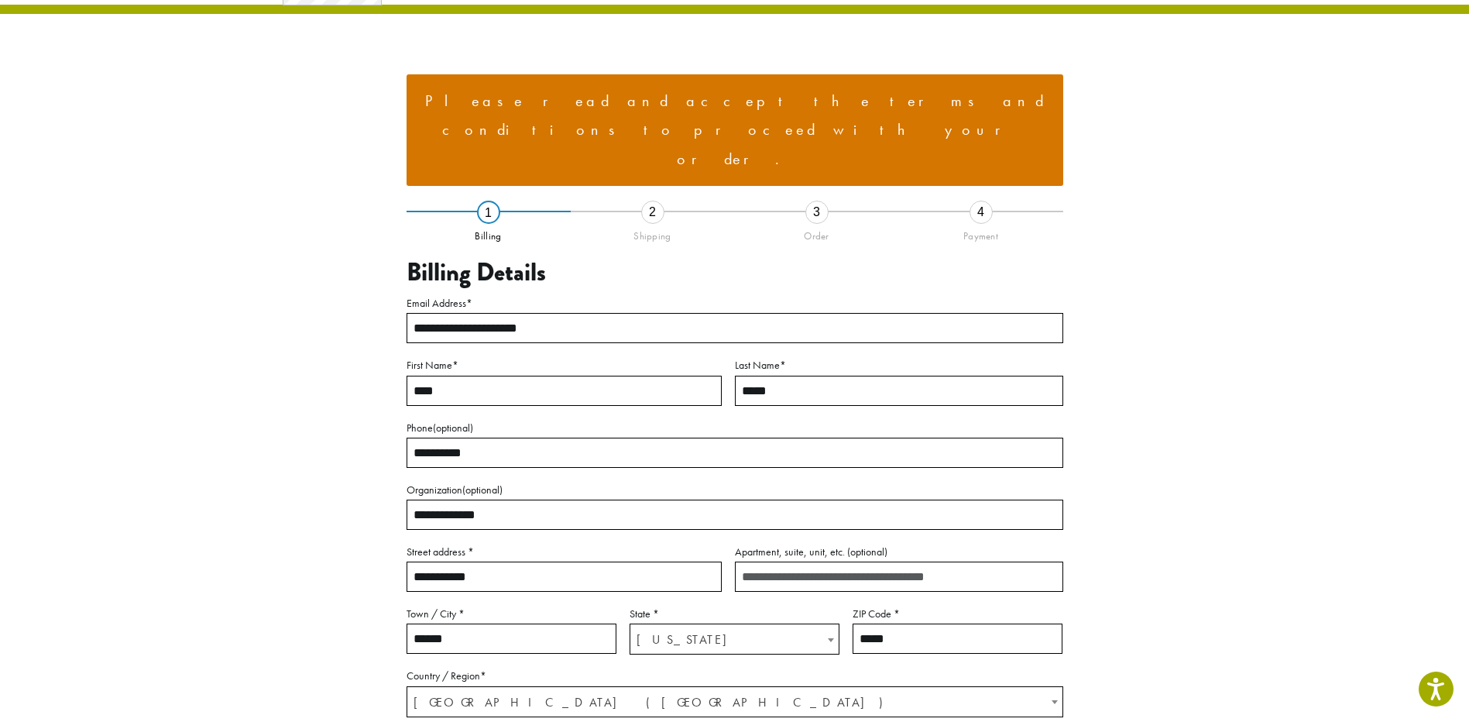
scroll to position [386, 0]
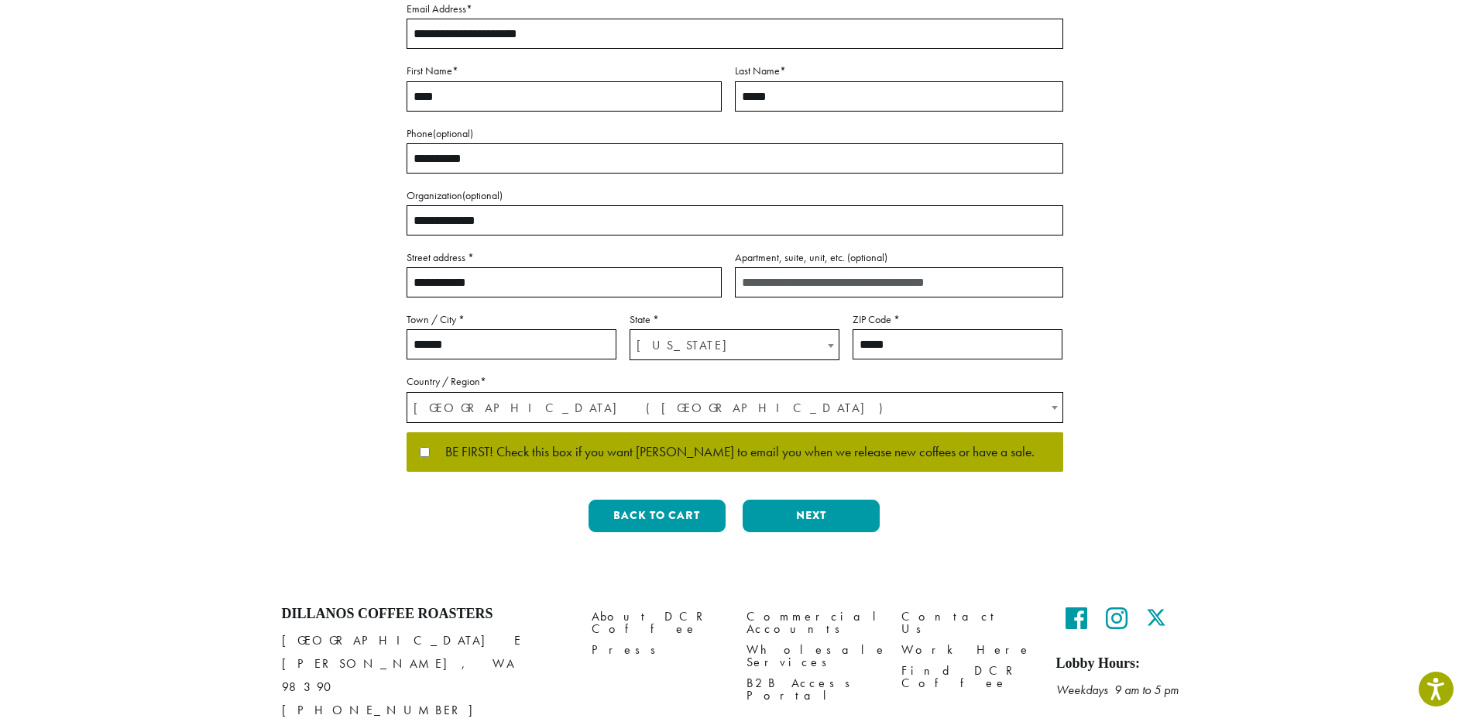
click at [434, 445] on span "BE FIRST! Check this box if you want [PERSON_NAME] to email you when we release…" at bounding box center [732, 452] width 605 height 14
click at [824, 499] on button "Next" at bounding box center [811, 515] width 137 height 33
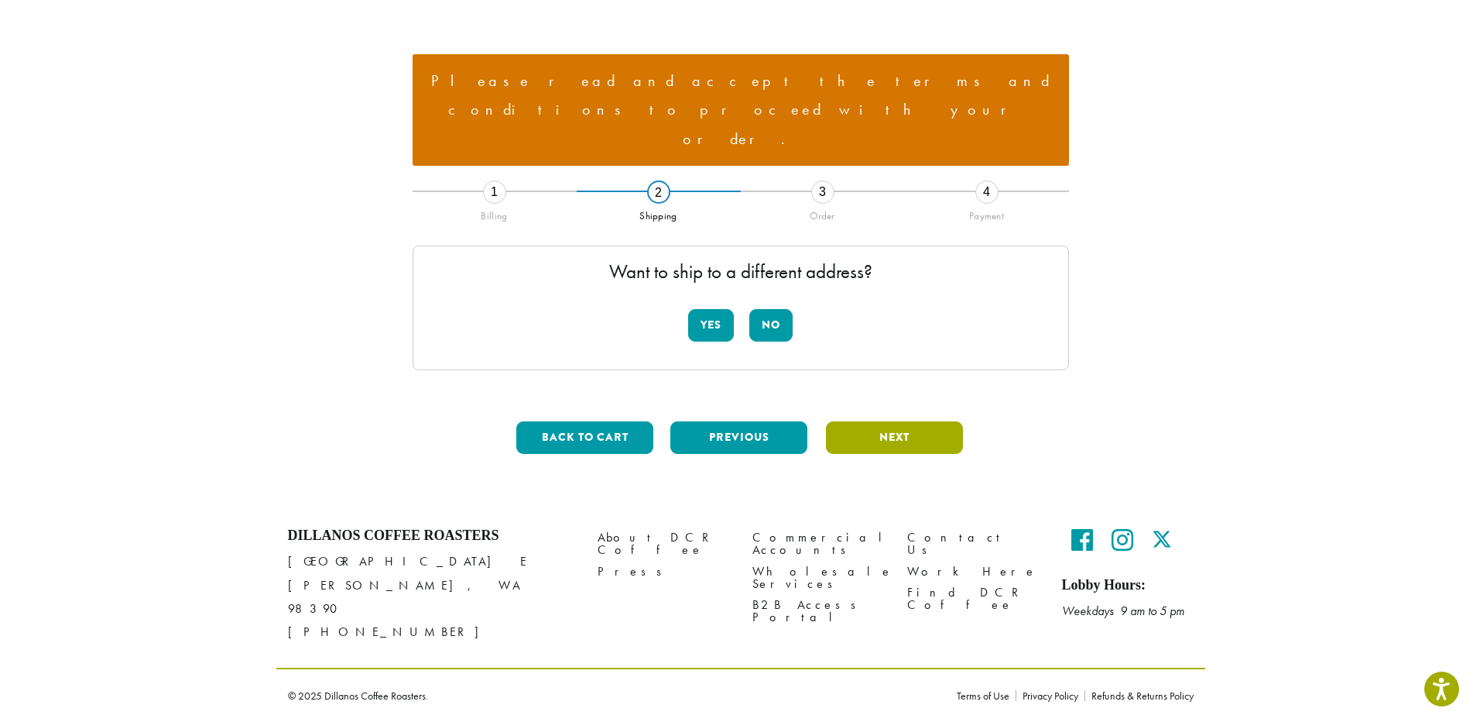
scroll to position [34, 0]
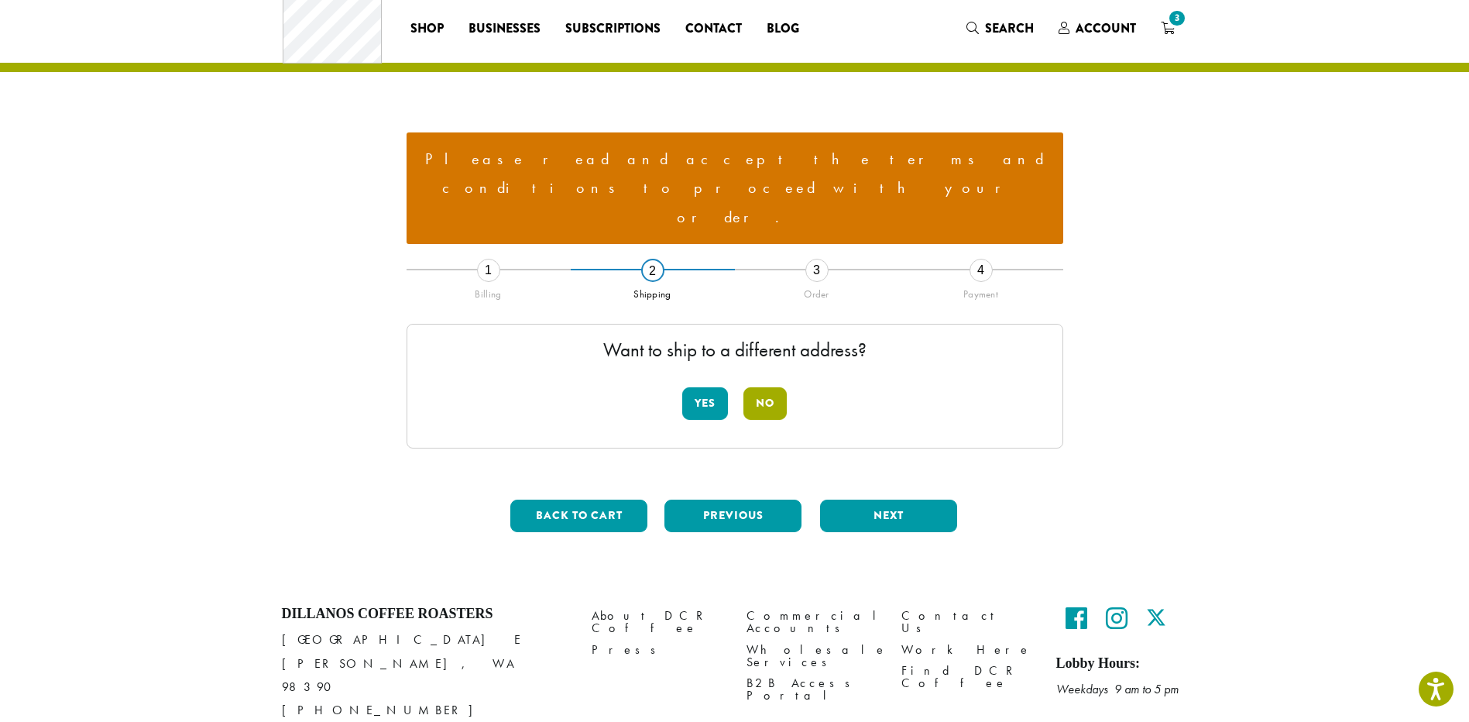
click at [758, 387] on button "No" at bounding box center [764, 403] width 43 height 33
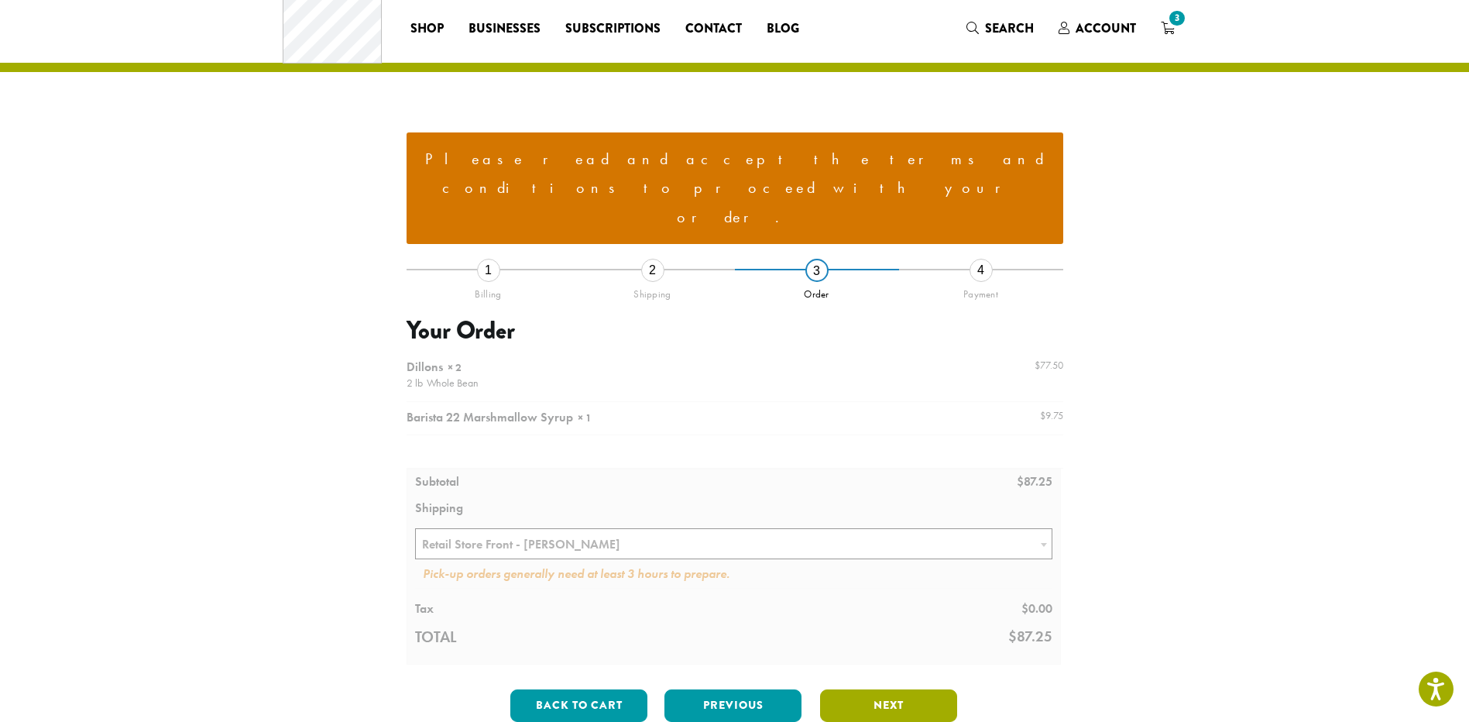
click at [866, 689] on button "Next" at bounding box center [888, 705] width 137 height 33
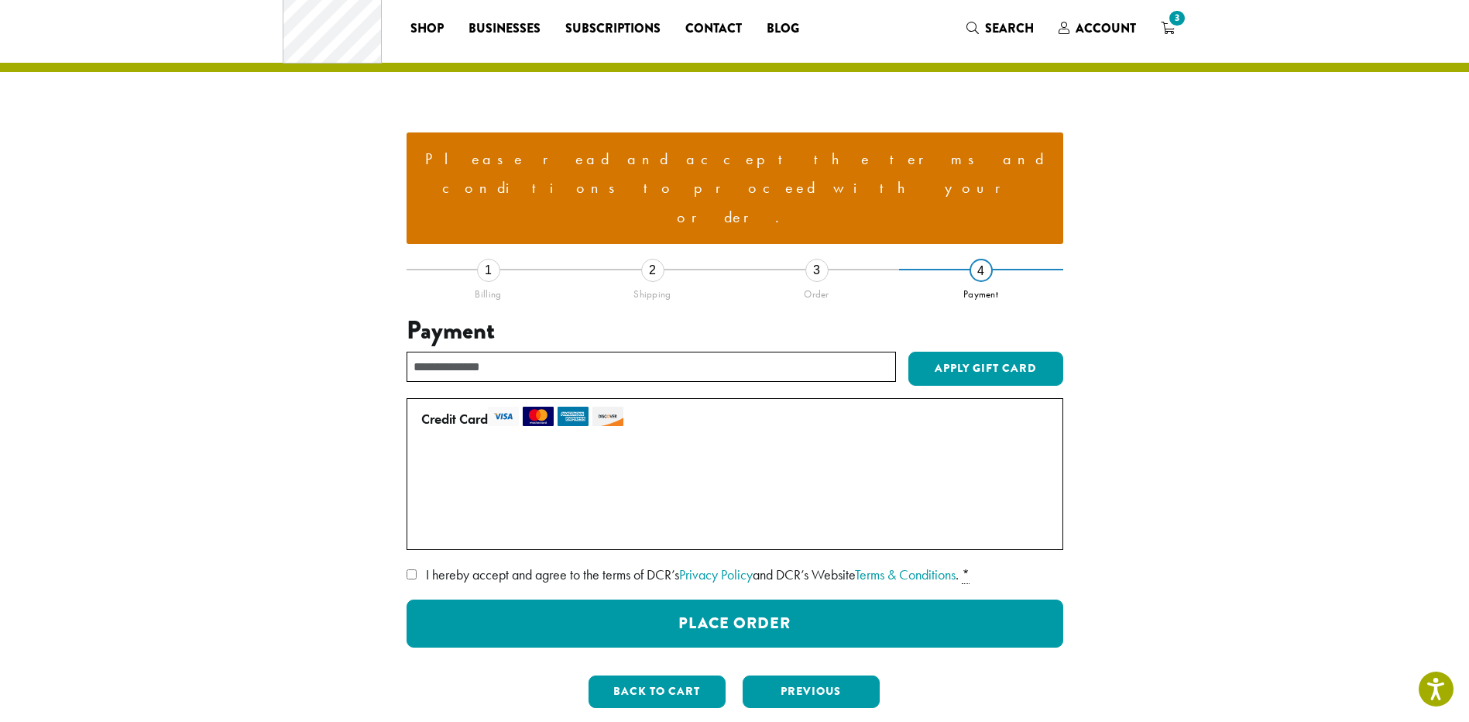
click at [464, 565] on span "I hereby accept and agree to the terms of DCR’s Privacy Policy and DCR’s Websit…" at bounding box center [692, 574] width 533 height 18
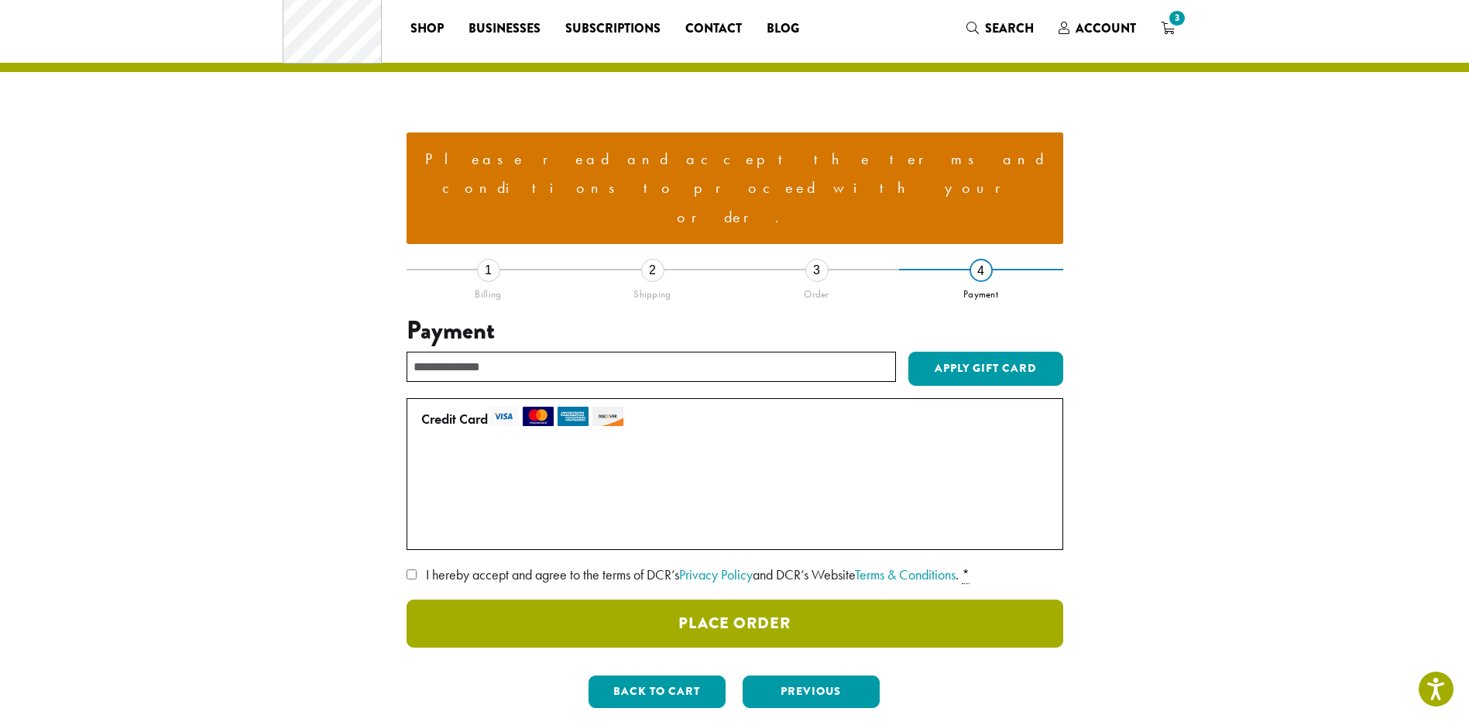
click at [755, 599] on button "Place Order" at bounding box center [734, 623] width 657 height 48
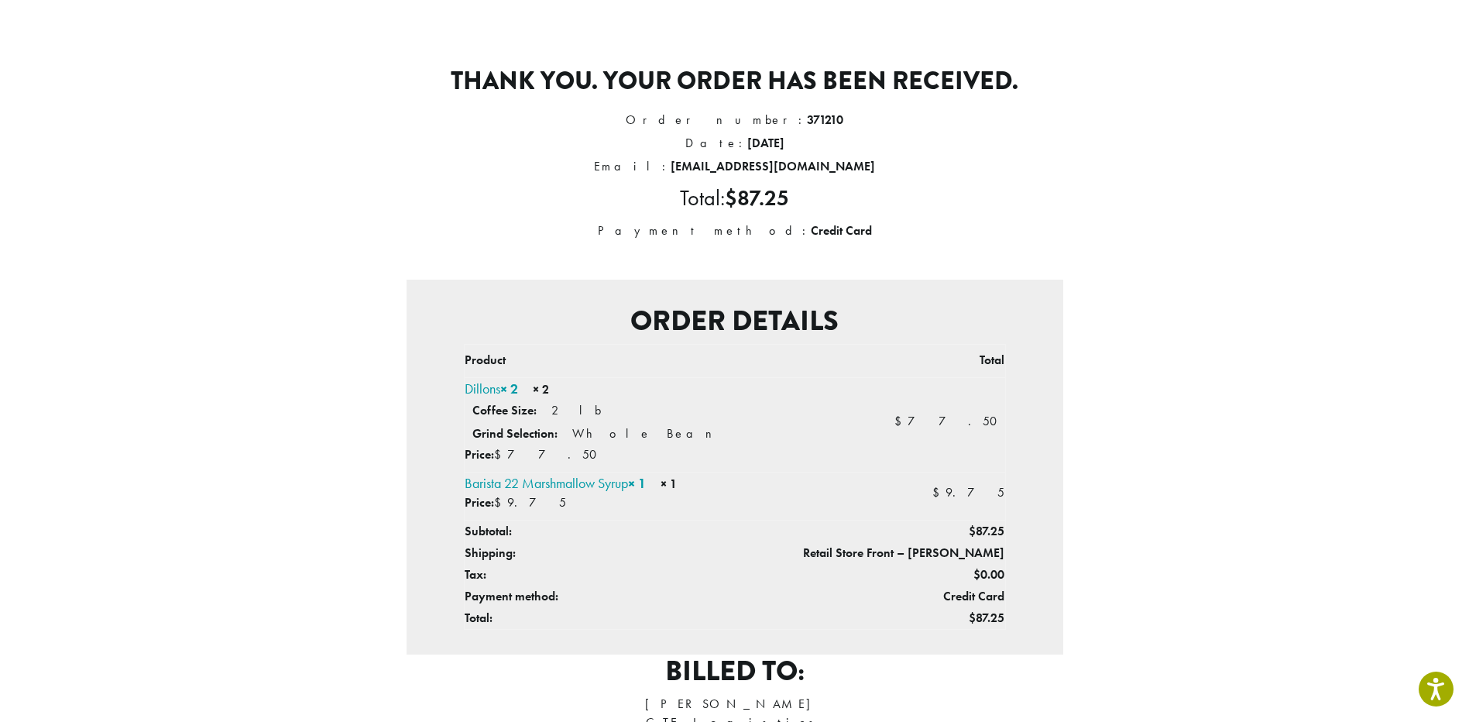
scroll to position [232, 0]
